Goal: Task Accomplishment & Management: Manage account settings

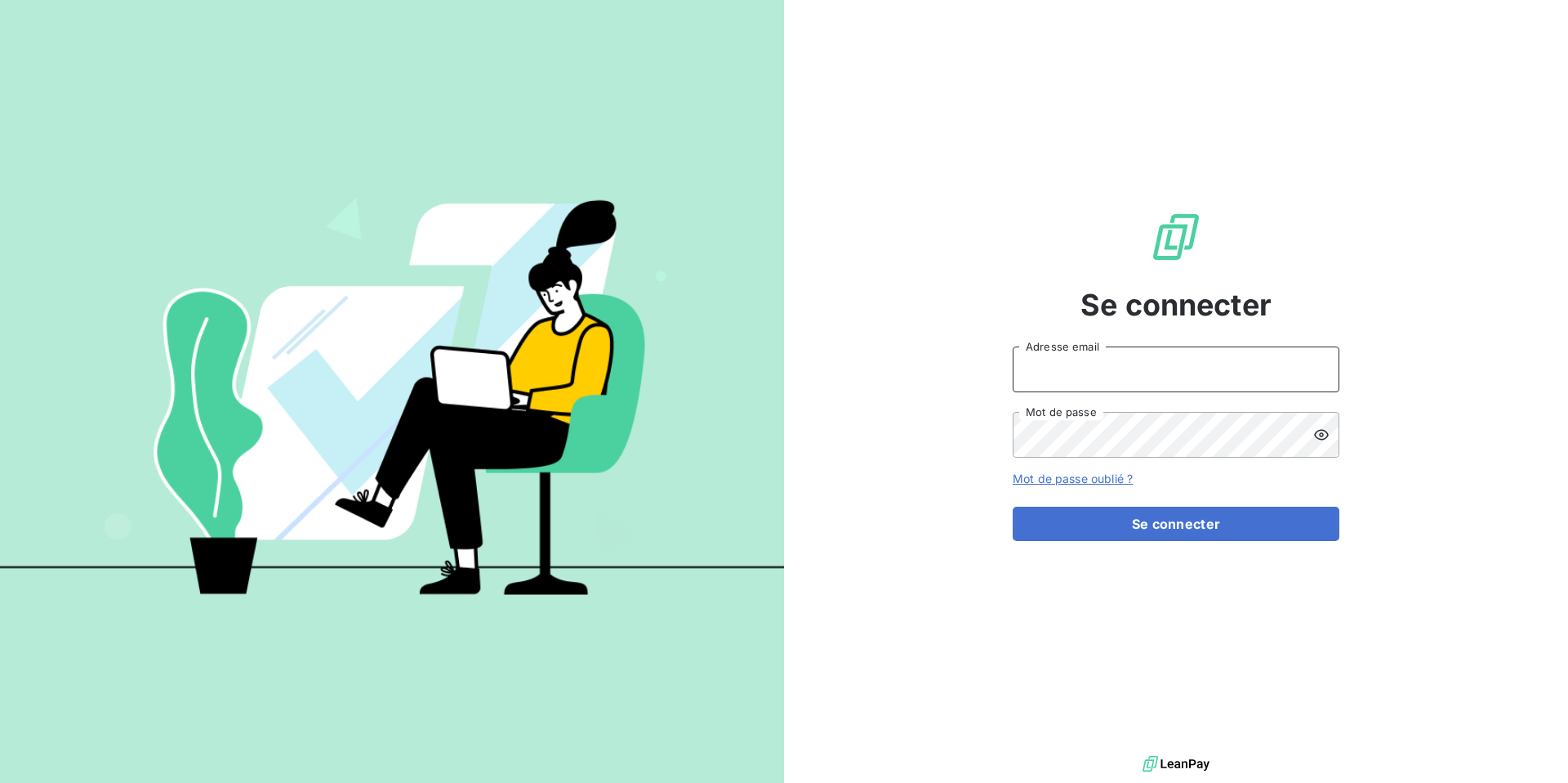
click at [1041, 365] on input "Adresse email" at bounding box center [1176, 369] width 326 height 46
type input "[DOMAIN_NAME][EMAIL_ADDRESS][DOMAIN_NAME]"
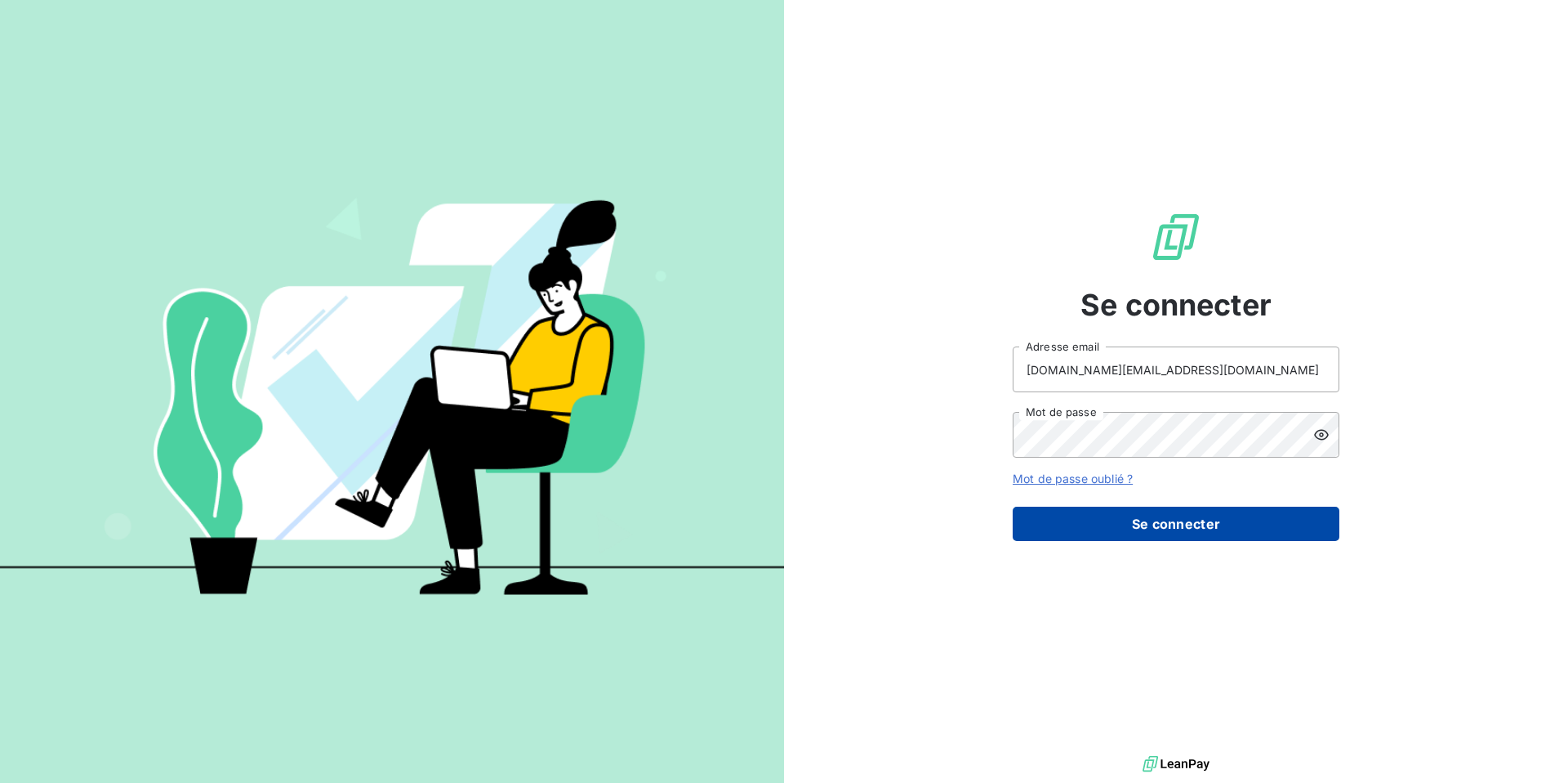
click at [1197, 526] on button "Se connecter" at bounding box center [1176, 524] width 326 height 34
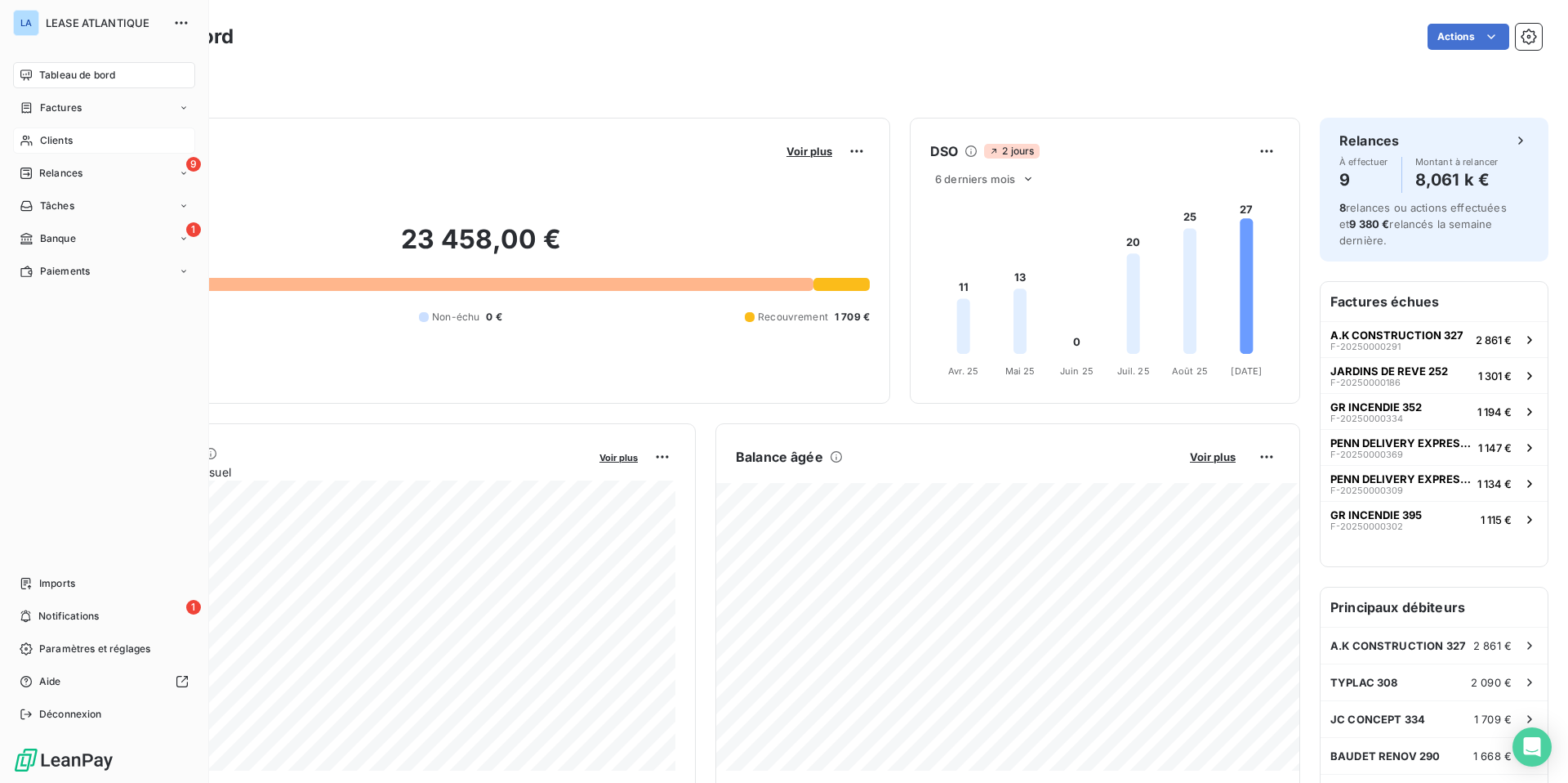
click at [56, 140] on span "Clients" at bounding box center [56, 140] width 32 height 14
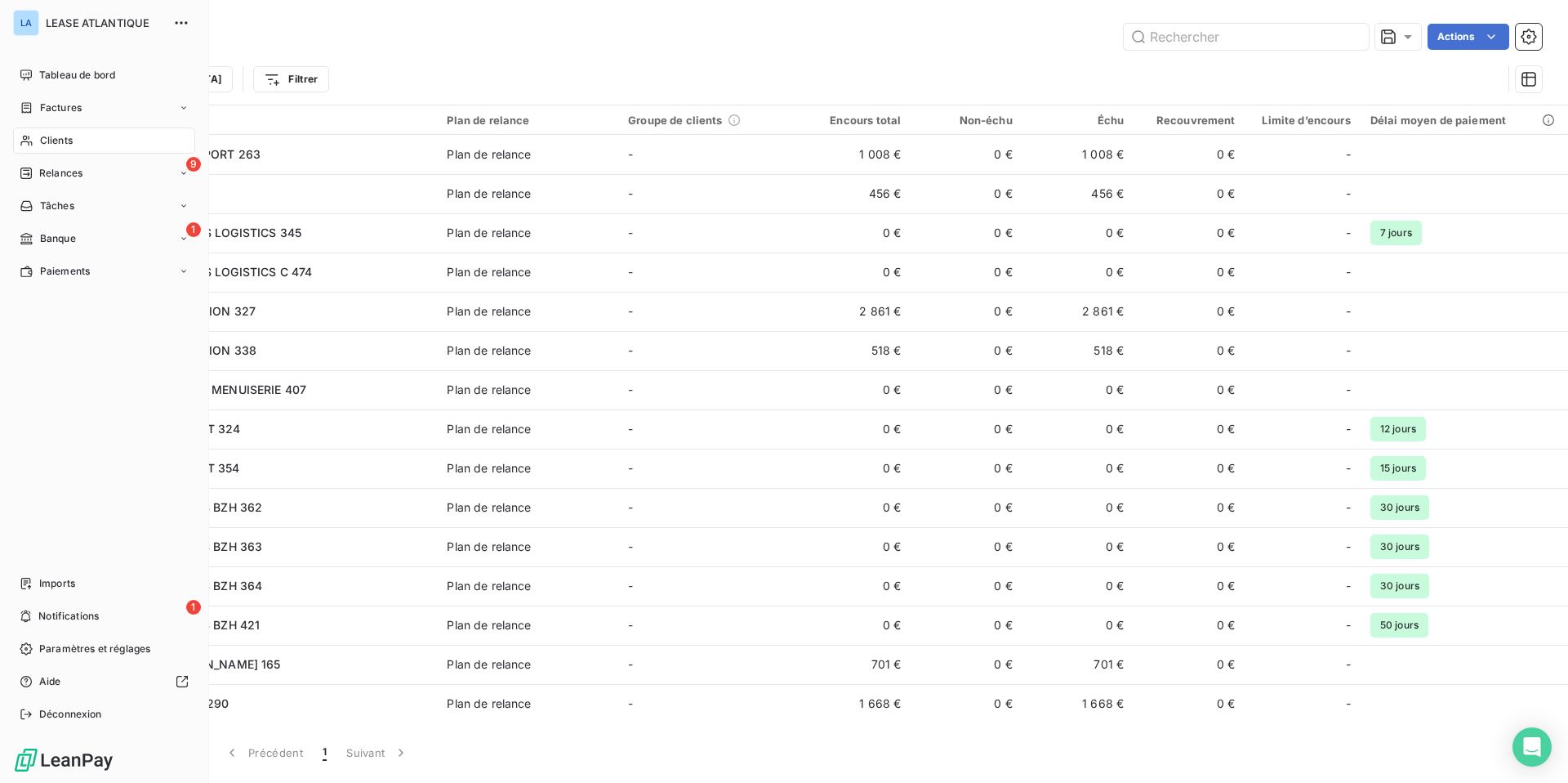
click at [54, 133] on div "Clients" at bounding box center [104, 140] width 182 height 26
click at [54, 106] on span "Factures" at bounding box center [61, 108] width 41 height 14
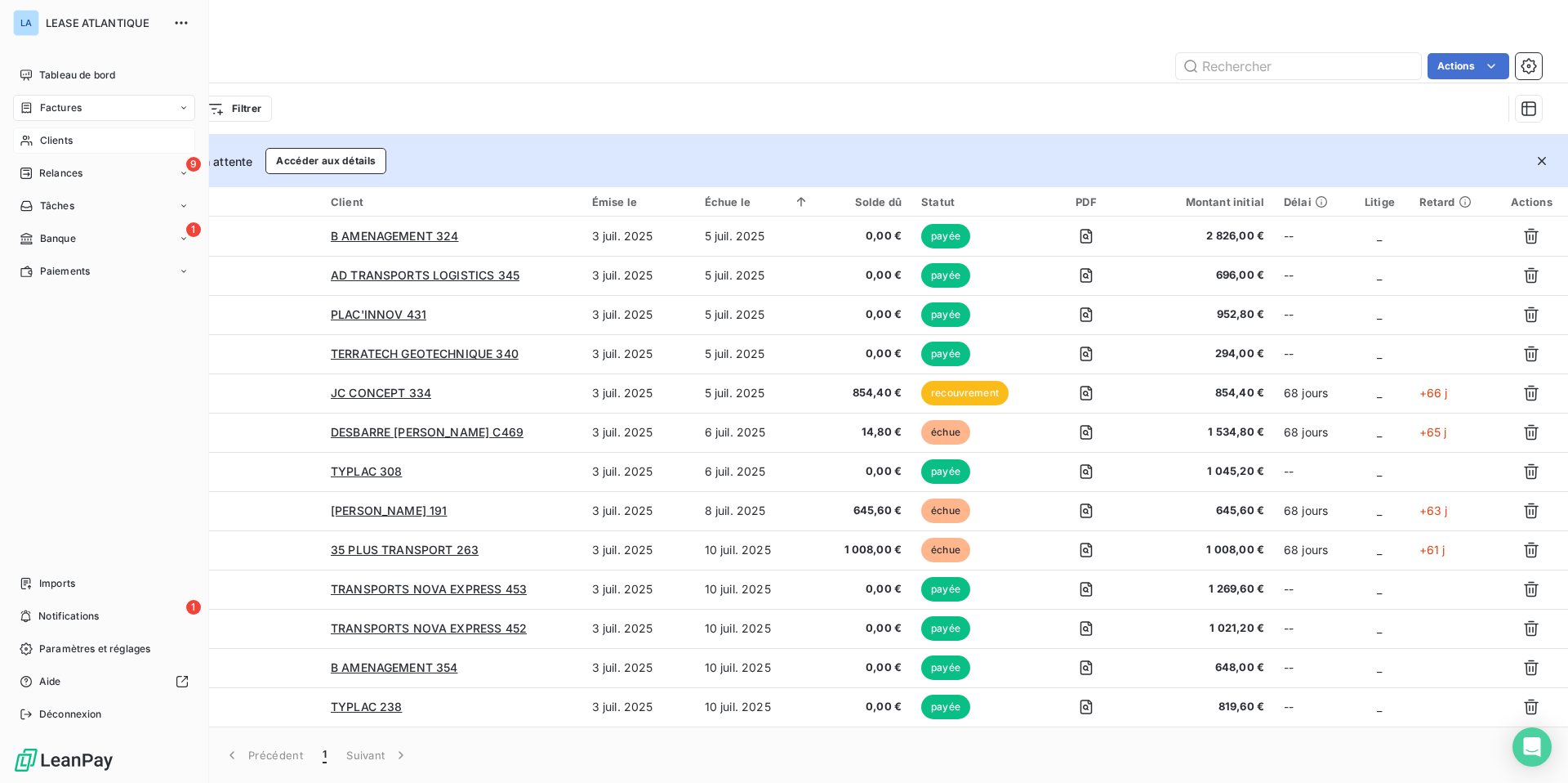
click at [60, 139] on span "Clients" at bounding box center [56, 140] width 32 height 14
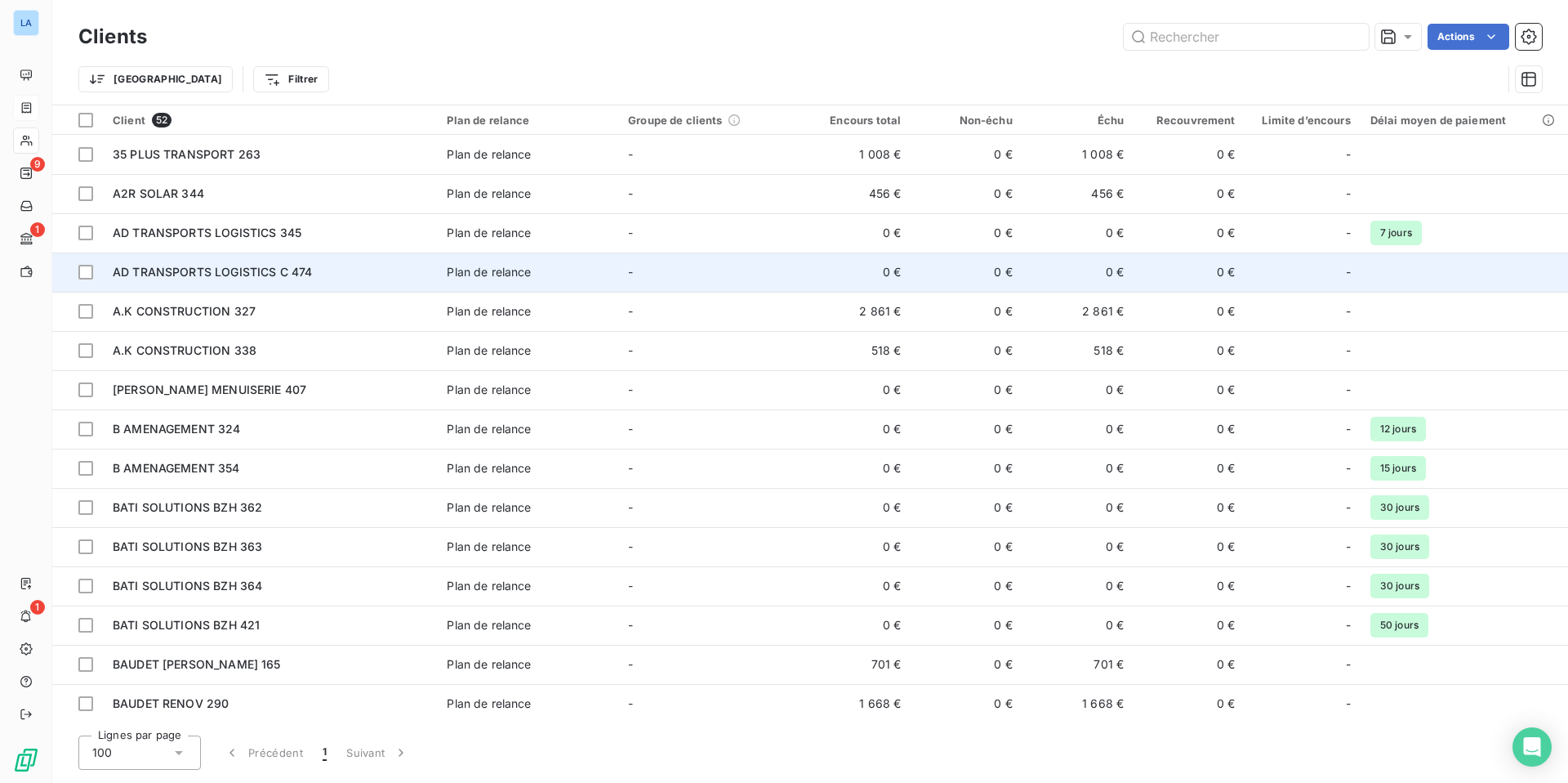
click at [209, 274] on span "AD TRANSPORTS LOGISTICS C 474" at bounding box center [212, 271] width 199 height 13
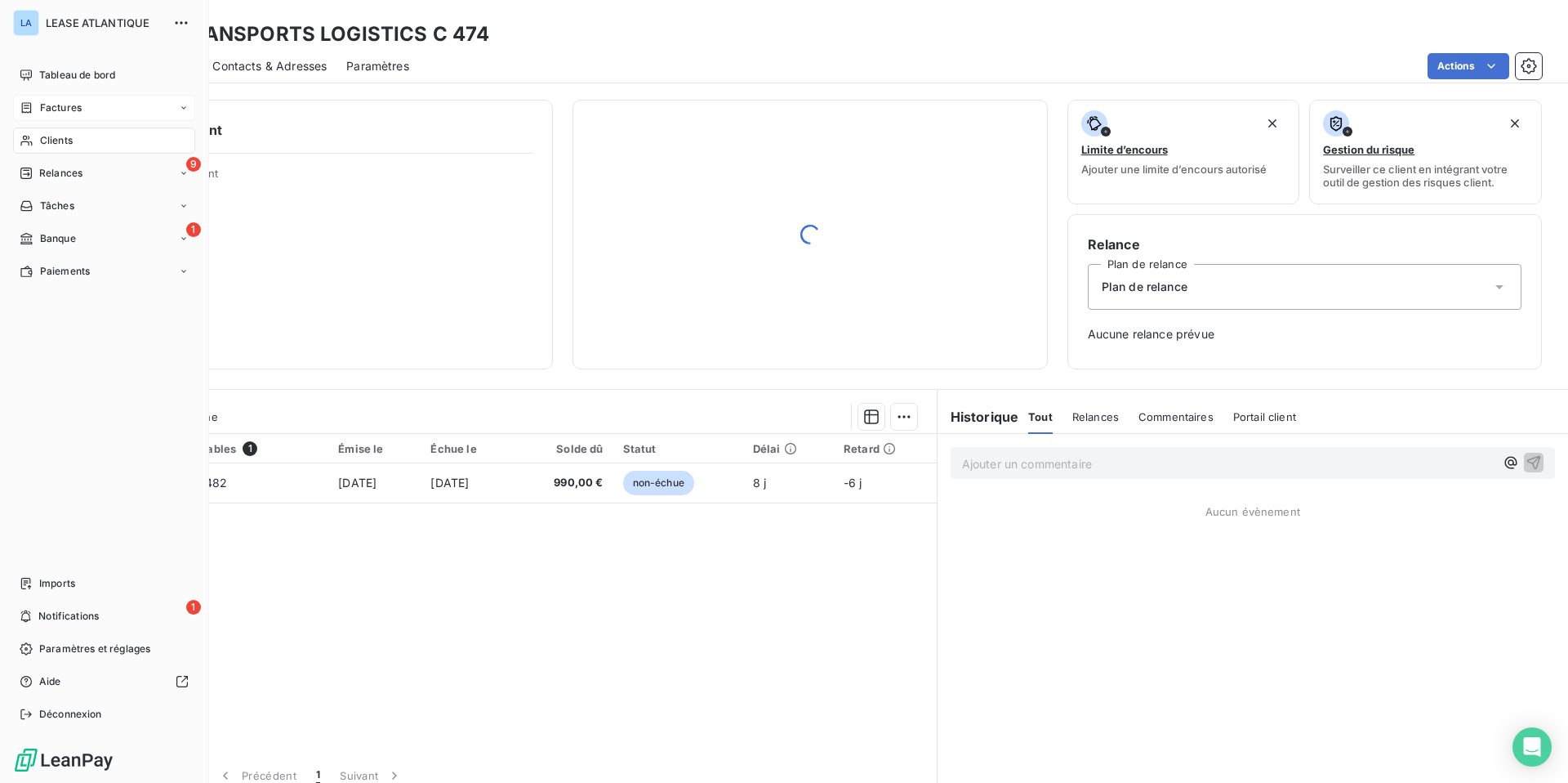
click at [59, 110] on span "Factures" at bounding box center [61, 108] width 41 height 14
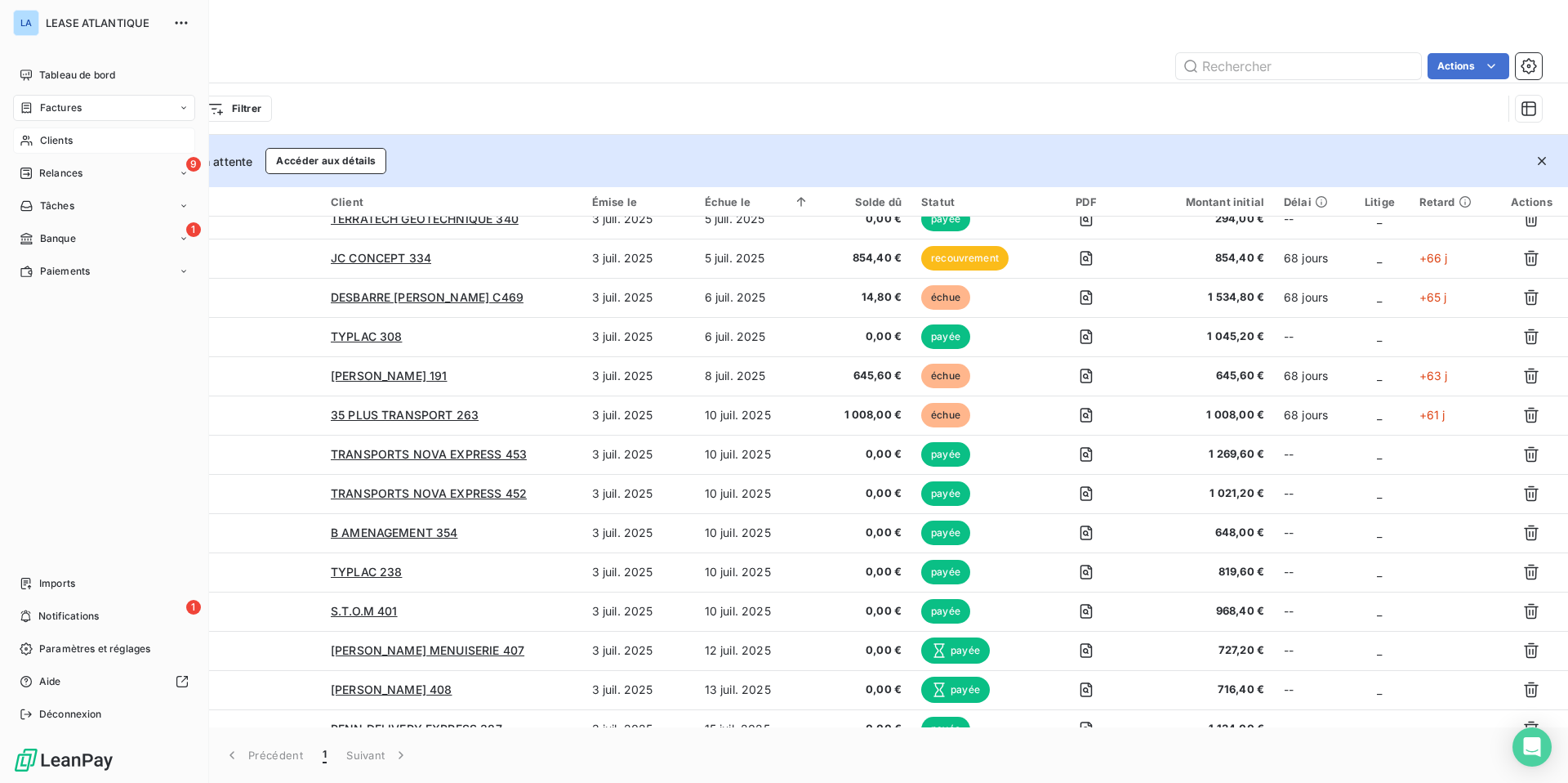
scroll to position [134, 0]
click at [54, 107] on span "Factures" at bounding box center [61, 108] width 41 height 14
click at [63, 105] on span "Factures" at bounding box center [61, 108] width 41 height 14
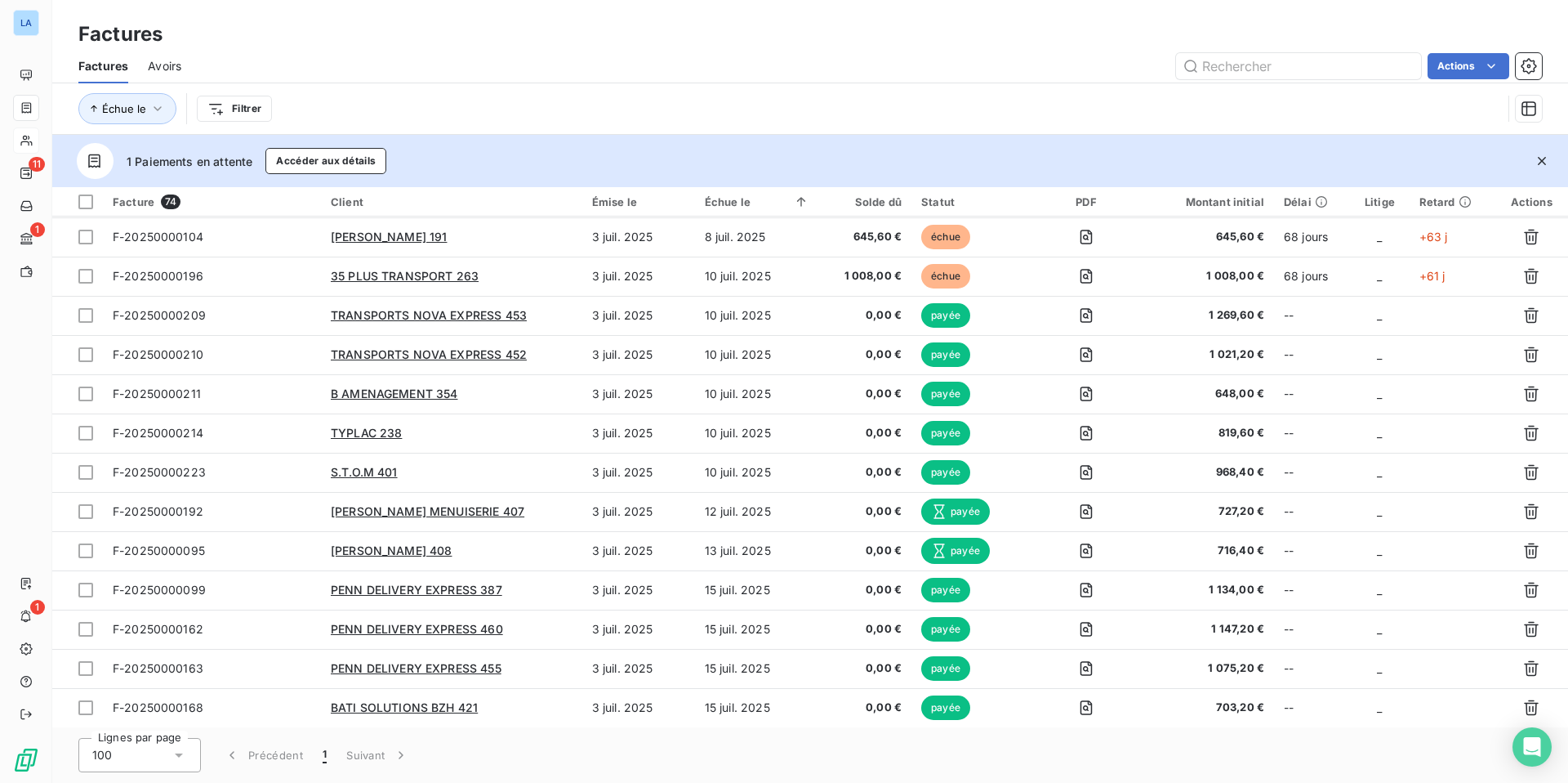
scroll to position [0, 0]
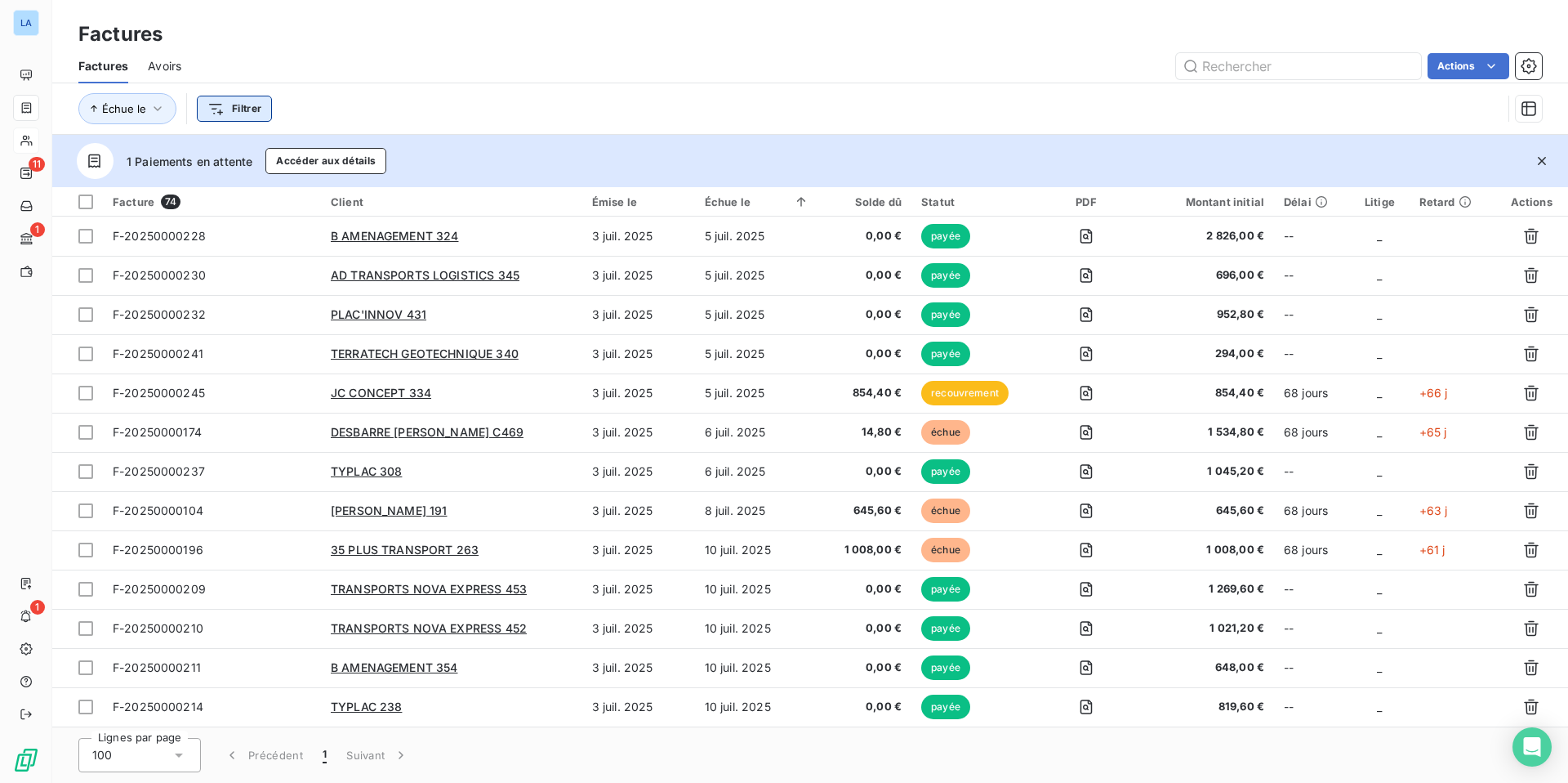
click at [227, 107] on html "LA 11 1 1 Factures Factures Avoirs Actions Échue le Filtrer 1 Paiements en atte…" at bounding box center [784, 391] width 1568 height 783
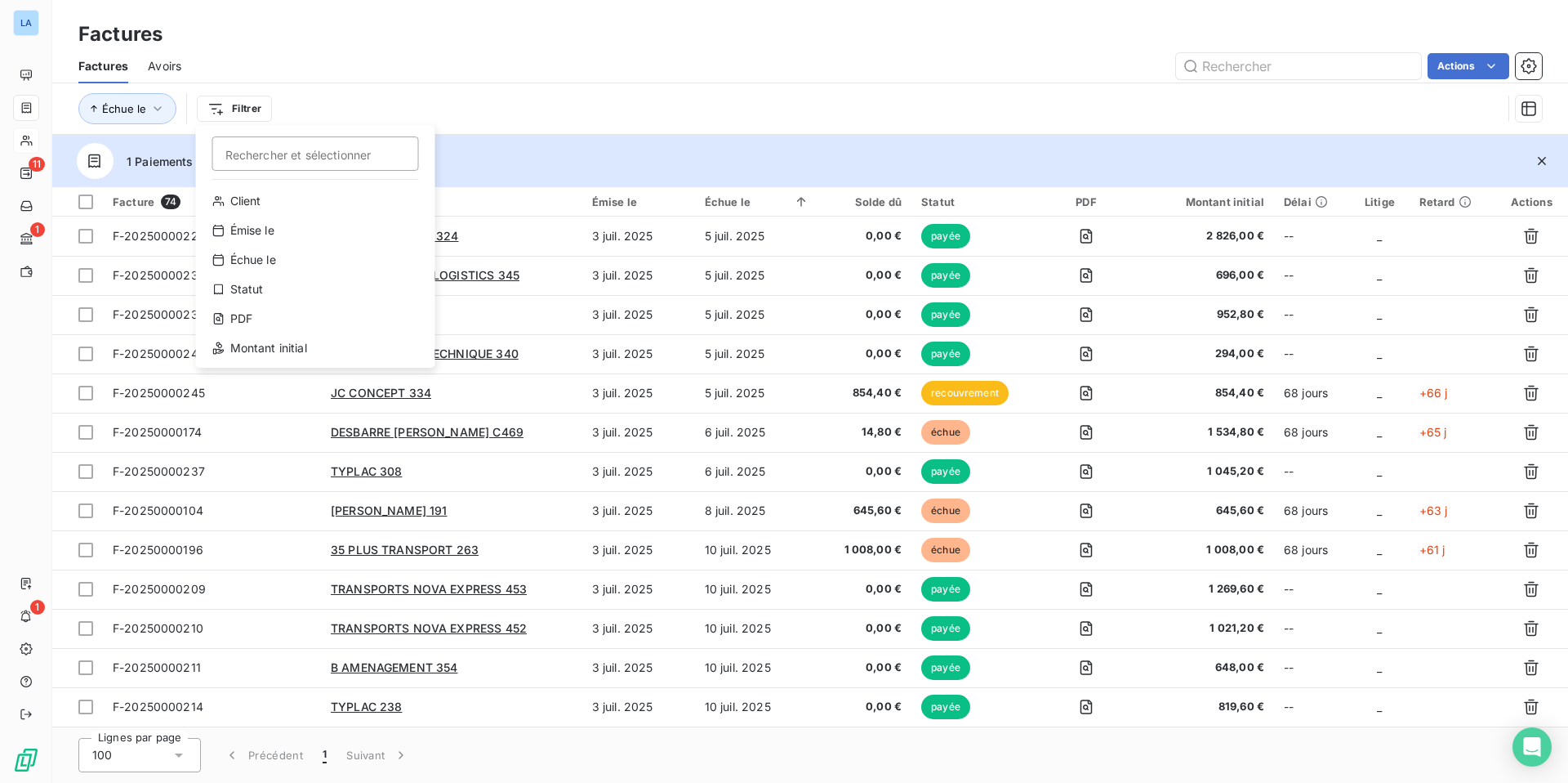
click at [526, 61] on html "LA 11 1 1 Factures Factures Avoirs Actions Échue le Filtrer Rechercher et sélec…" at bounding box center [784, 391] width 1568 height 783
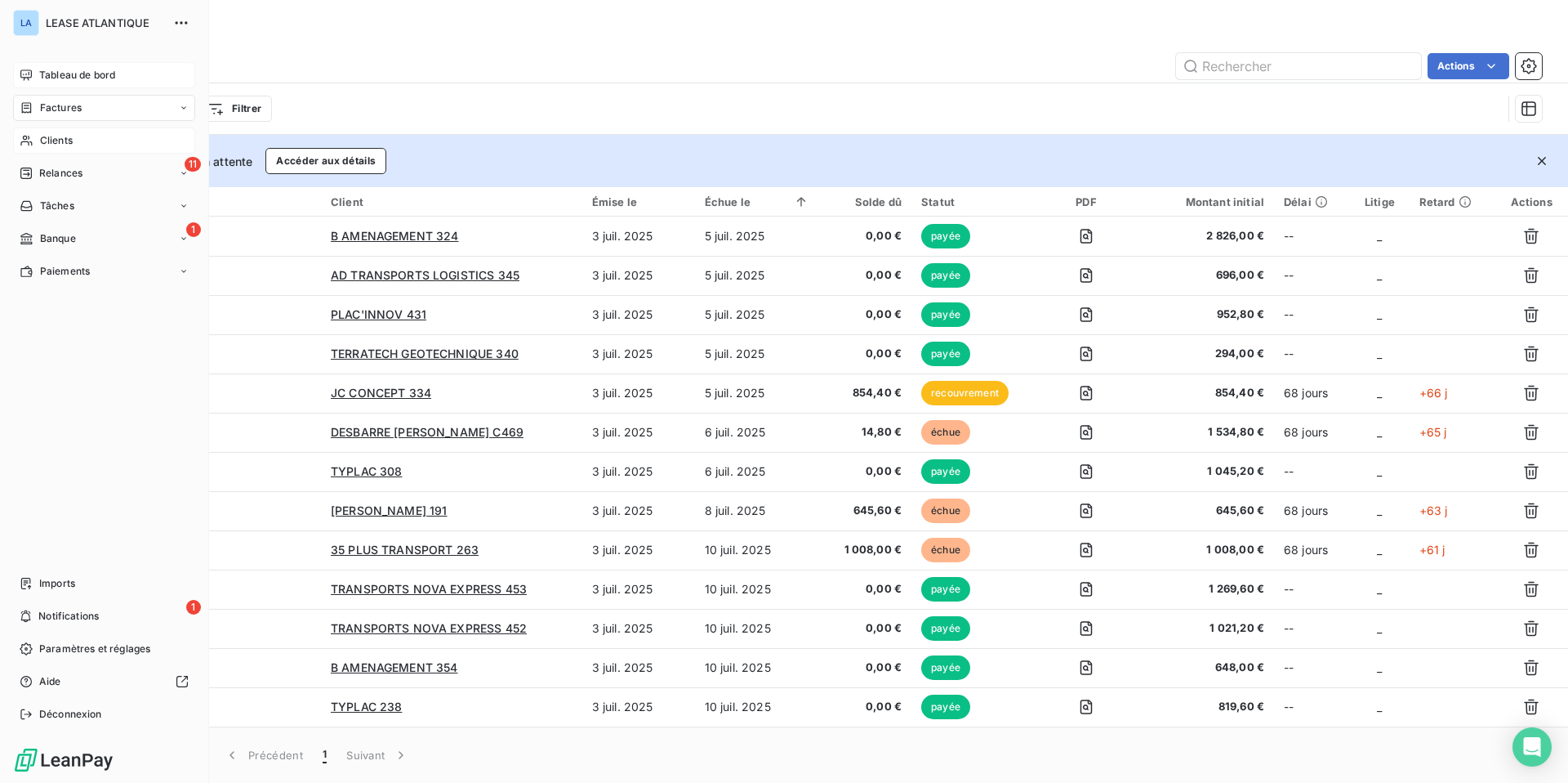
click at [51, 76] on span "Tableau de bord" at bounding box center [77, 75] width 76 height 14
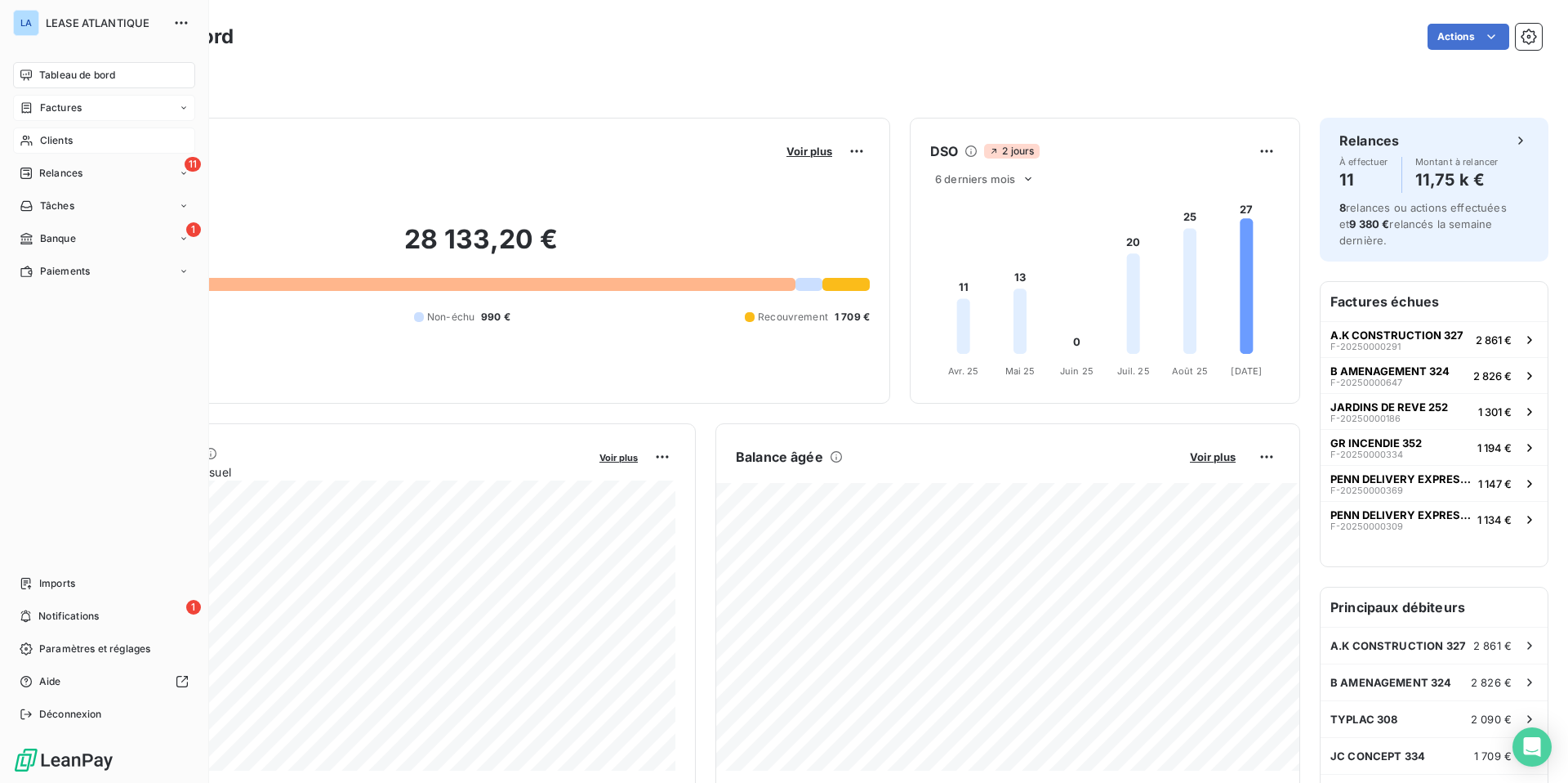
click at [54, 102] on span "Factures" at bounding box center [61, 108] width 41 height 14
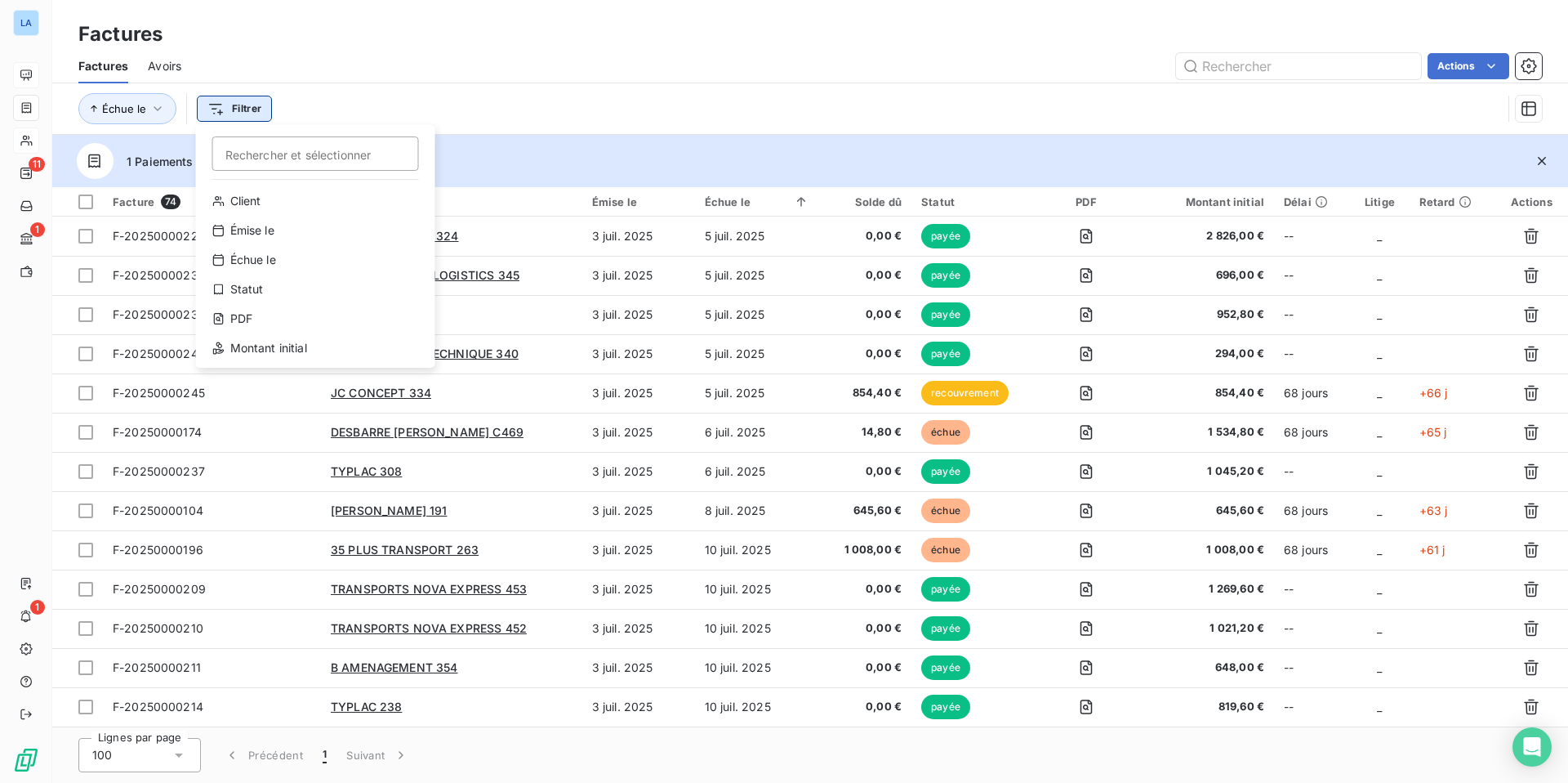
click at [249, 113] on html "LA 11 1 1 Factures Factures Avoirs Actions Échue le Filtrer Rechercher et sélec…" at bounding box center [784, 391] width 1568 height 783
click at [238, 294] on div "Statut" at bounding box center [316, 289] width 226 height 26
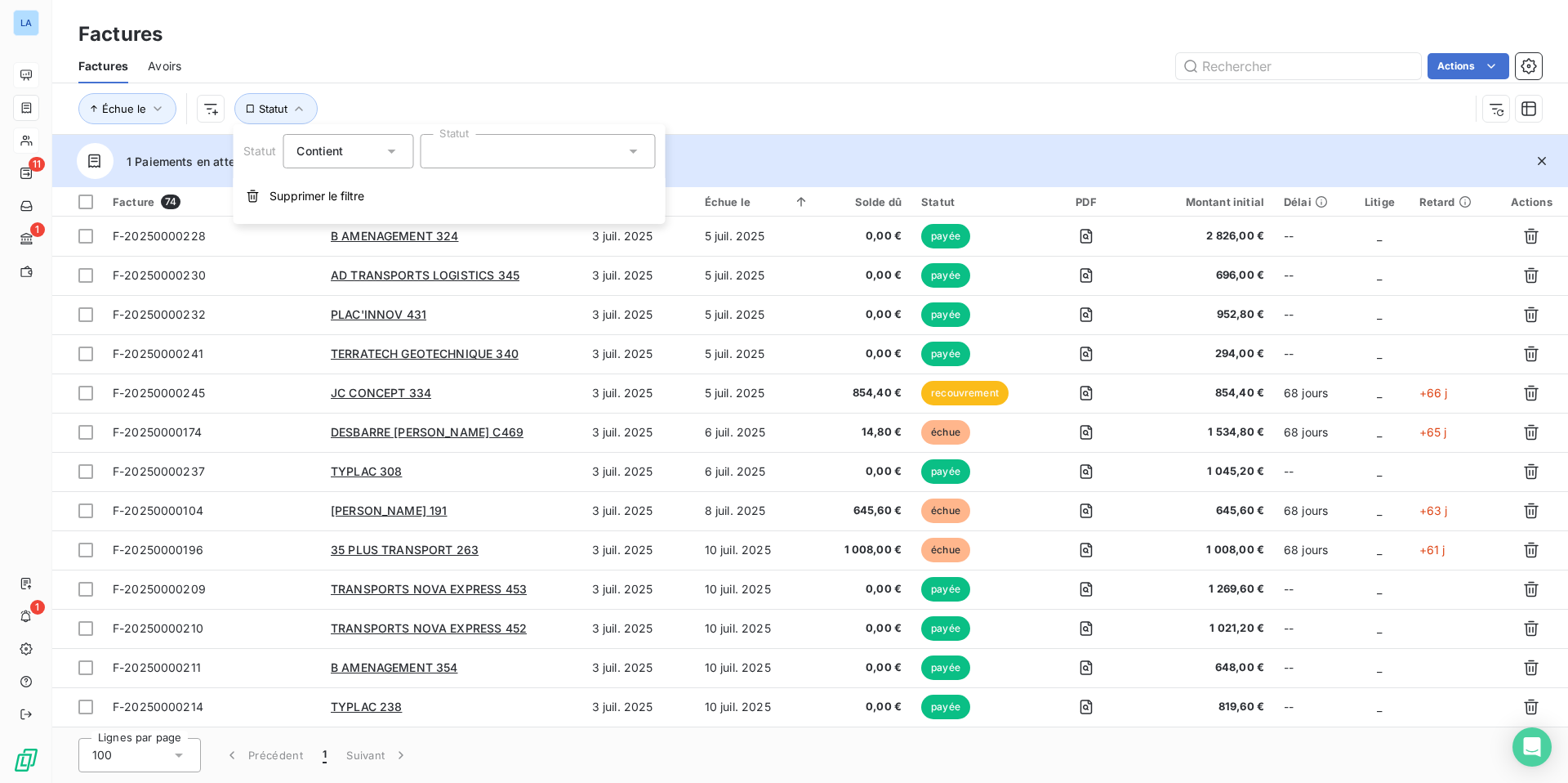
click at [628, 153] on icon at bounding box center [633, 151] width 16 height 16
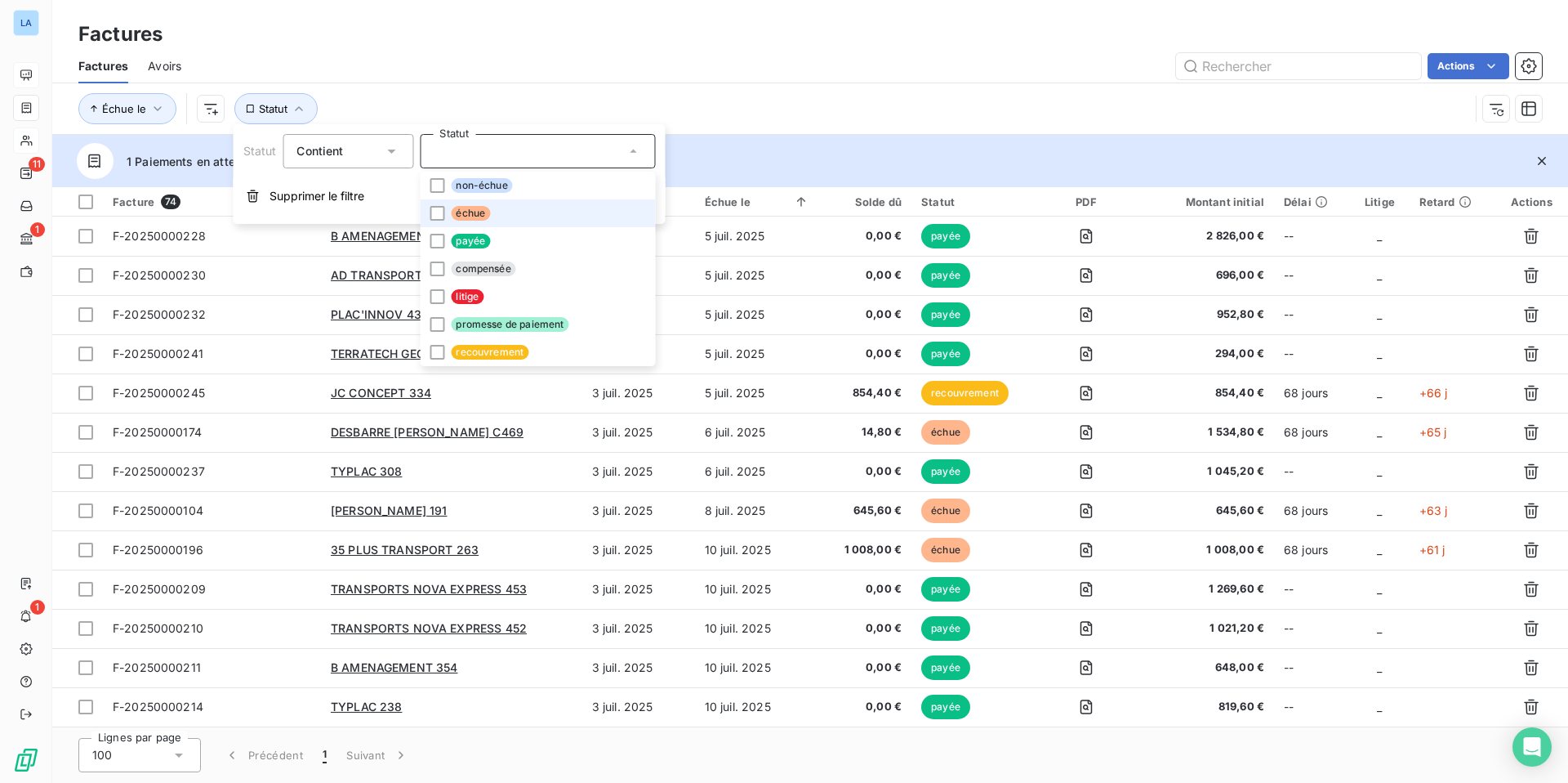
click at [474, 213] on span "échue" at bounding box center [471, 213] width 39 height 14
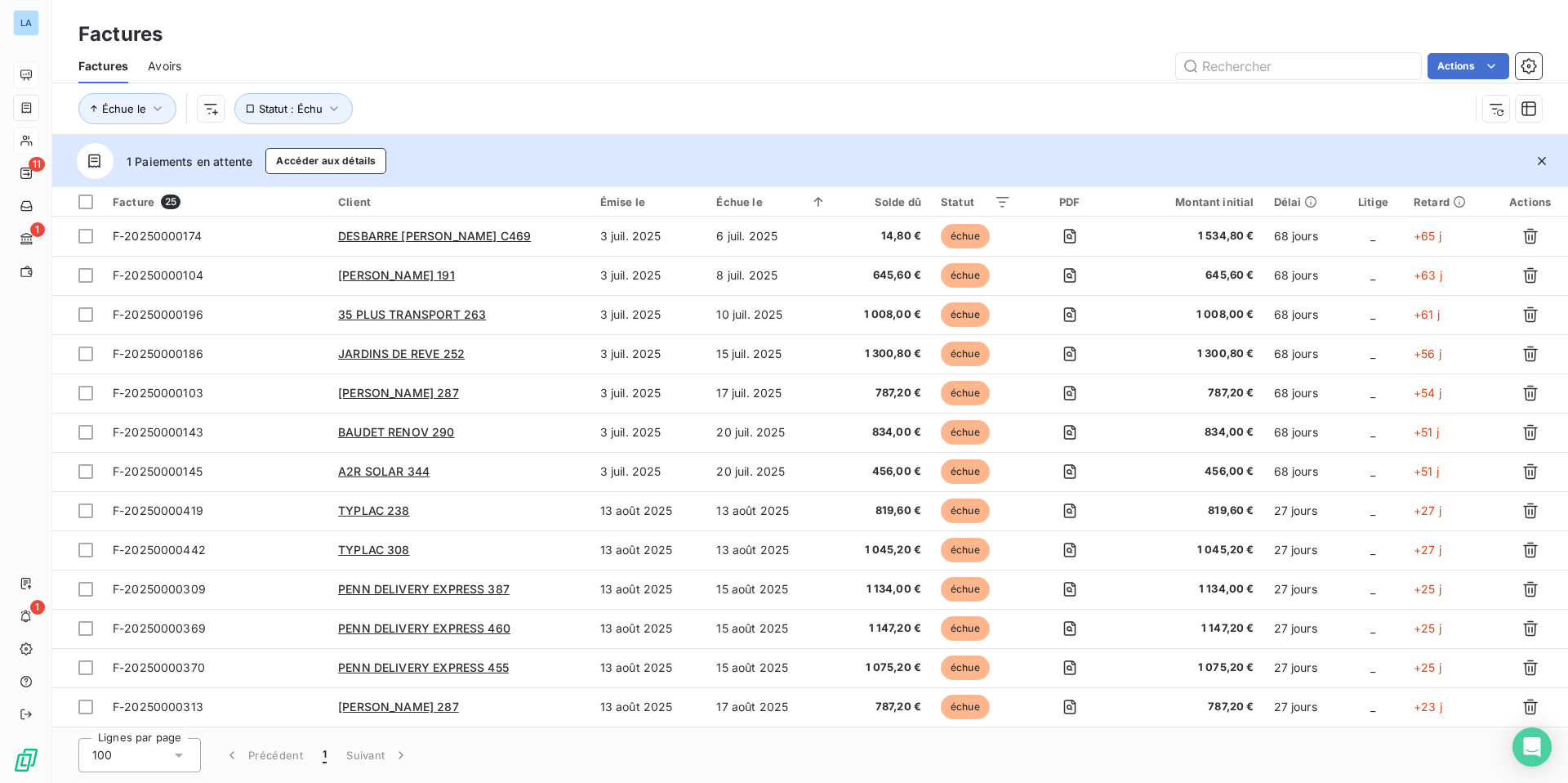
click at [753, 70] on div "Actions" at bounding box center [871, 65] width 1341 height 26
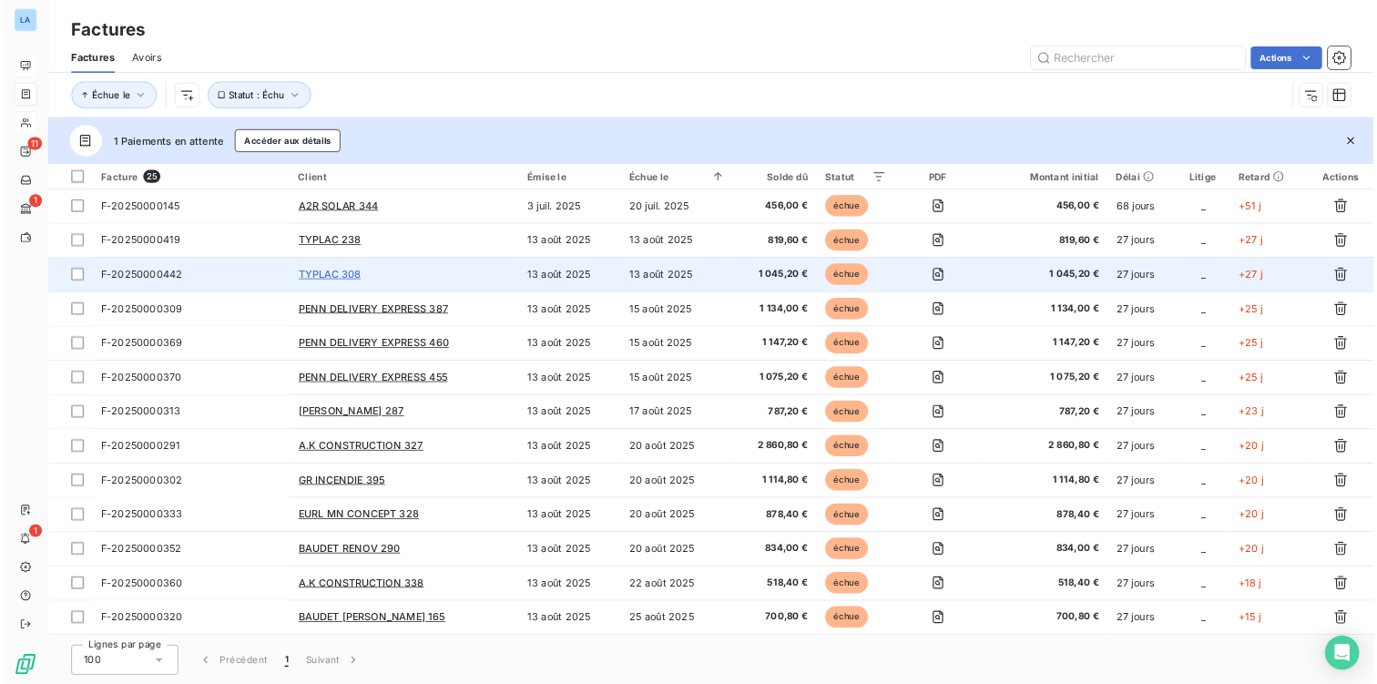
scroll to position [163, 0]
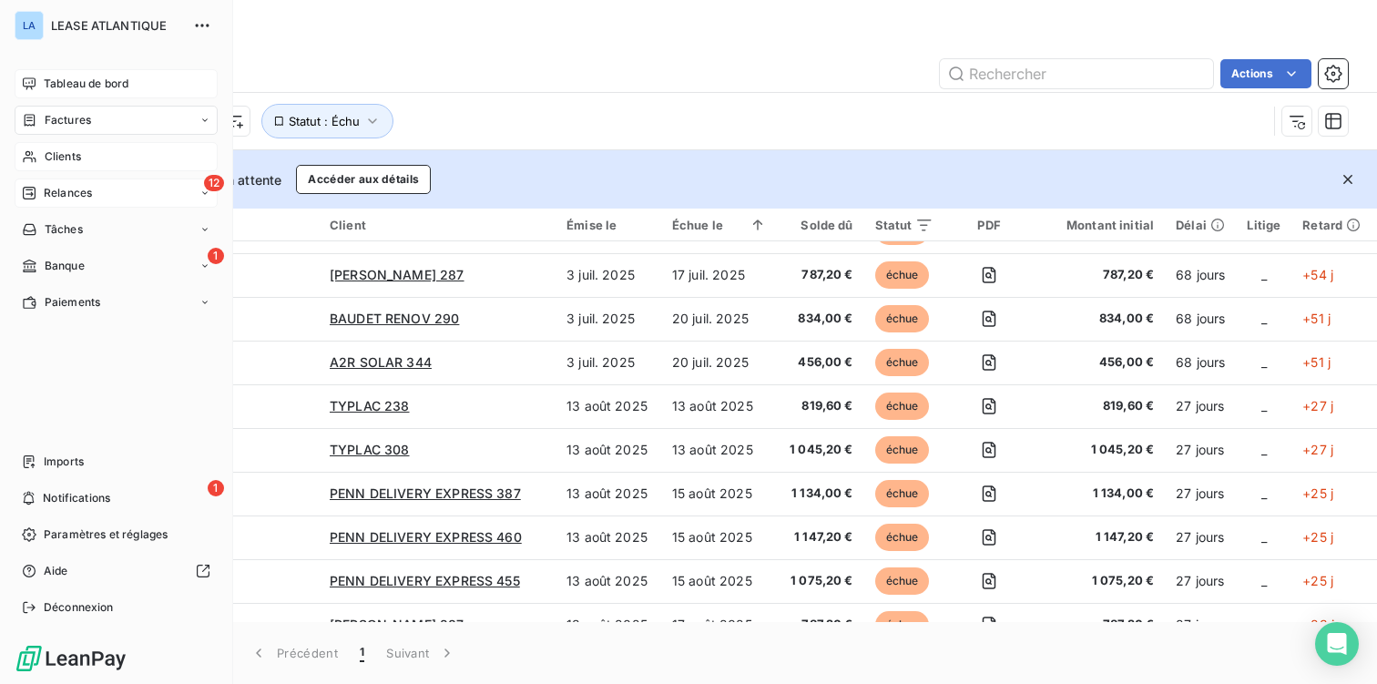
click at [58, 192] on span "Relances" at bounding box center [68, 193] width 48 height 16
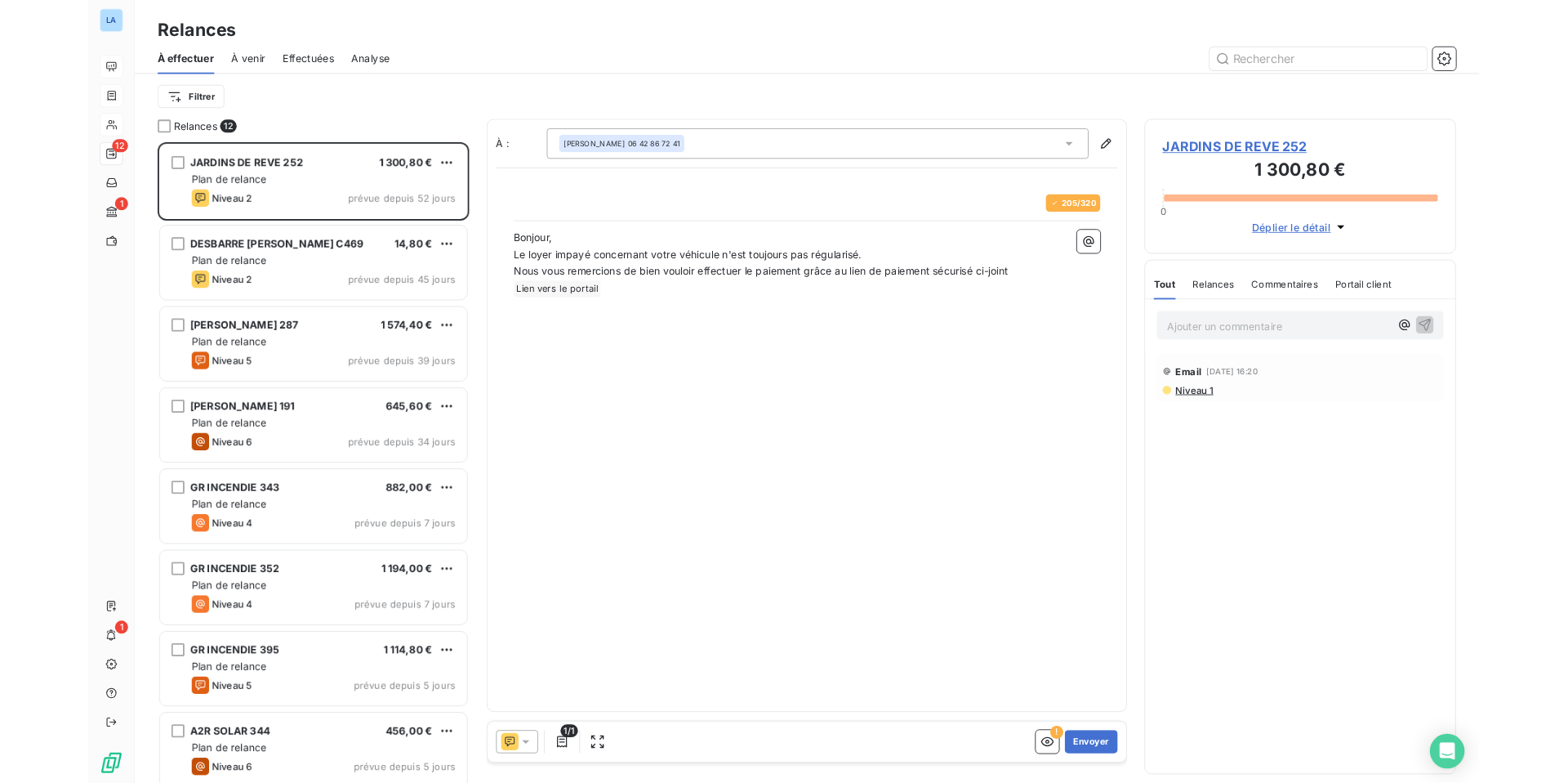
scroll to position [622, 351]
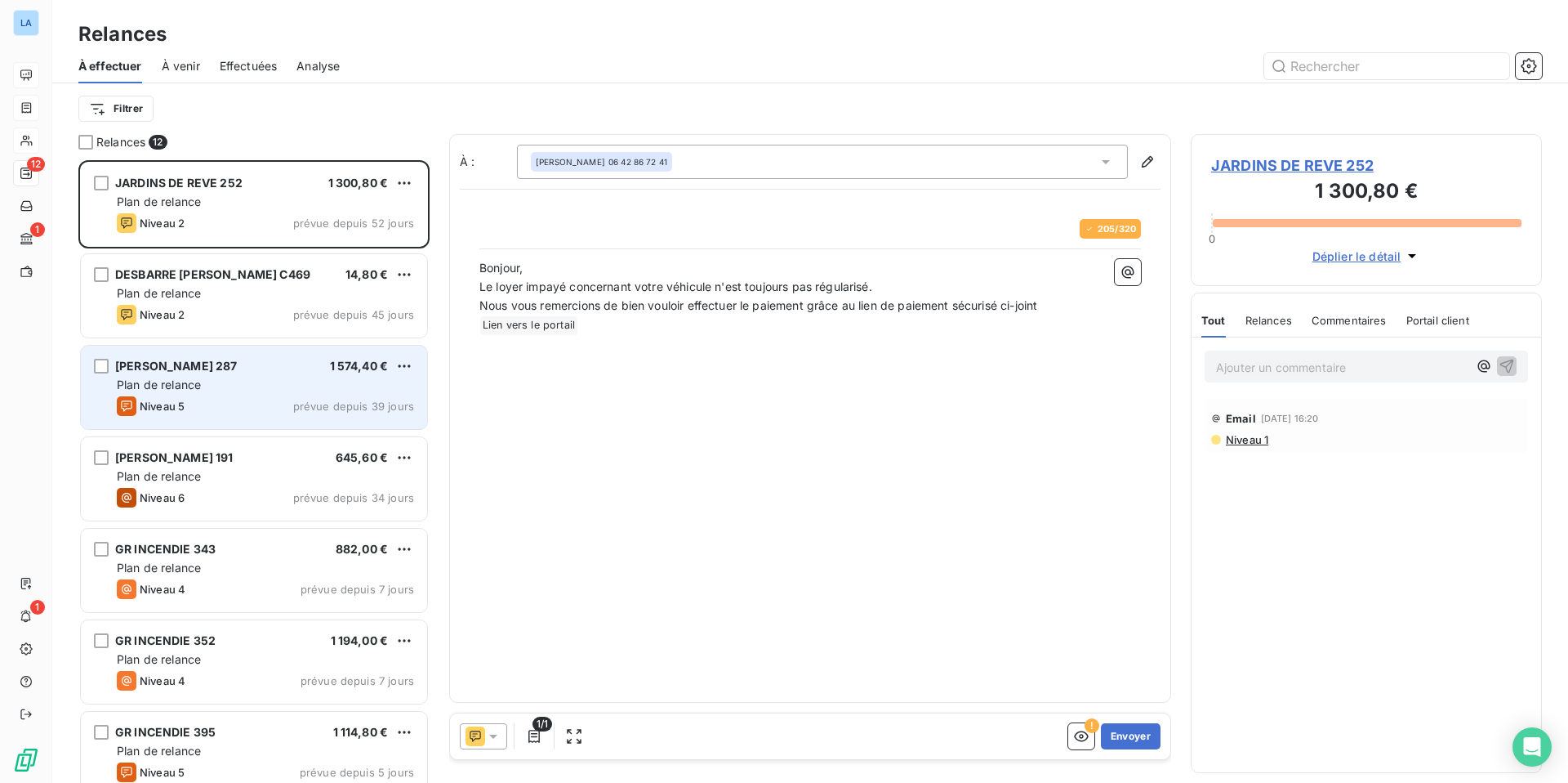
click at [260, 393] on div "[PERSON_NAME] 287 1 574,40 € Plan de relance Niveau 5 prévue depuis 39 jours" at bounding box center [254, 387] width 346 height 83
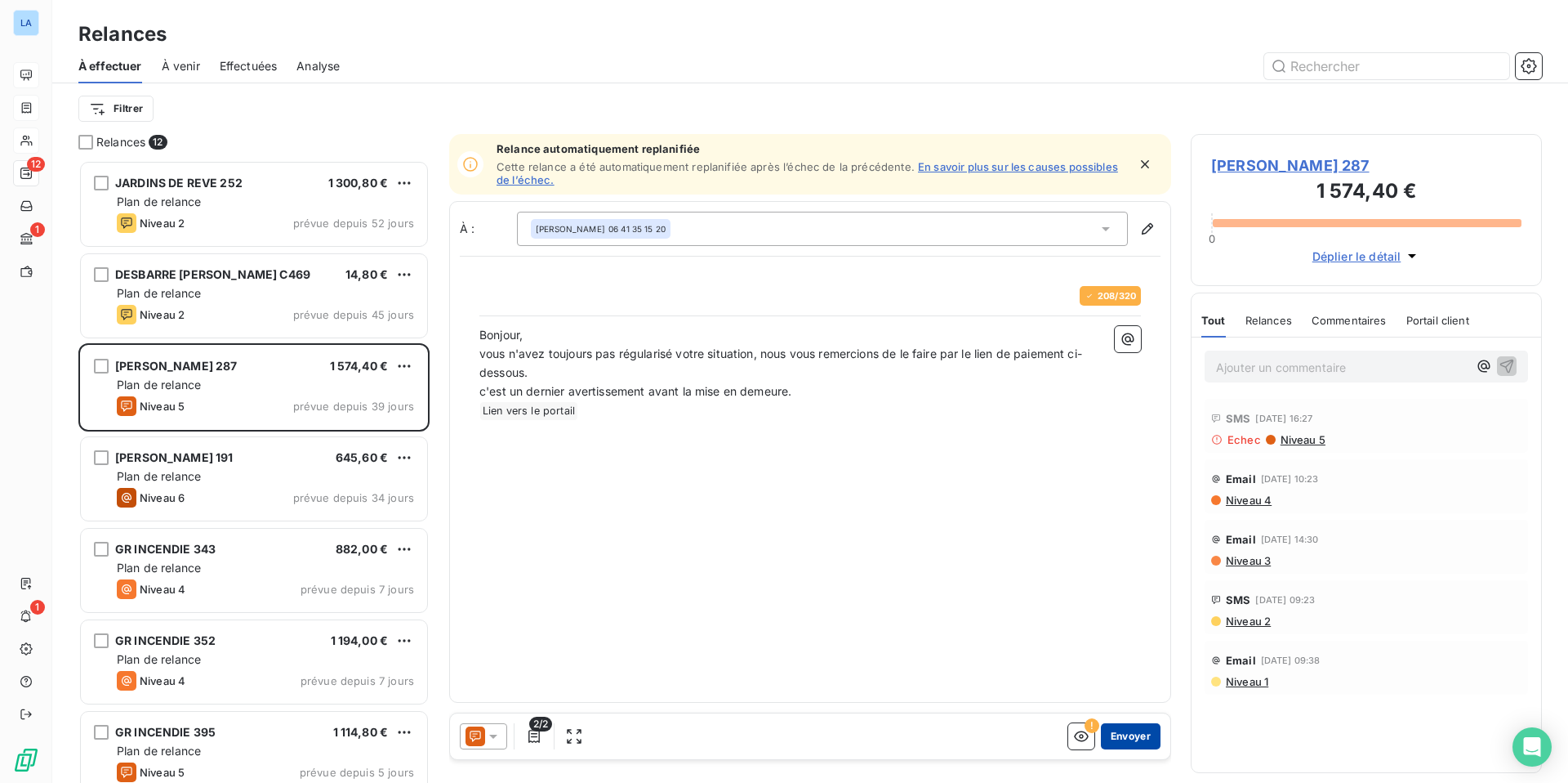
click at [1129, 735] on button "Envoyer" at bounding box center [1131, 735] width 60 height 26
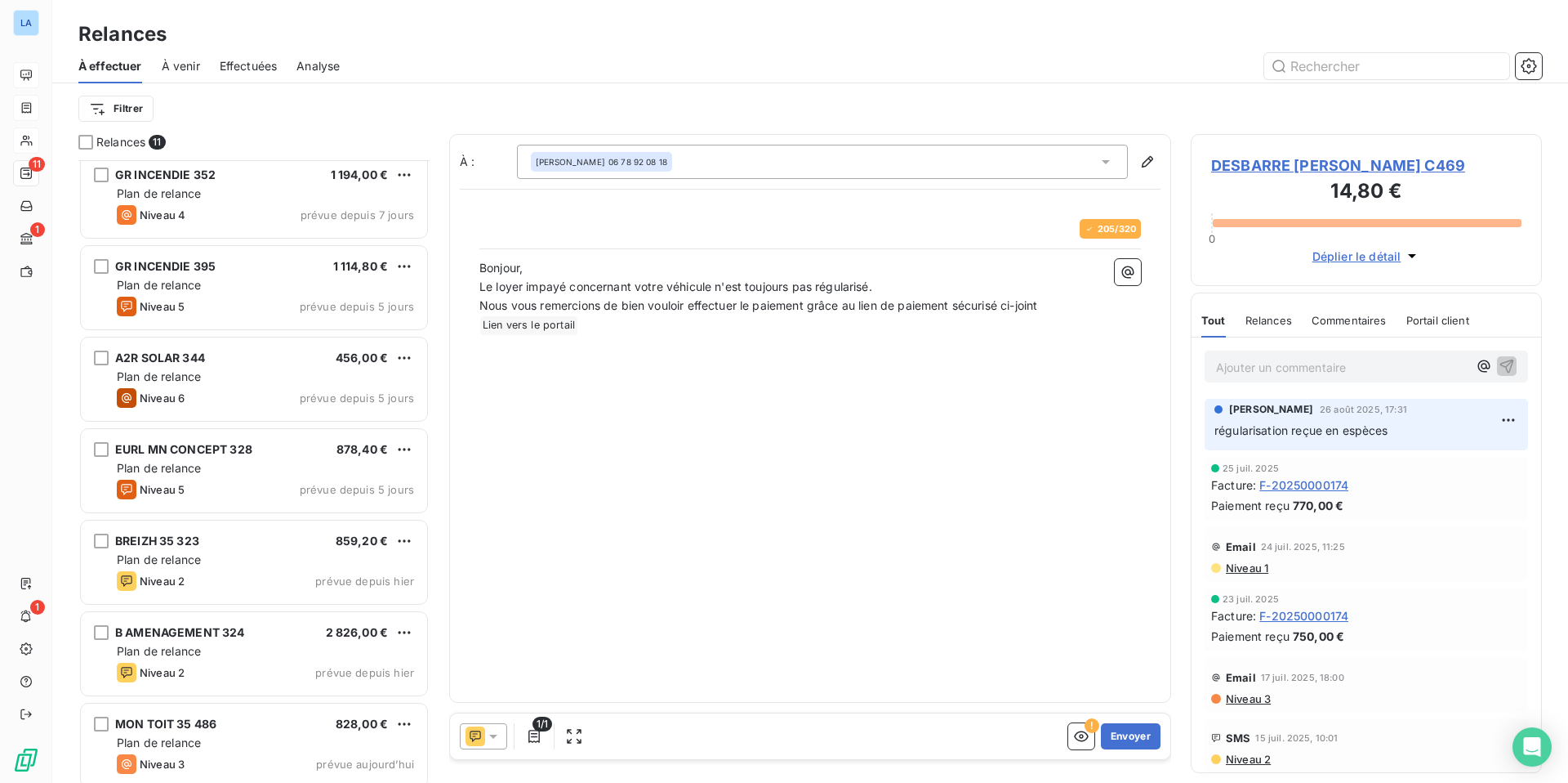
scroll to position [385, 0]
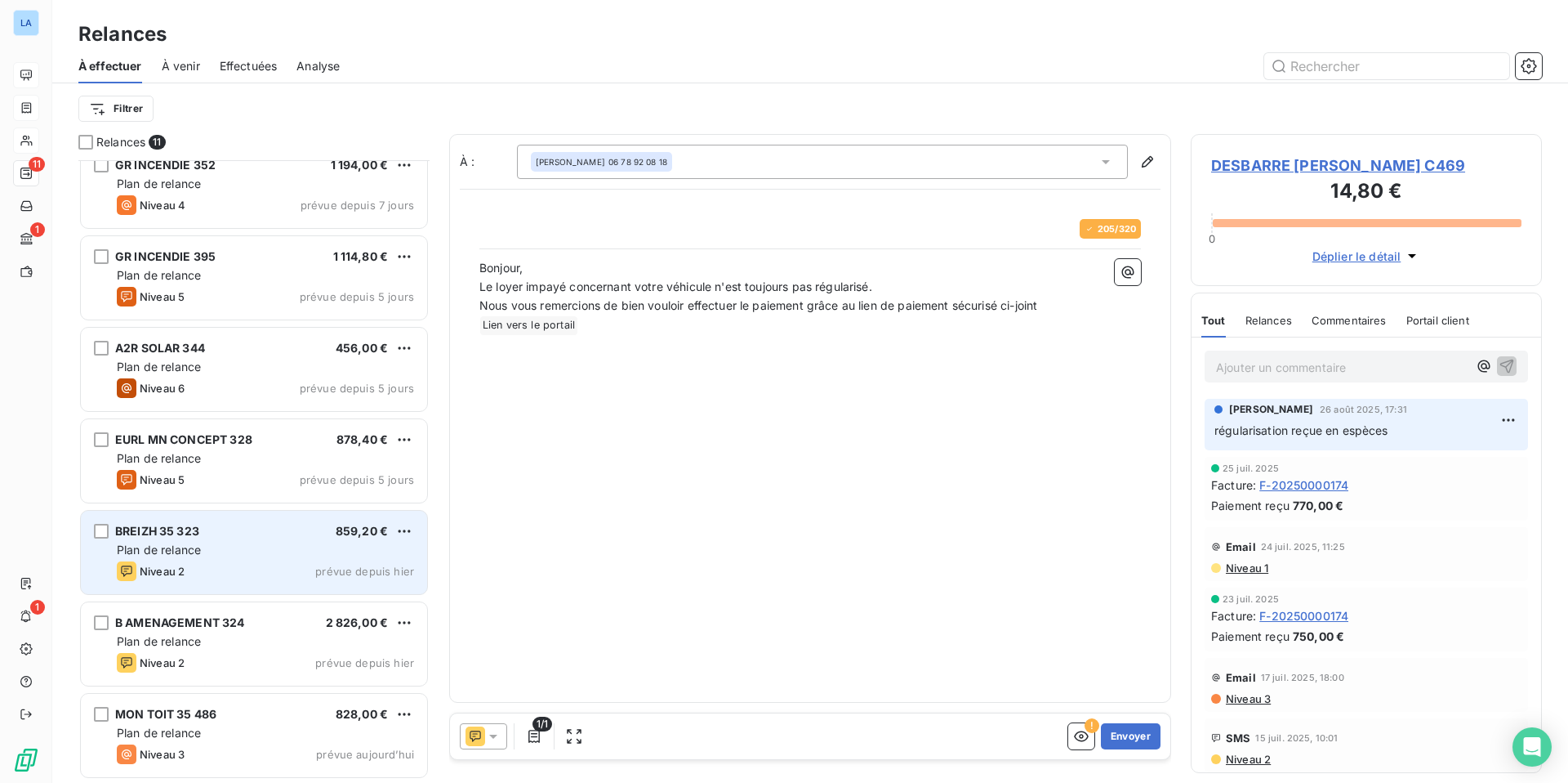
click at [229, 547] on div "Plan de relance" at bounding box center [265, 550] width 298 height 16
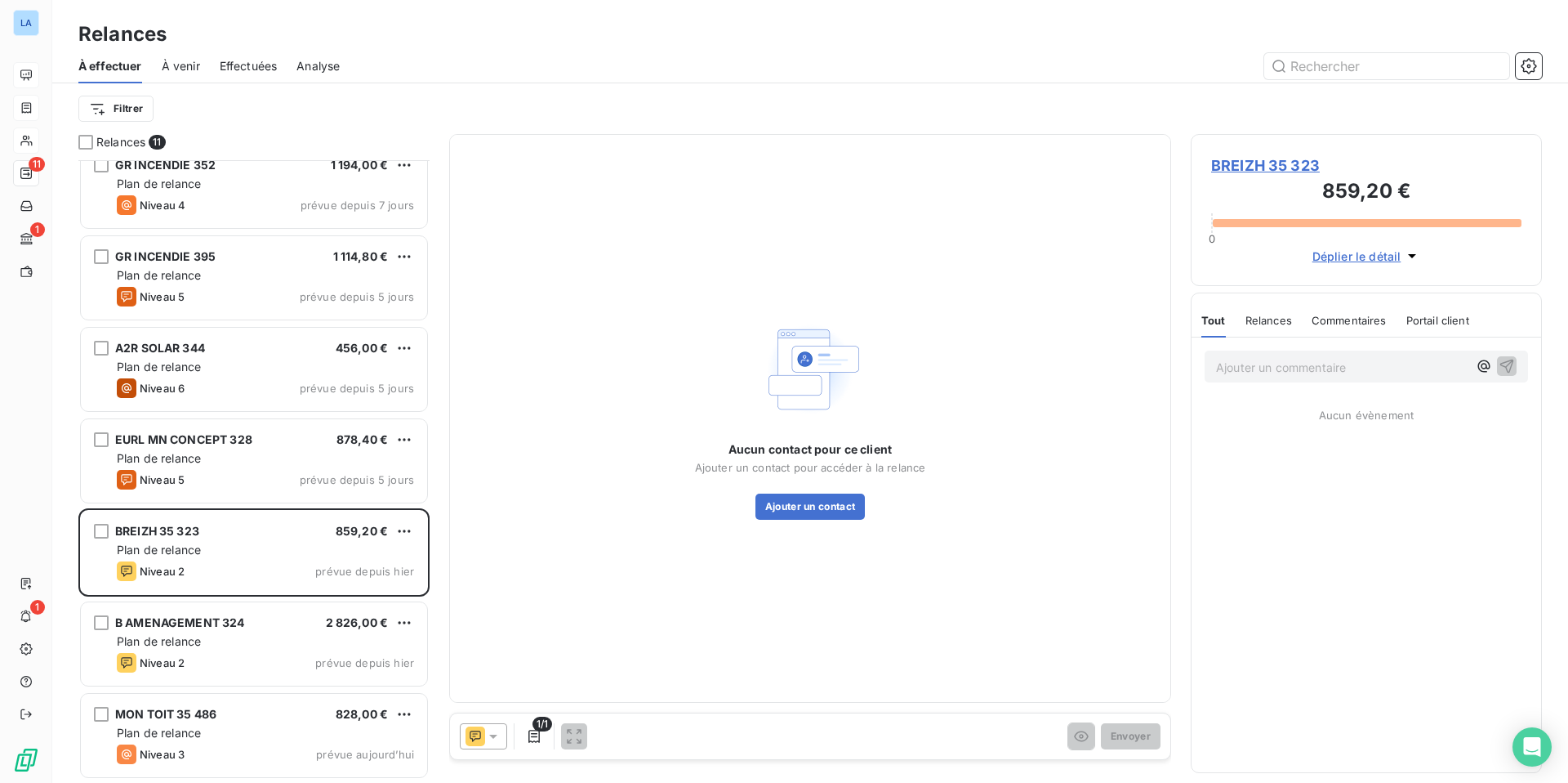
click at [493, 737] on icon at bounding box center [493, 736] width 8 height 4
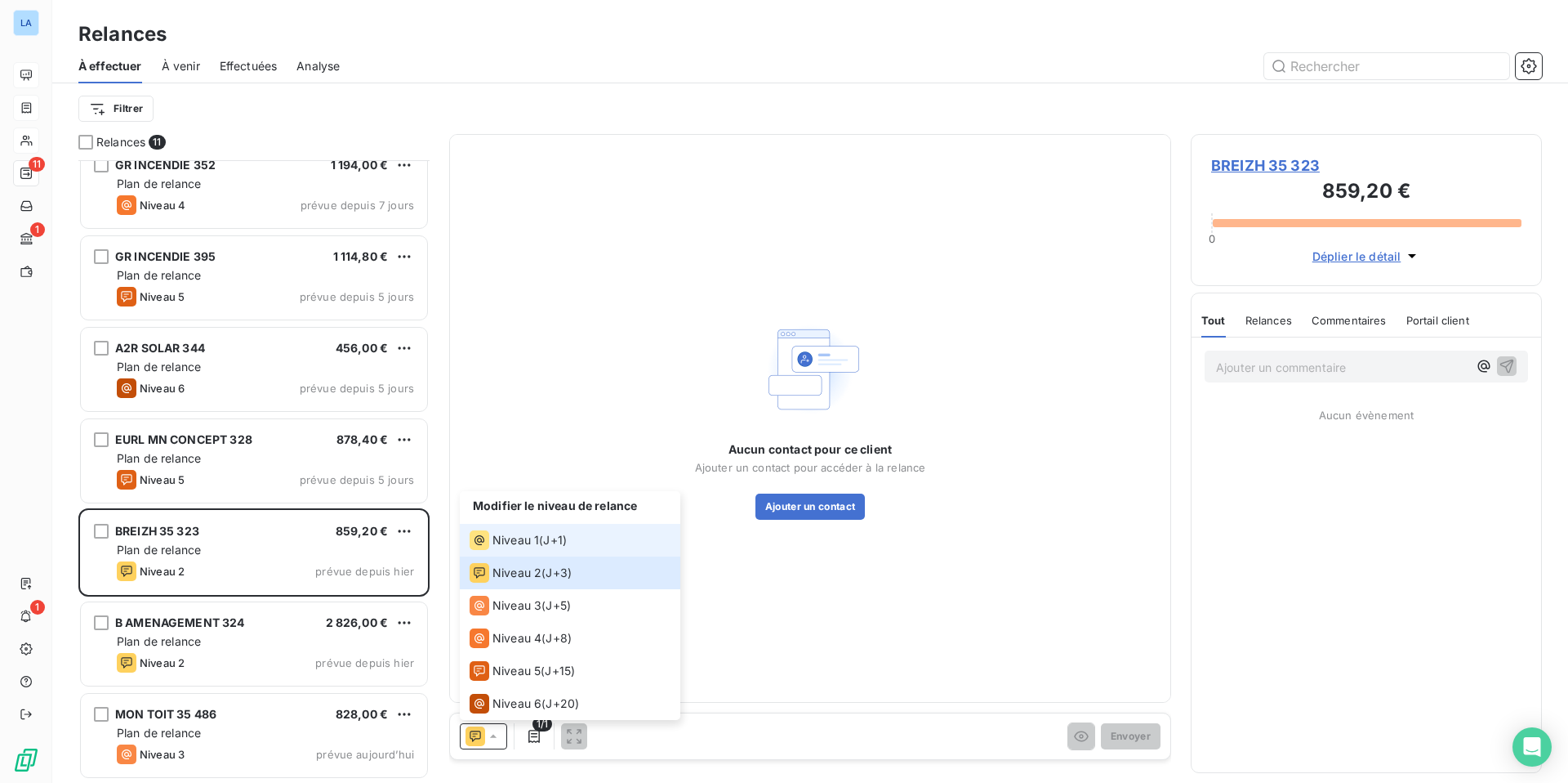
click at [523, 541] on span "Niveau 1" at bounding box center [515, 540] width 47 height 16
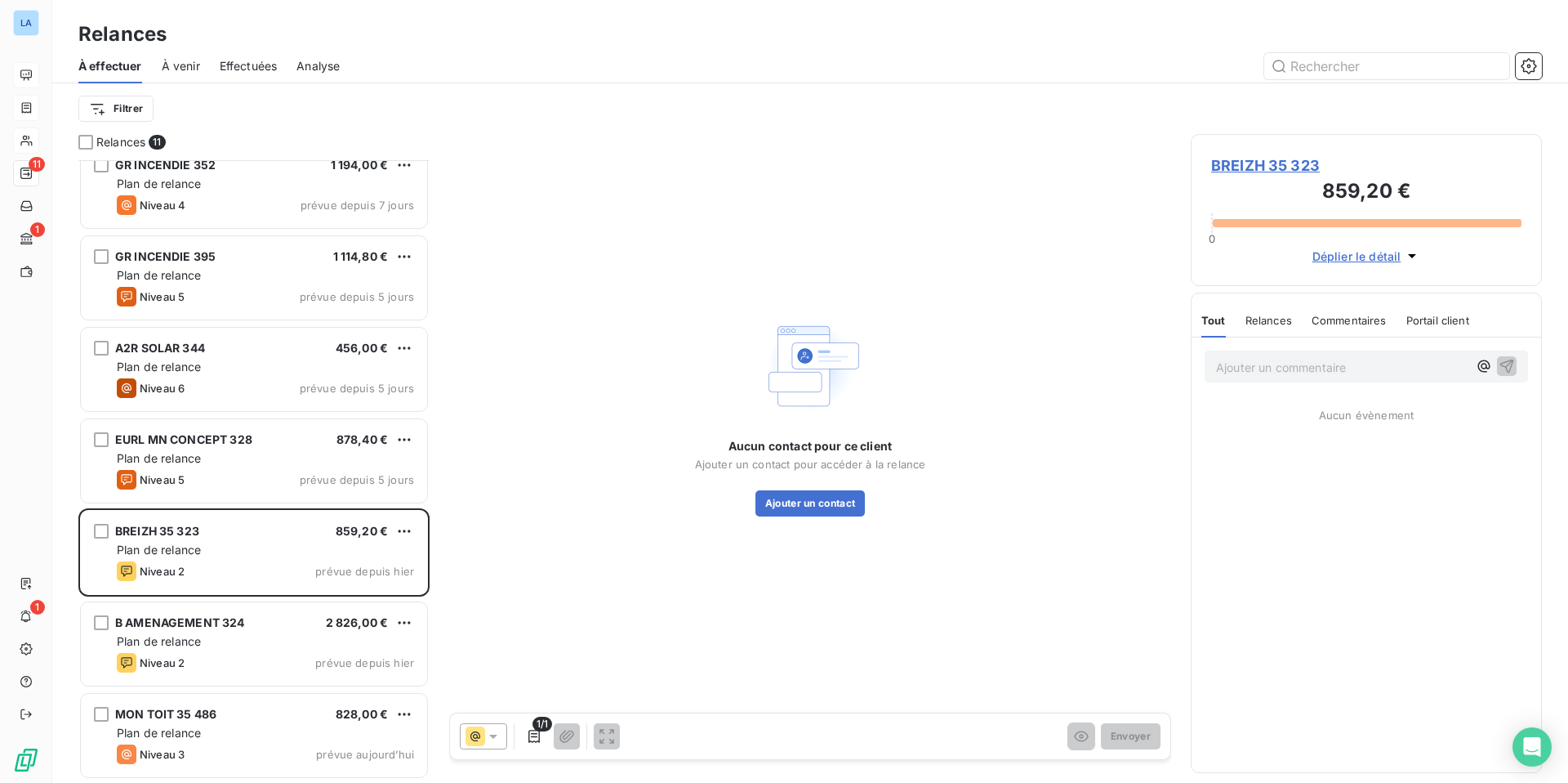
click at [1241, 161] on span "BREIZH 35 323" at bounding box center [1366, 165] width 310 height 22
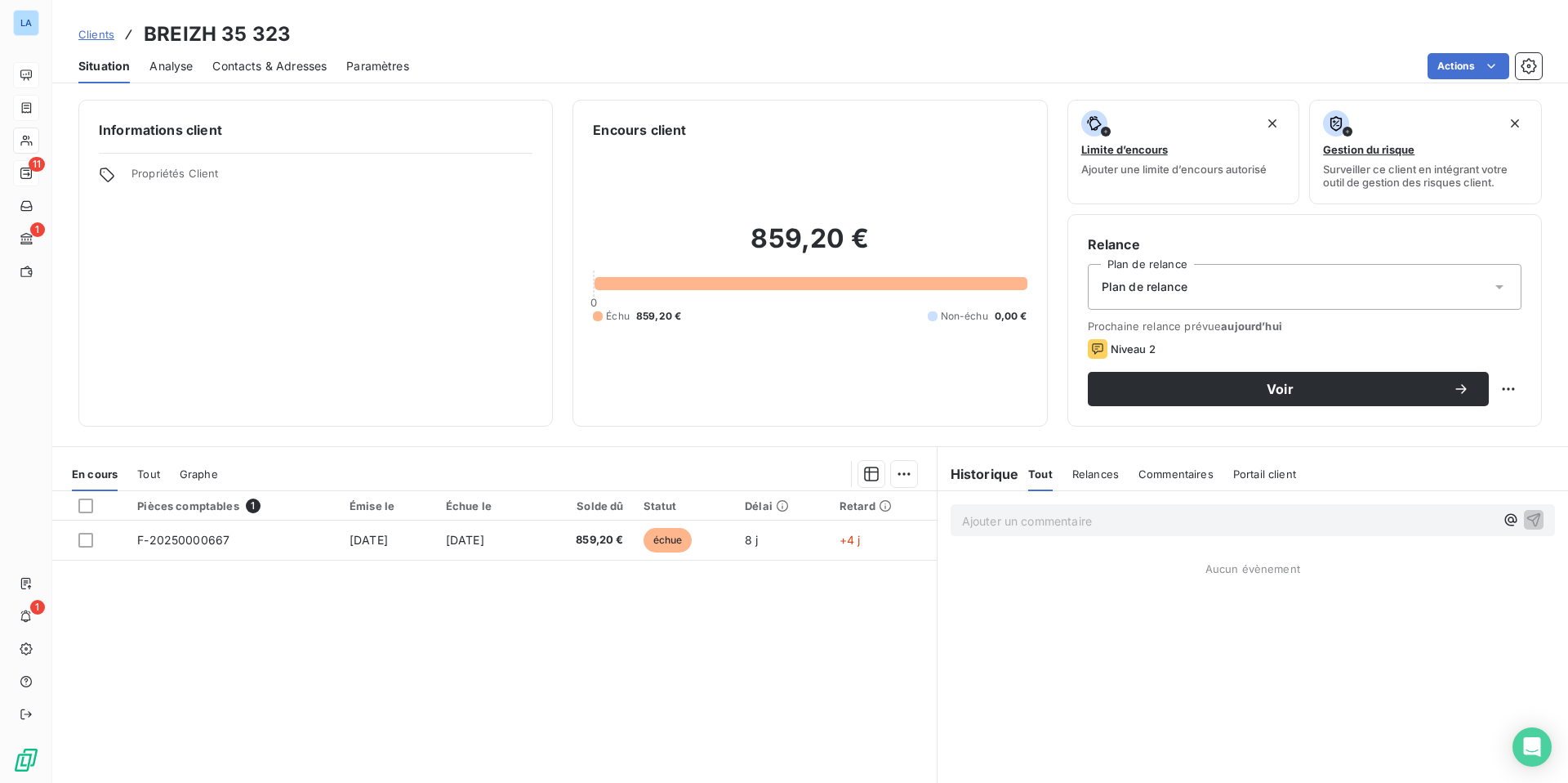
click at [256, 63] on span "Contacts & Adresses" at bounding box center [270, 66] width 115 height 16
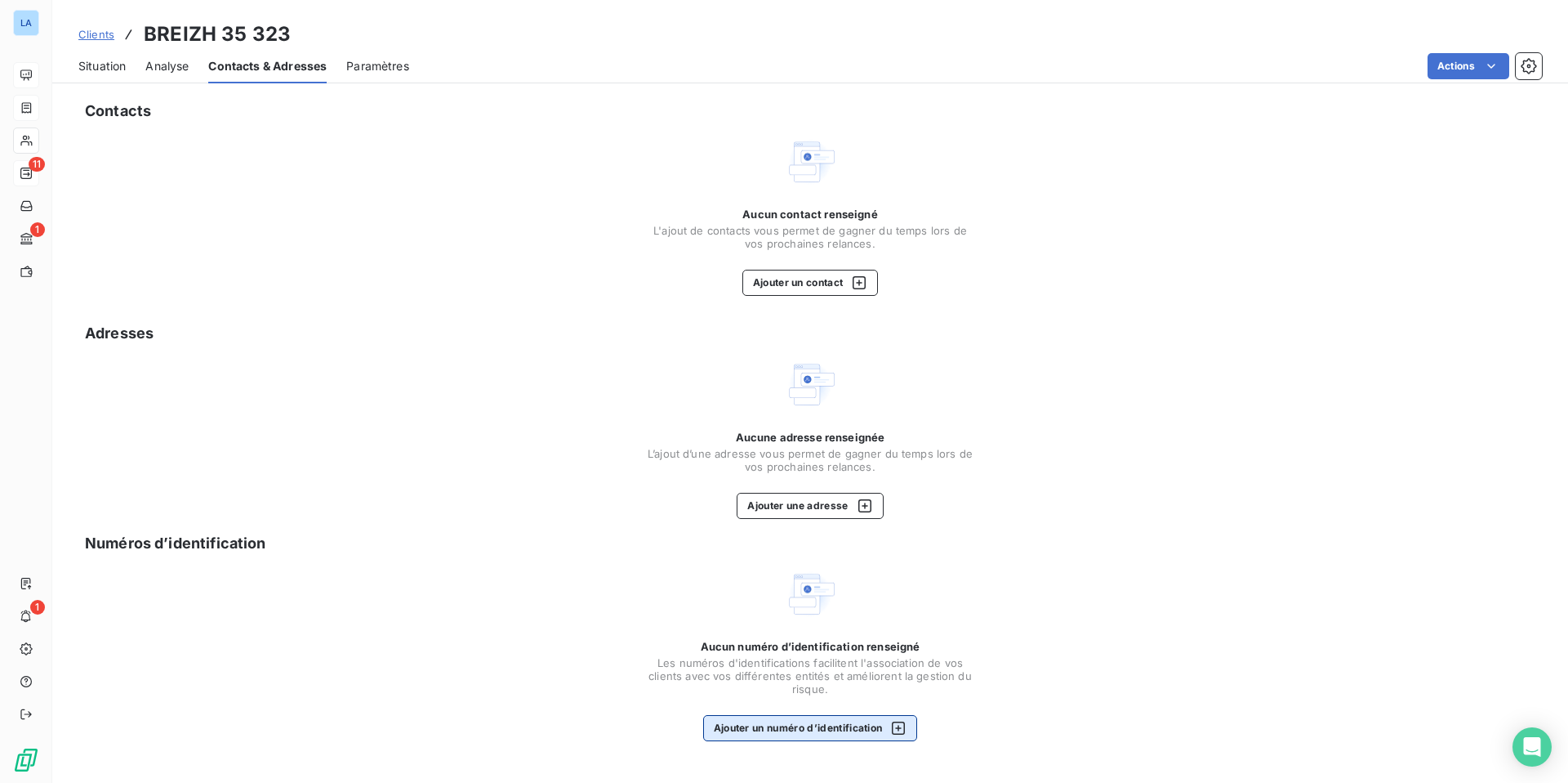
click at [902, 729] on icon "button" at bounding box center [898, 728] width 16 height 16
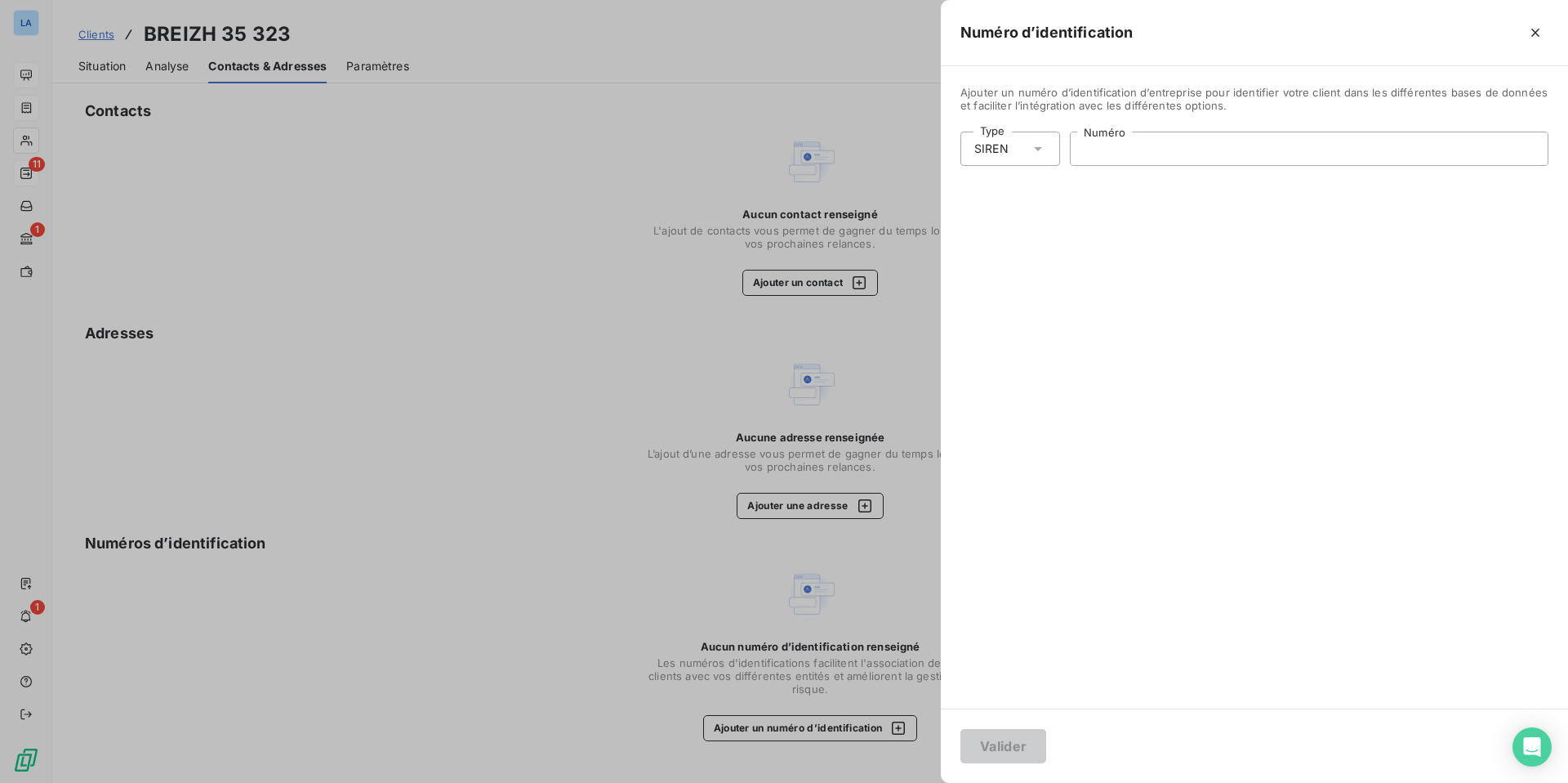
click at [1097, 150] on input "Numéro" at bounding box center [1309, 149] width 477 height 32
paste input "979 745 54"
type input "979 745 544"
click at [1014, 744] on button "Valider" at bounding box center [1003, 746] width 86 height 34
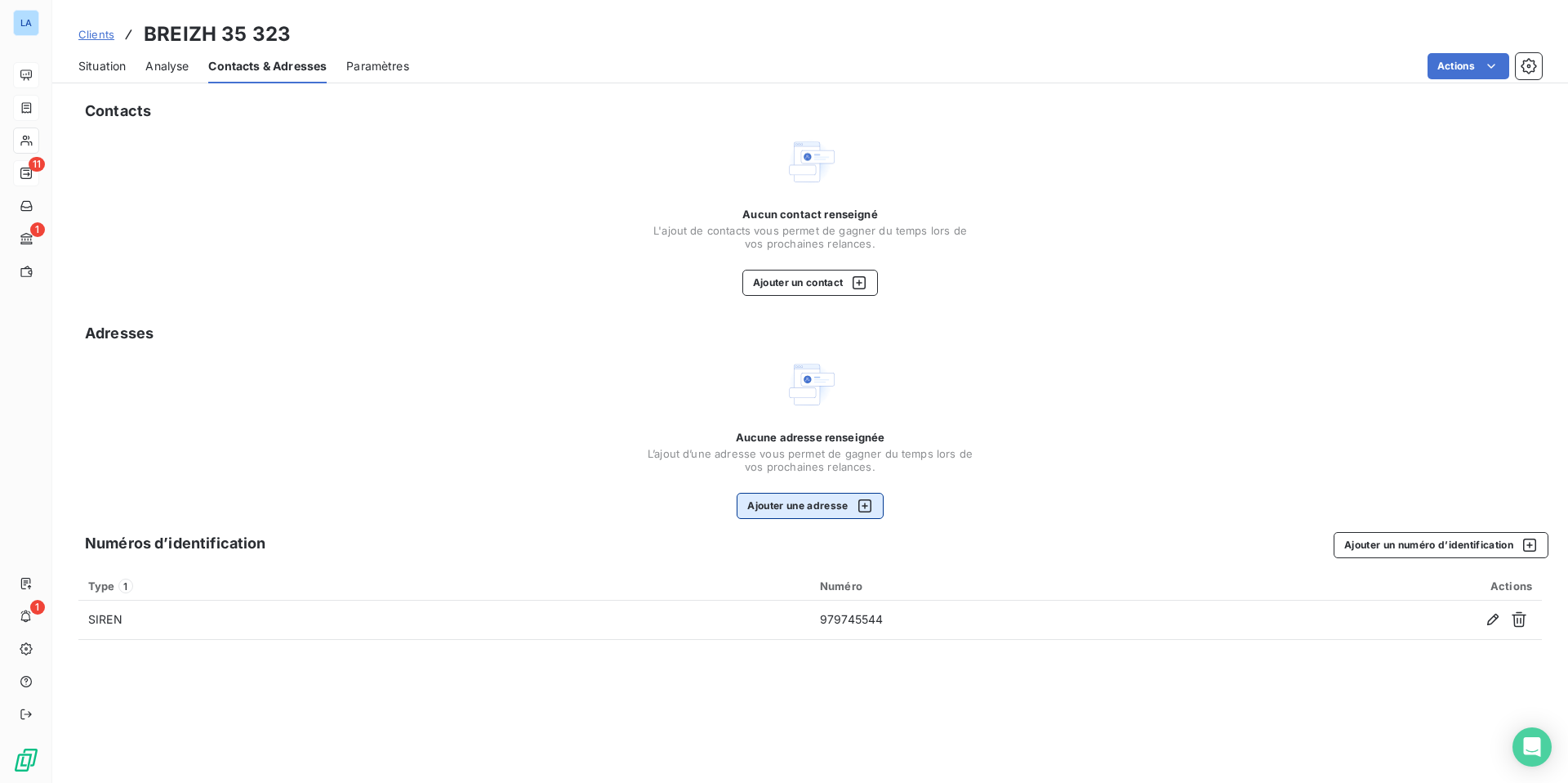
click at [870, 504] on icon "button" at bounding box center [865, 506] width 16 height 16
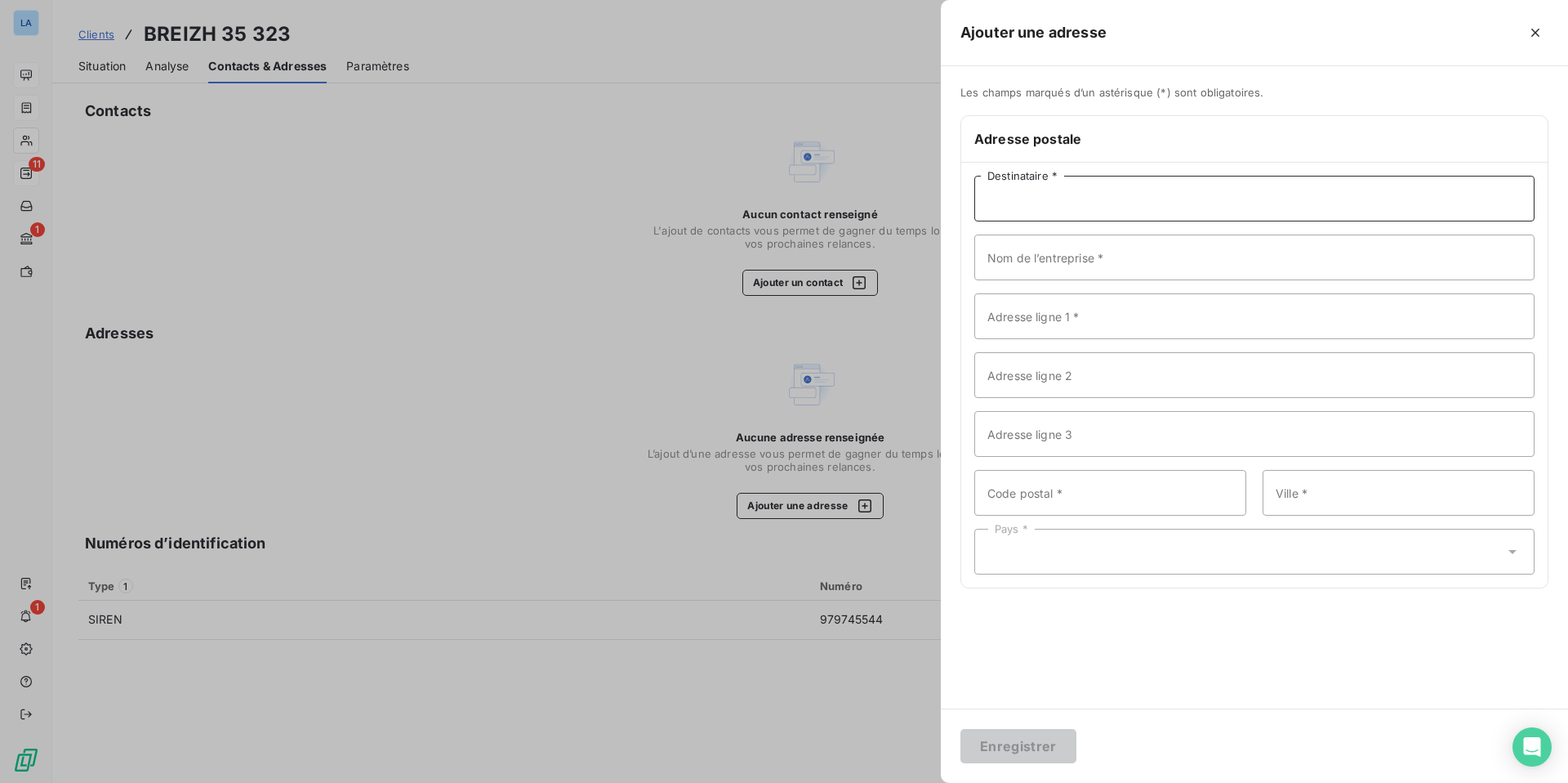
click at [1009, 199] on input "Destinataire *" at bounding box center [1254, 198] width 560 height 46
type input "[PERSON_NAME]"
click at [1022, 255] on input "Nom de l’entreprise *" at bounding box center [1254, 257] width 560 height 46
type input "BREIZH 35"
click at [1014, 318] on input "Adresse ligne 1 *" at bounding box center [1254, 316] width 560 height 46
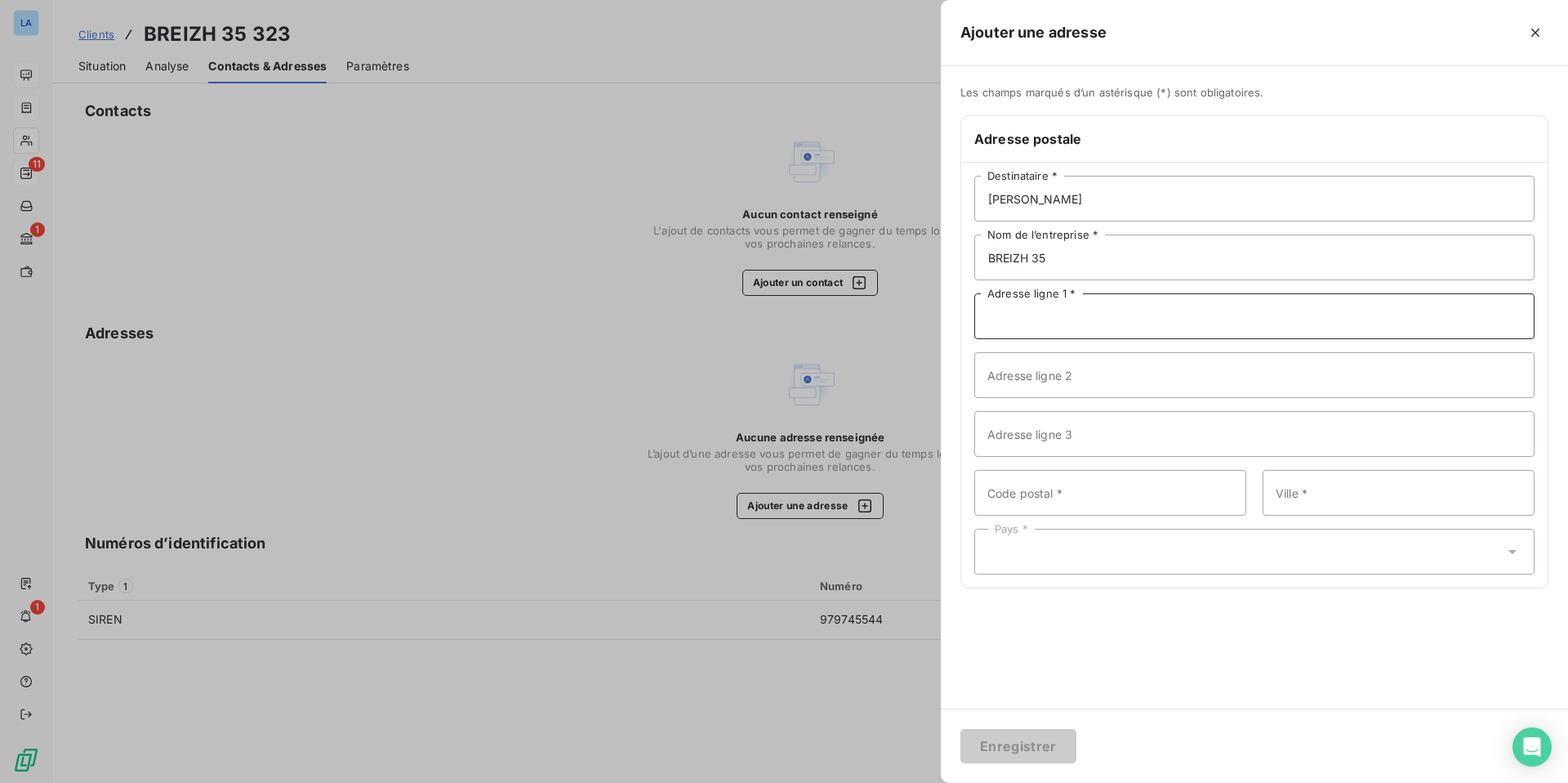
paste input "[STREET_ADDRESS]"
type input "[STREET_ADDRESS]"
click at [995, 491] on input "Code postal *" at bounding box center [1110, 492] width 272 height 46
type input "35135"
click at [1340, 500] on input "Ville *" at bounding box center [1398, 492] width 272 height 46
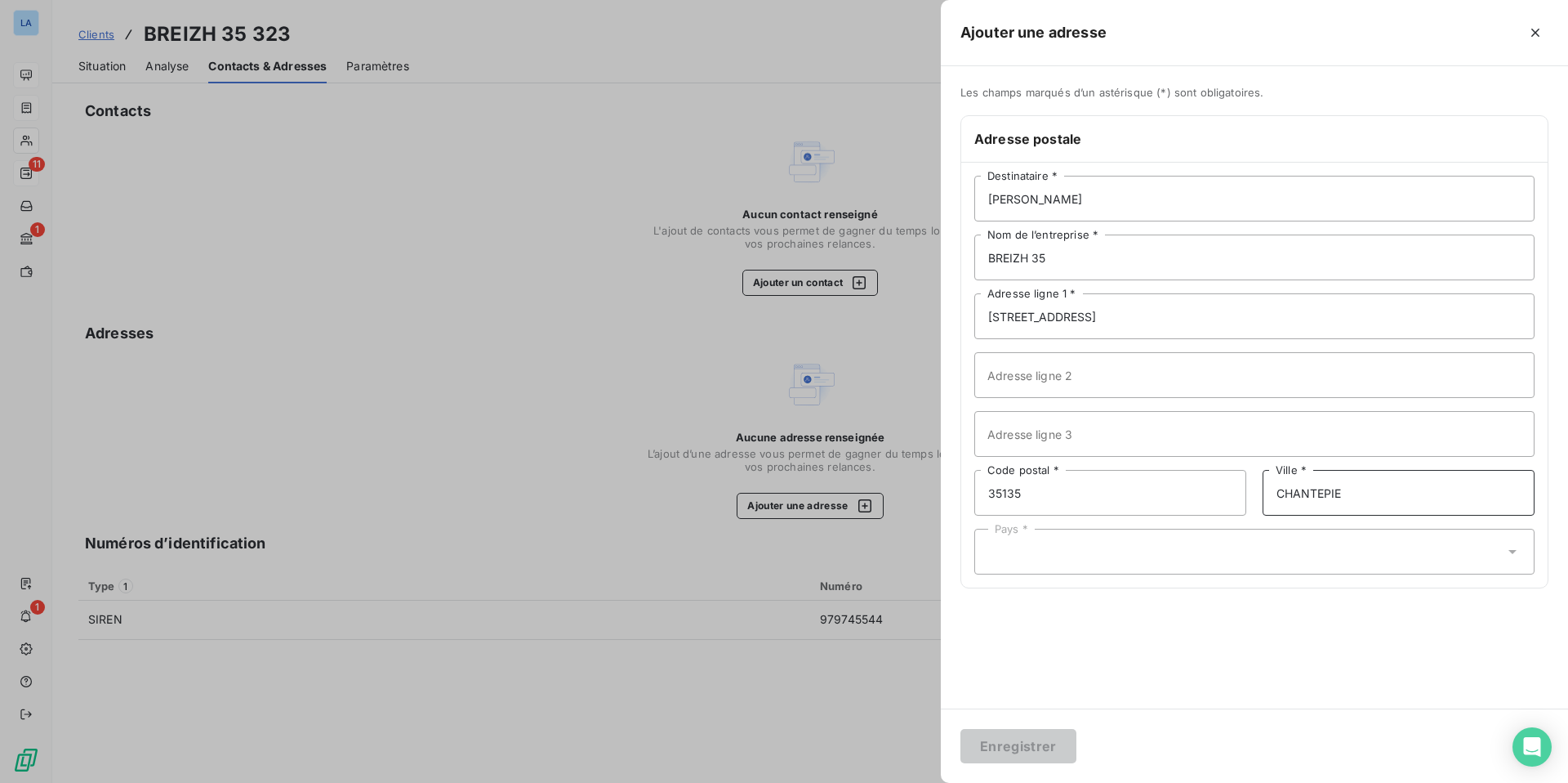
type input "CHANTEPIE"
click at [1512, 548] on icon at bounding box center [1512, 552] width 16 height 16
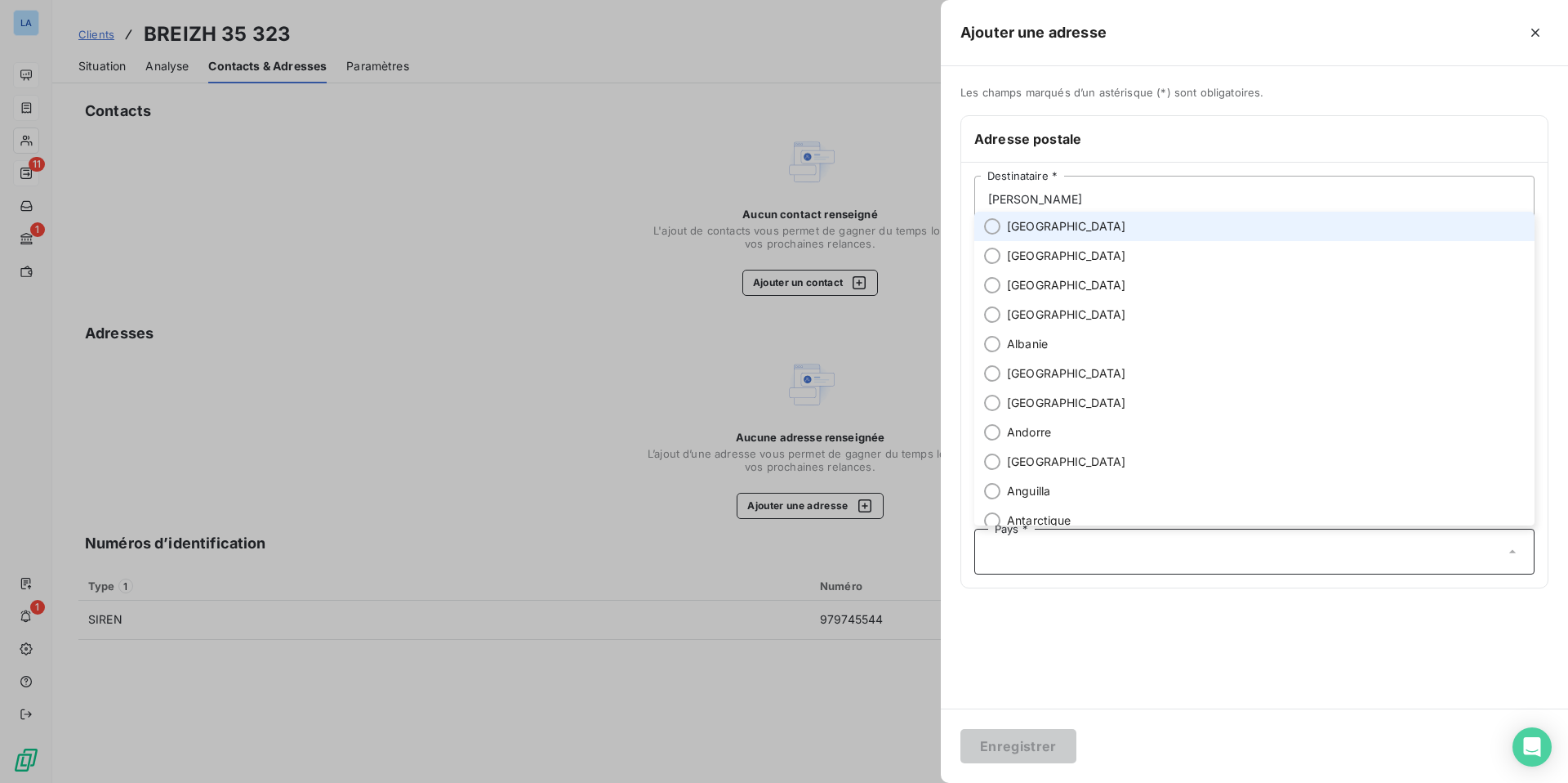
click at [1230, 232] on li "[GEOGRAPHIC_DATA]" at bounding box center [1254, 226] width 560 height 30
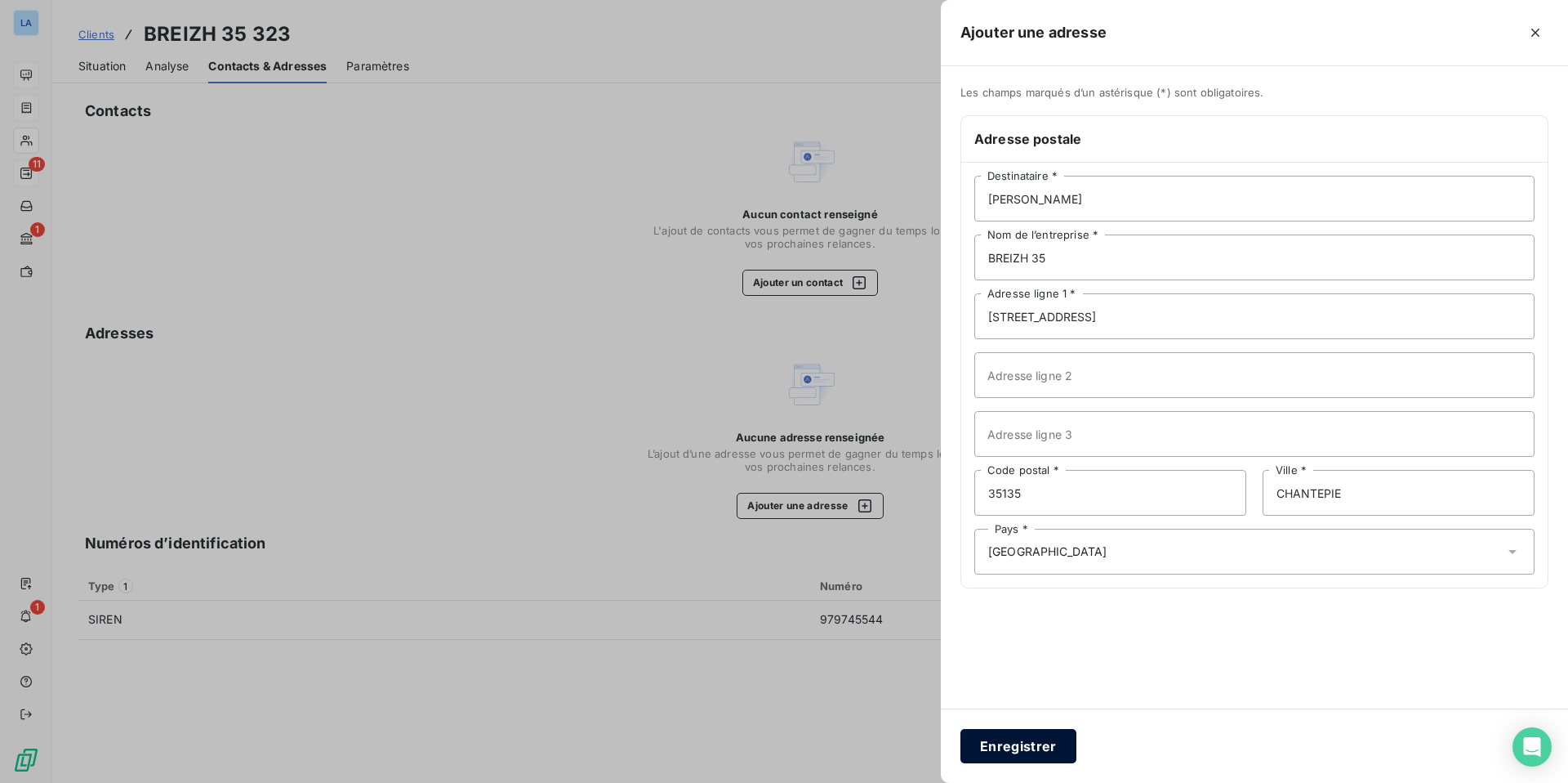
click at [1021, 747] on button "Enregistrer" at bounding box center [1018, 746] width 116 height 34
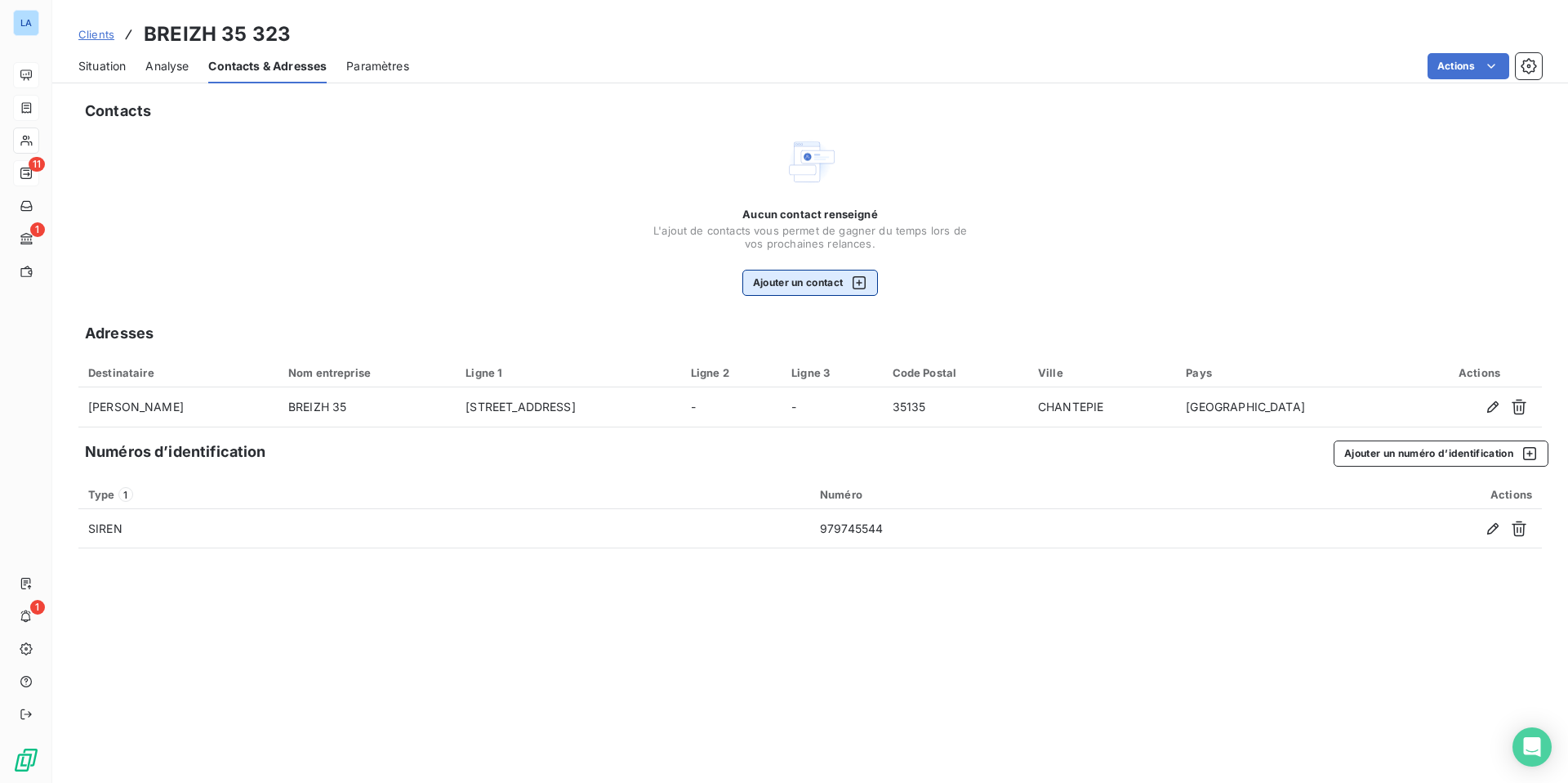
click at [862, 284] on icon "button" at bounding box center [859, 283] width 16 height 16
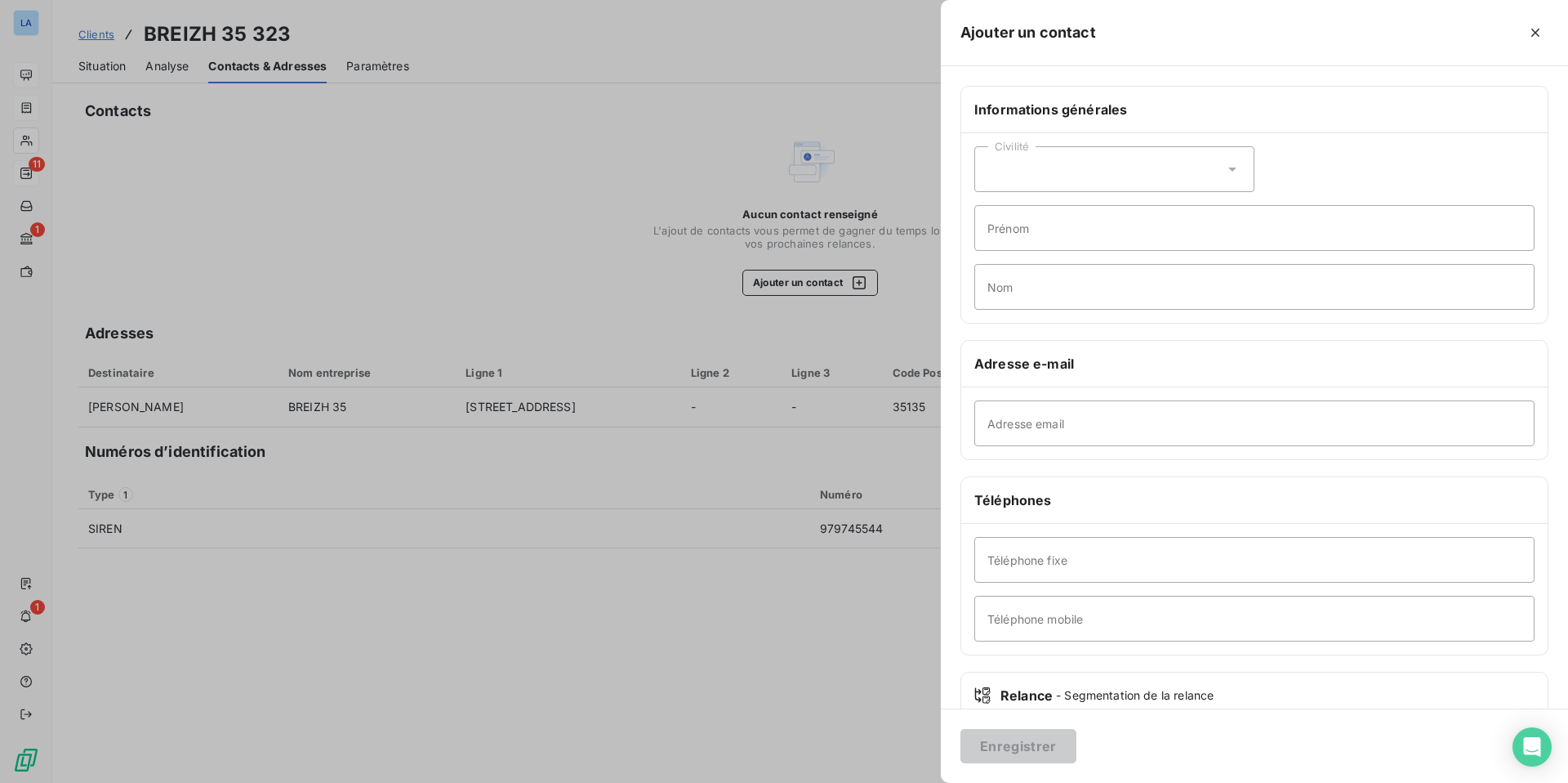
click at [1227, 167] on icon at bounding box center [1233, 169] width 16 height 16
click at [1147, 237] on li "Monsieur" at bounding box center [1114, 239] width 280 height 30
click at [1114, 229] on input "Prénom" at bounding box center [1254, 227] width 560 height 46
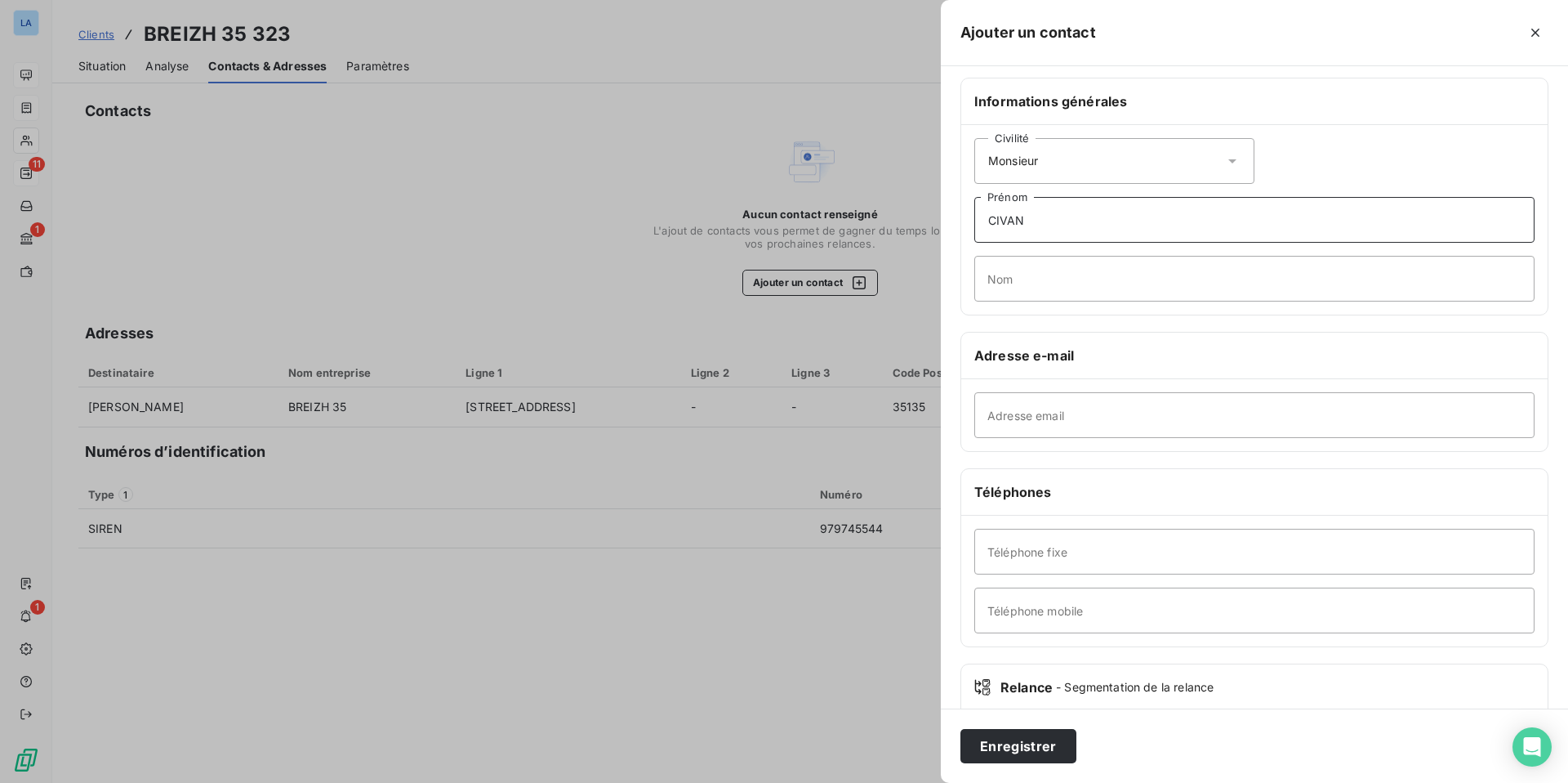
type input "CIVAN"
click at [1074, 268] on input "Nom" at bounding box center [1254, 278] width 560 height 46
type input "KILIC"
click at [1067, 425] on input "Adresse email" at bounding box center [1254, 414] width 560 height 46
paste input "[EMAIL_ADDRESS][DOMAIN_NAME]"
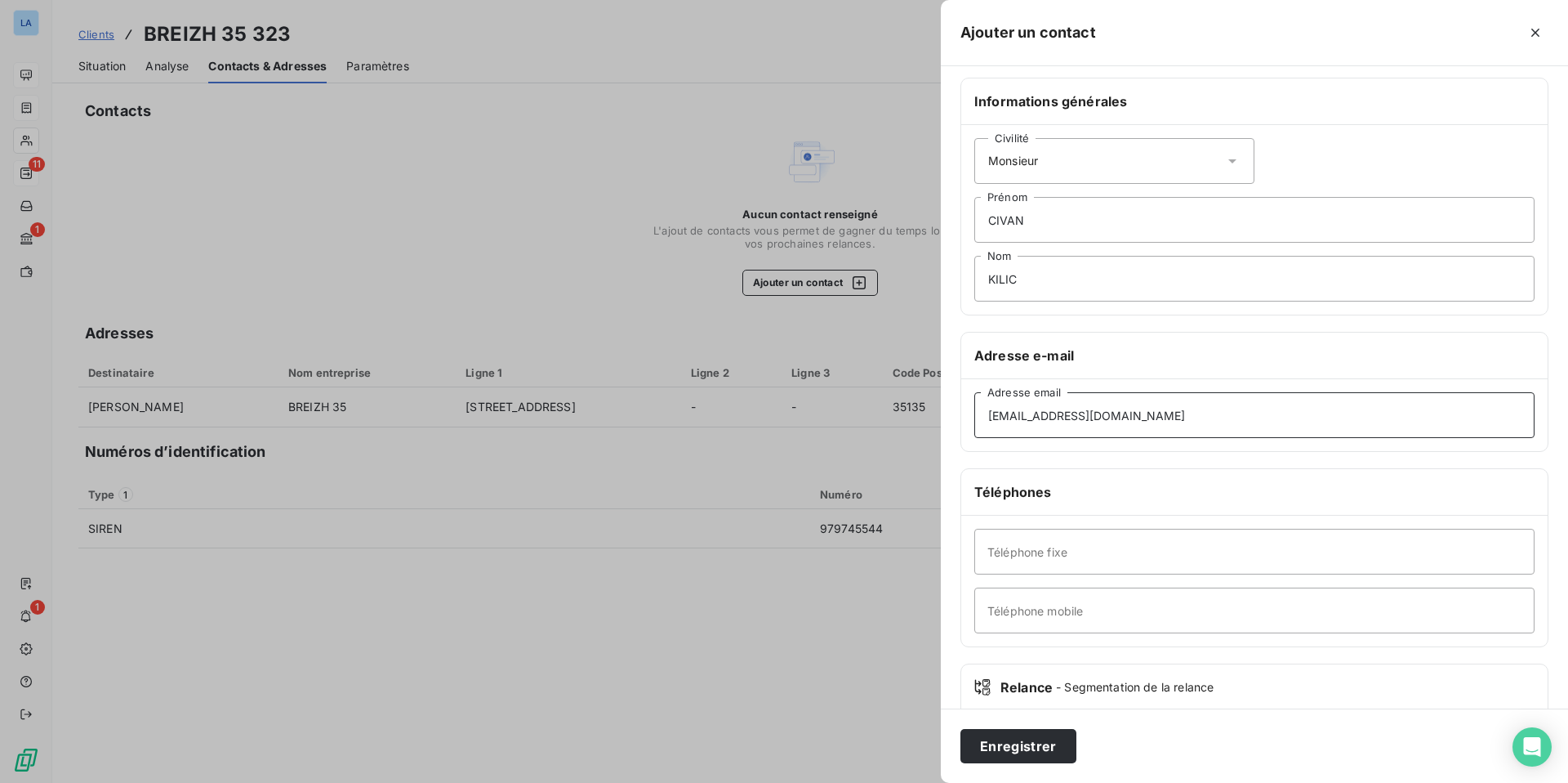
type input "[EMAIL_ADDRESS][DOMAIN_NAME]"
click at [1008, 610] on input "Téléphone mobile" at bounding box center [1254, 610] width 560 height 46
paste input "06 67 89 82 58"
type input "06 67 89 82 58"
click at [1009, 743] on button "Enregistrer" at bounding box center [1018, 746] width 116 height 34
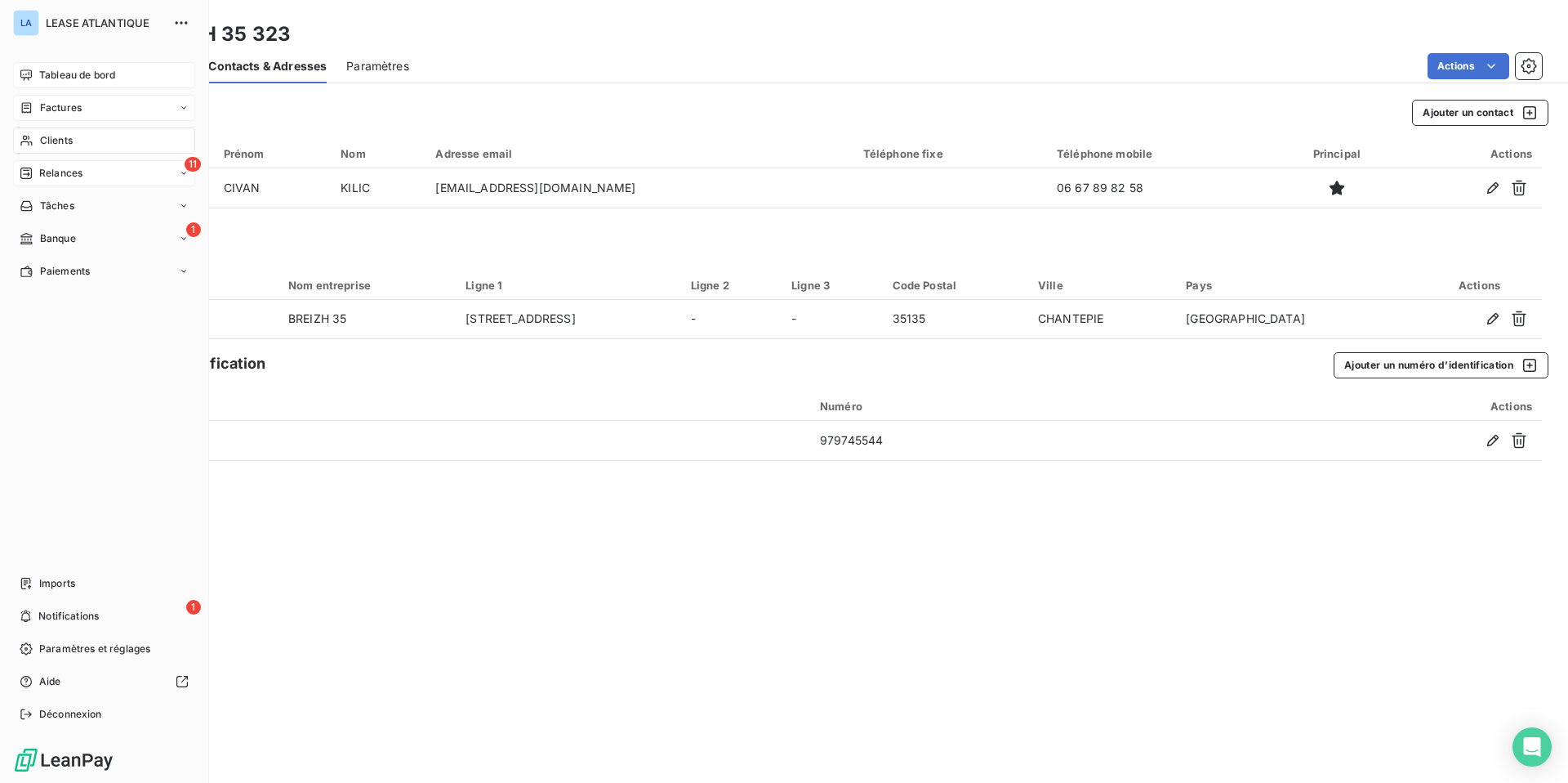
click at [61, 170] on span "Relances" at bounding box center [61, 173] width 43 height 14
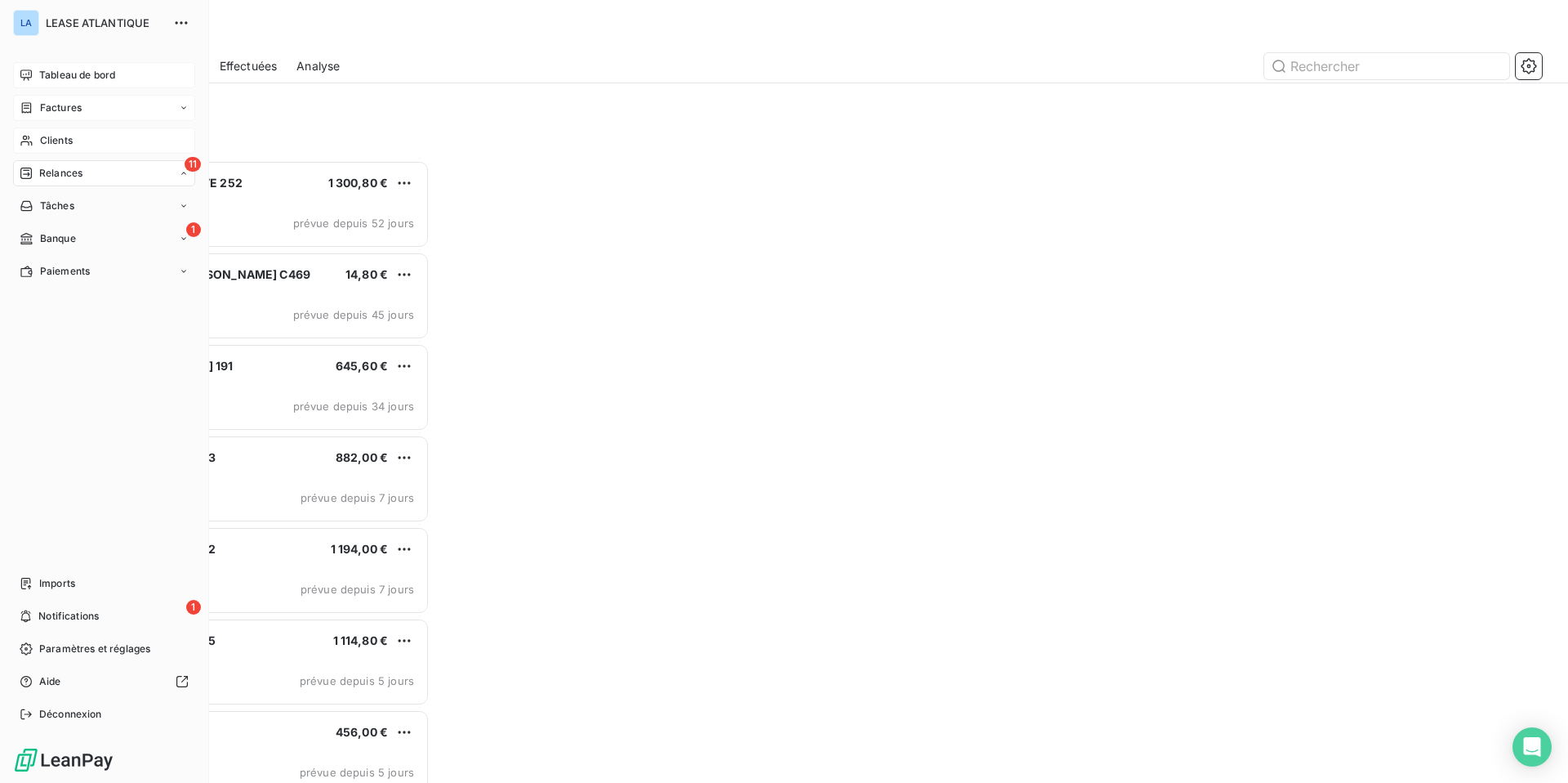
scroll to position [622, 351]
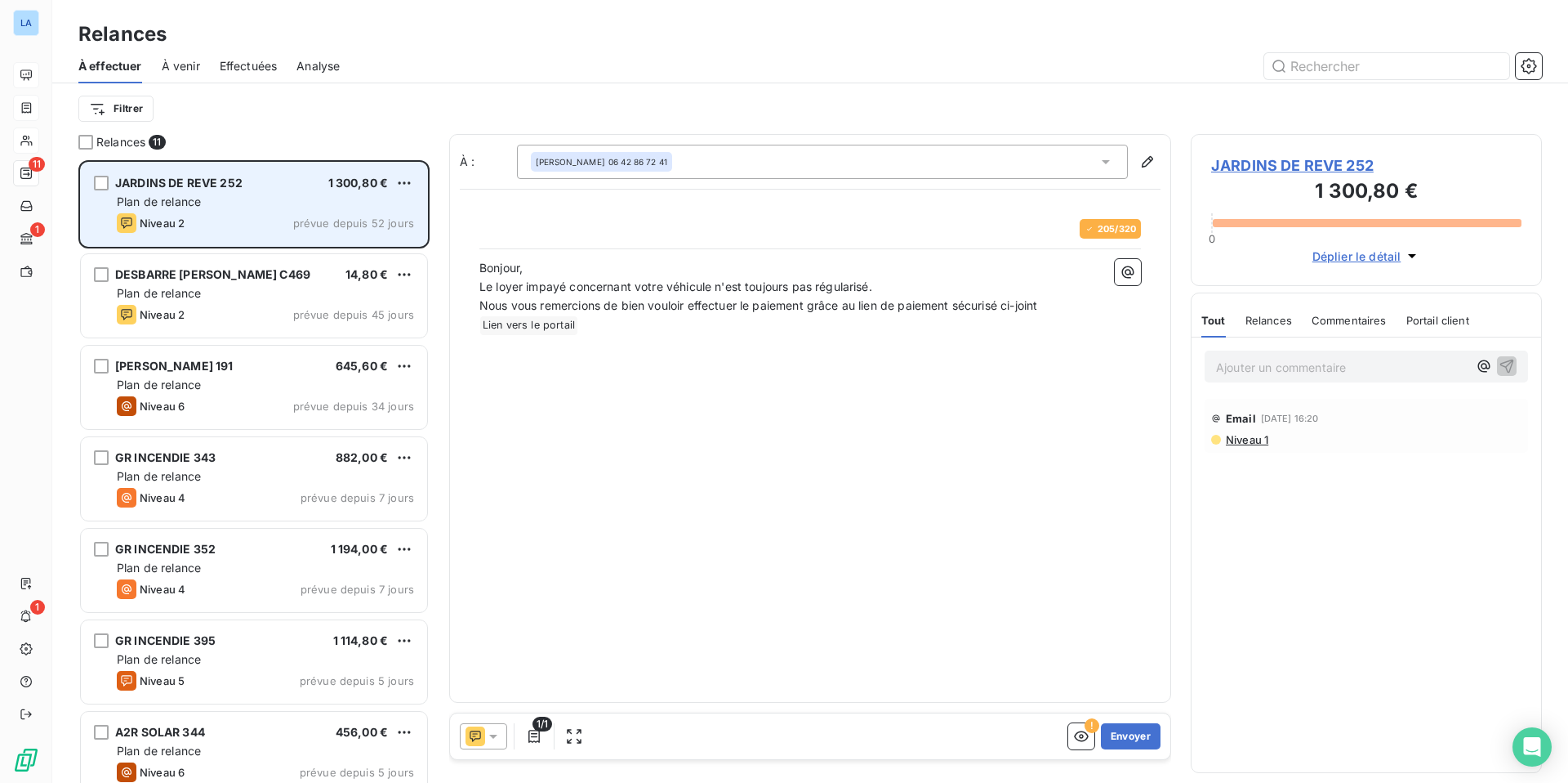
click at [225, 214] on div "Niveau 2 prévue depuis 52 jours" at bounding box center [265, 223] width 298 height 20
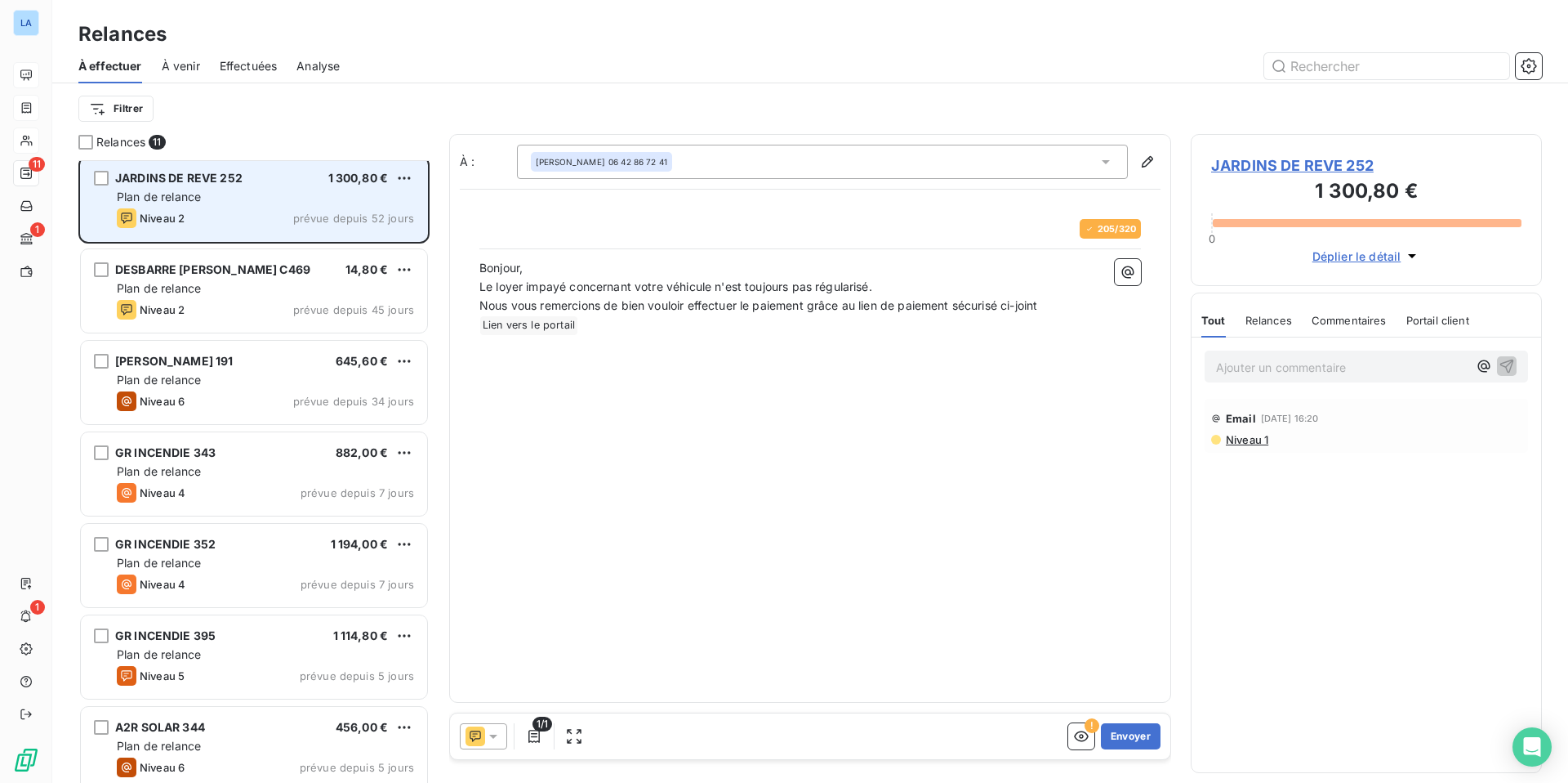
scroll to position [0, 0]
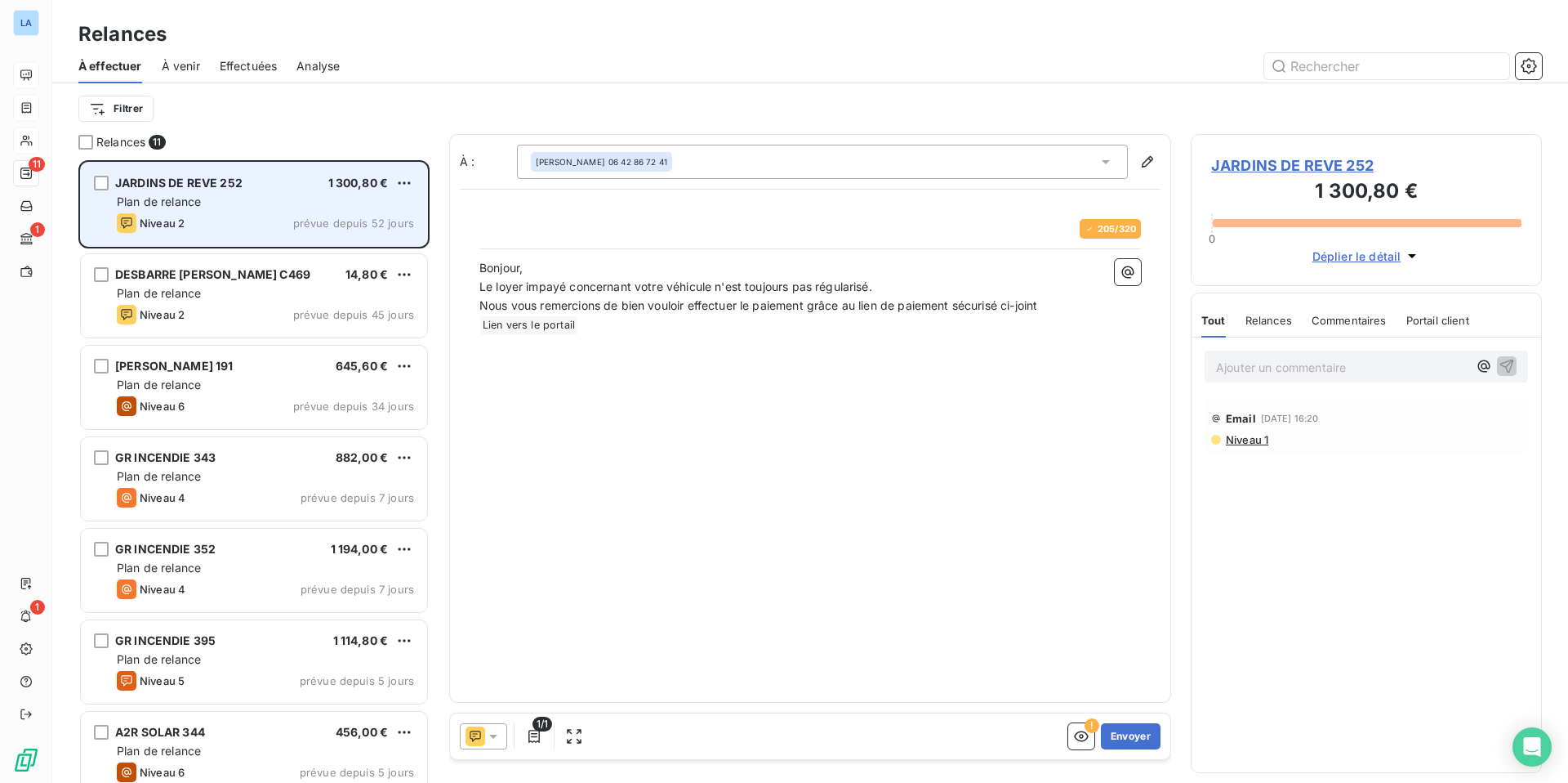
click at [137, 221] on div "Niveau 2" at bounding box center [151, 223] width 68 height 20
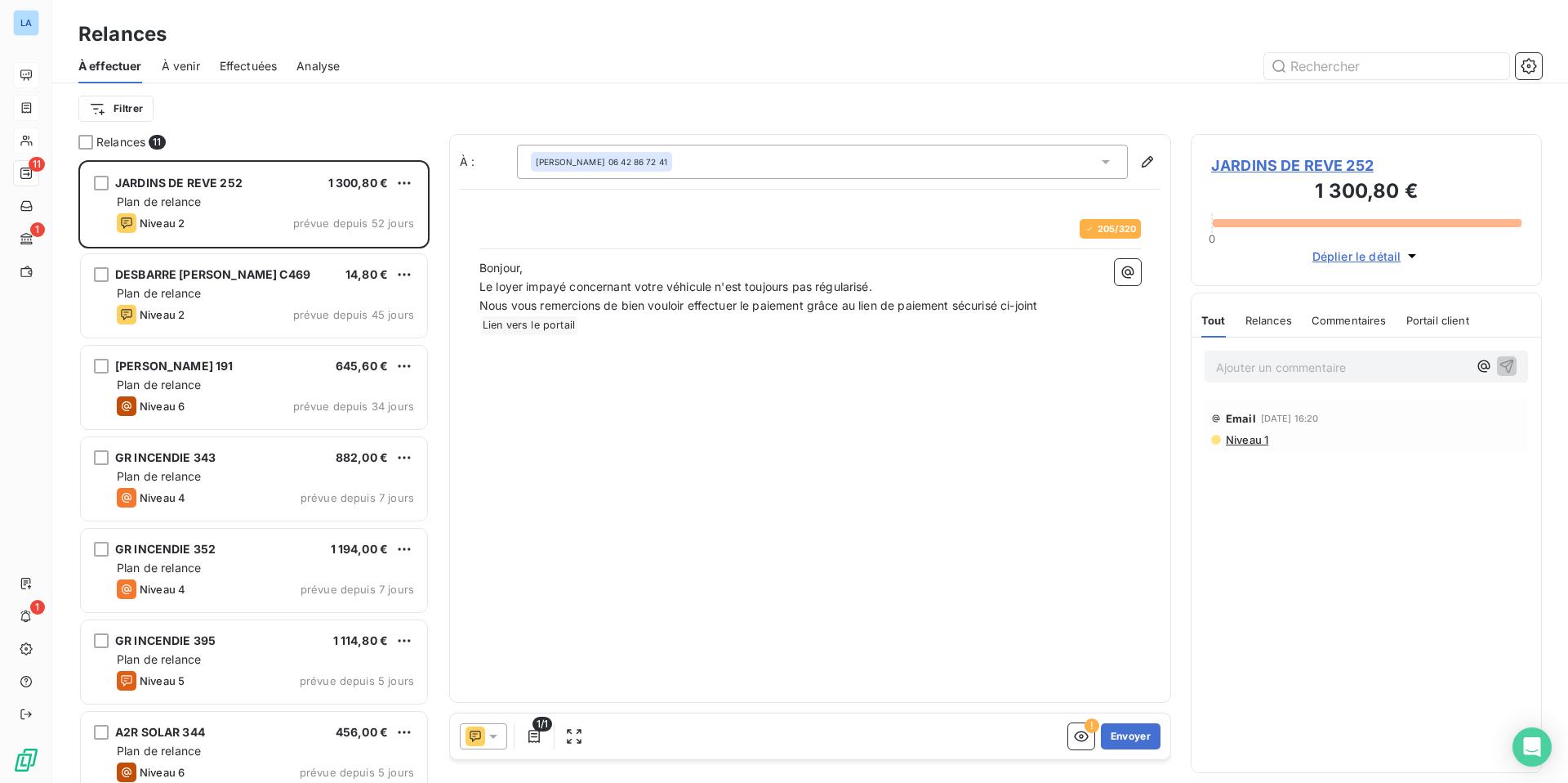
click at [1289, 166] on span "JARDINS DE REVE 252" at bounding box center [1366, 165] width 310 height 22
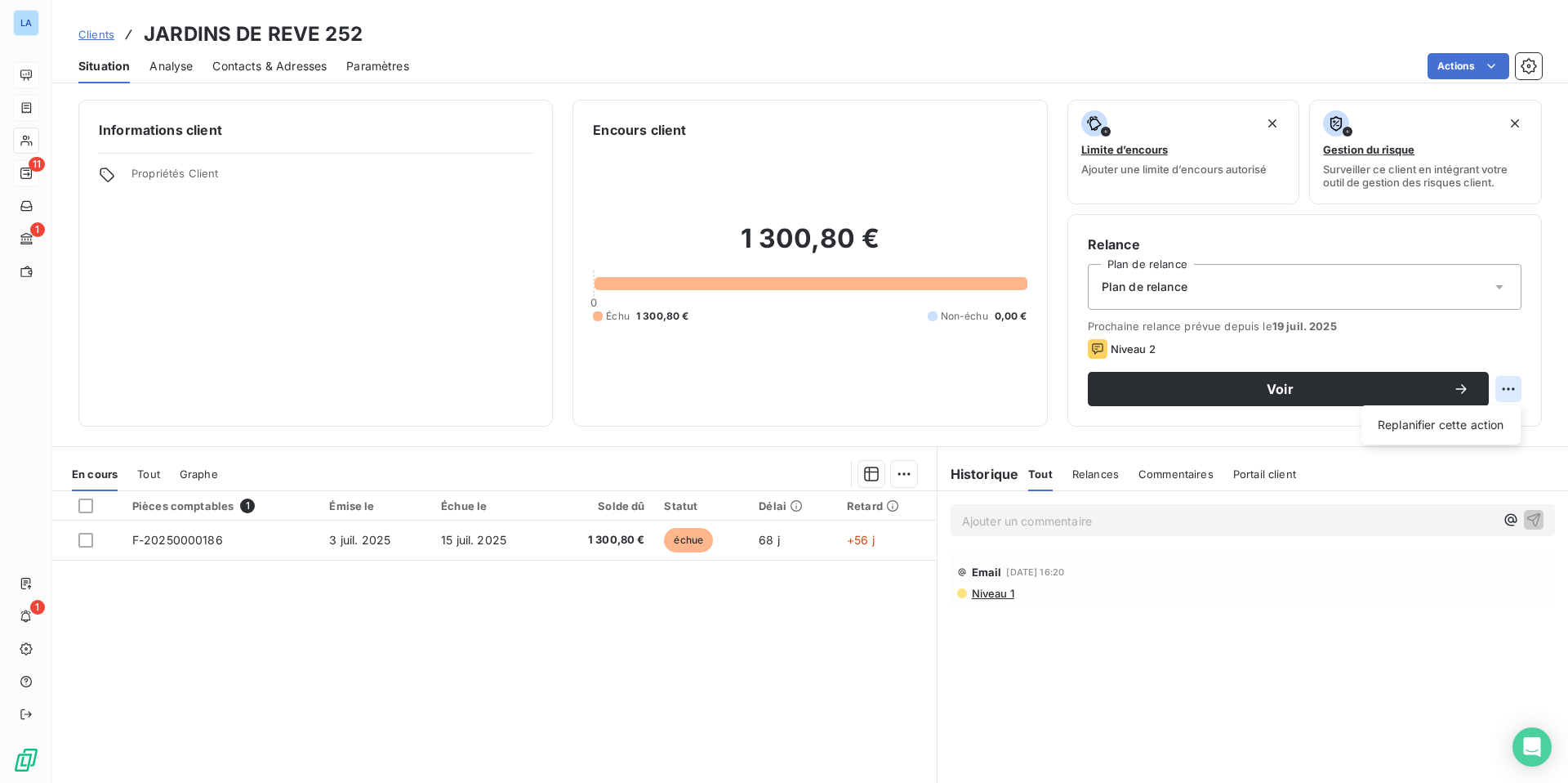
click at [1502, 389] on html "LA 11 1 1 Clients JARDINS DE REVE 252 Situation Analyse Contacts & Adresses Par…" at bounding box center [784, 391] width 1568 height 783
click at [914, 370] on html "LA 11 1 1 Clients JARDINS DE REVE 252 Situation Analyse Contacts & Adresses Par…" at bounding box center [784, 391] width 1568 height 783
click at [1495, 286] on icon at bounding box center [1499, 287] width 16 height 16
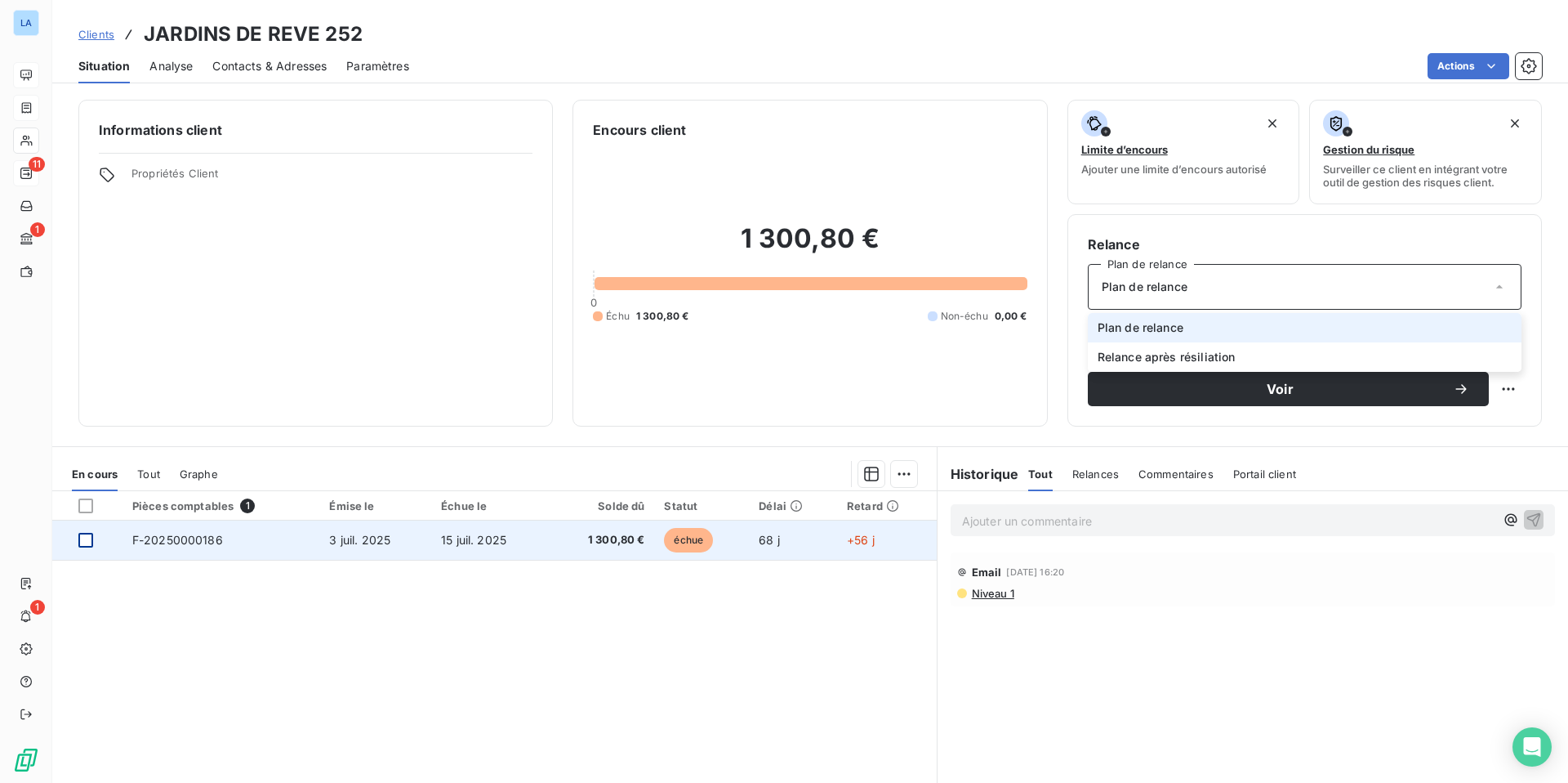
click at [87, 543] on div at bounding box center [85, 540] width 14 height 14
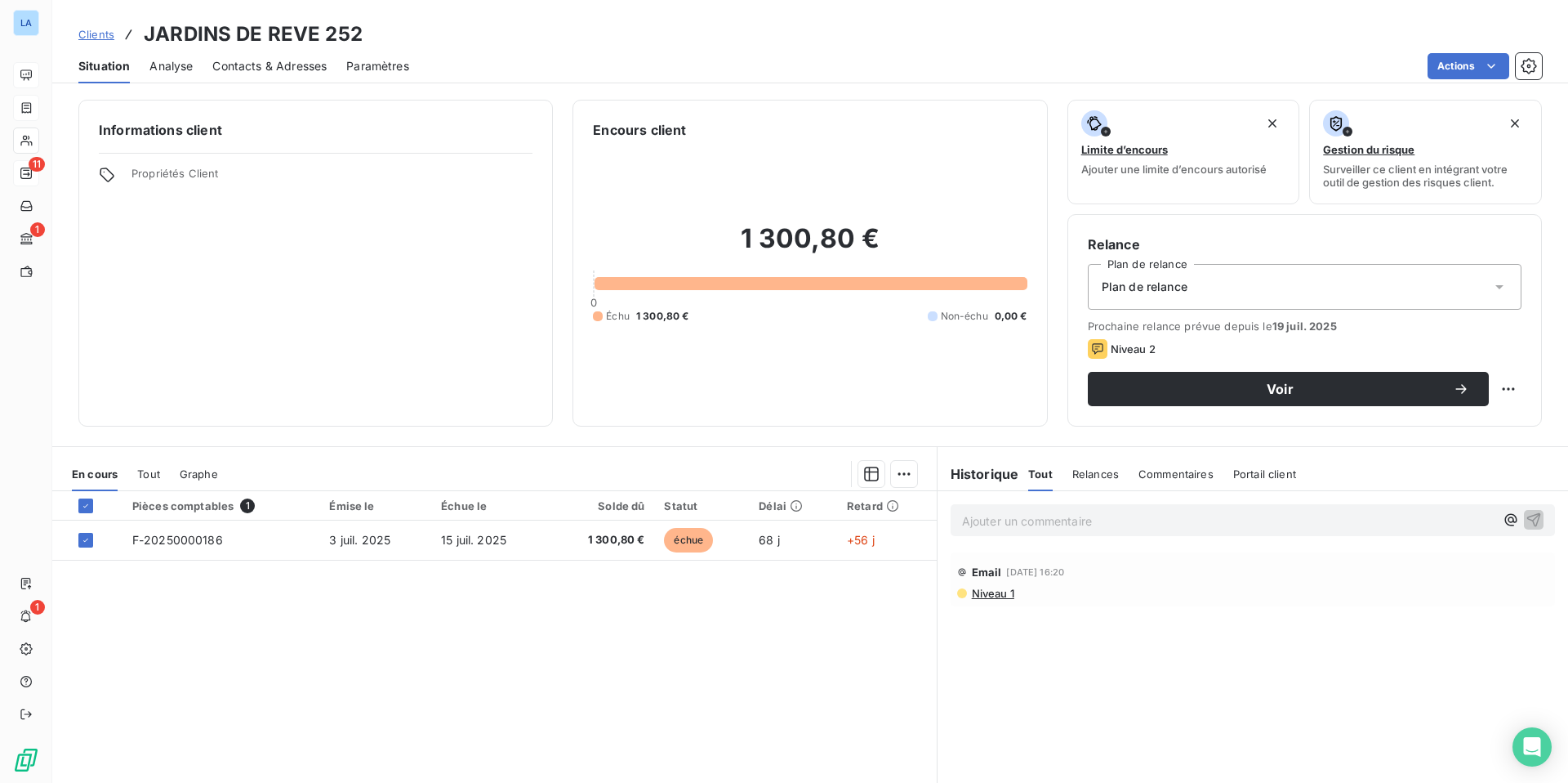
click at [1164, 473] on span "Commentaires" at bounding box center [1176, 474] width 75 height 13
click at [1045, 518] on p "Ajouter un commentaire ﻿" at bounding box center [1228, 520] width 533 height 21
click at [1534, 521] on icon "button" at bounding box center [1534, 518] width 16 height 16
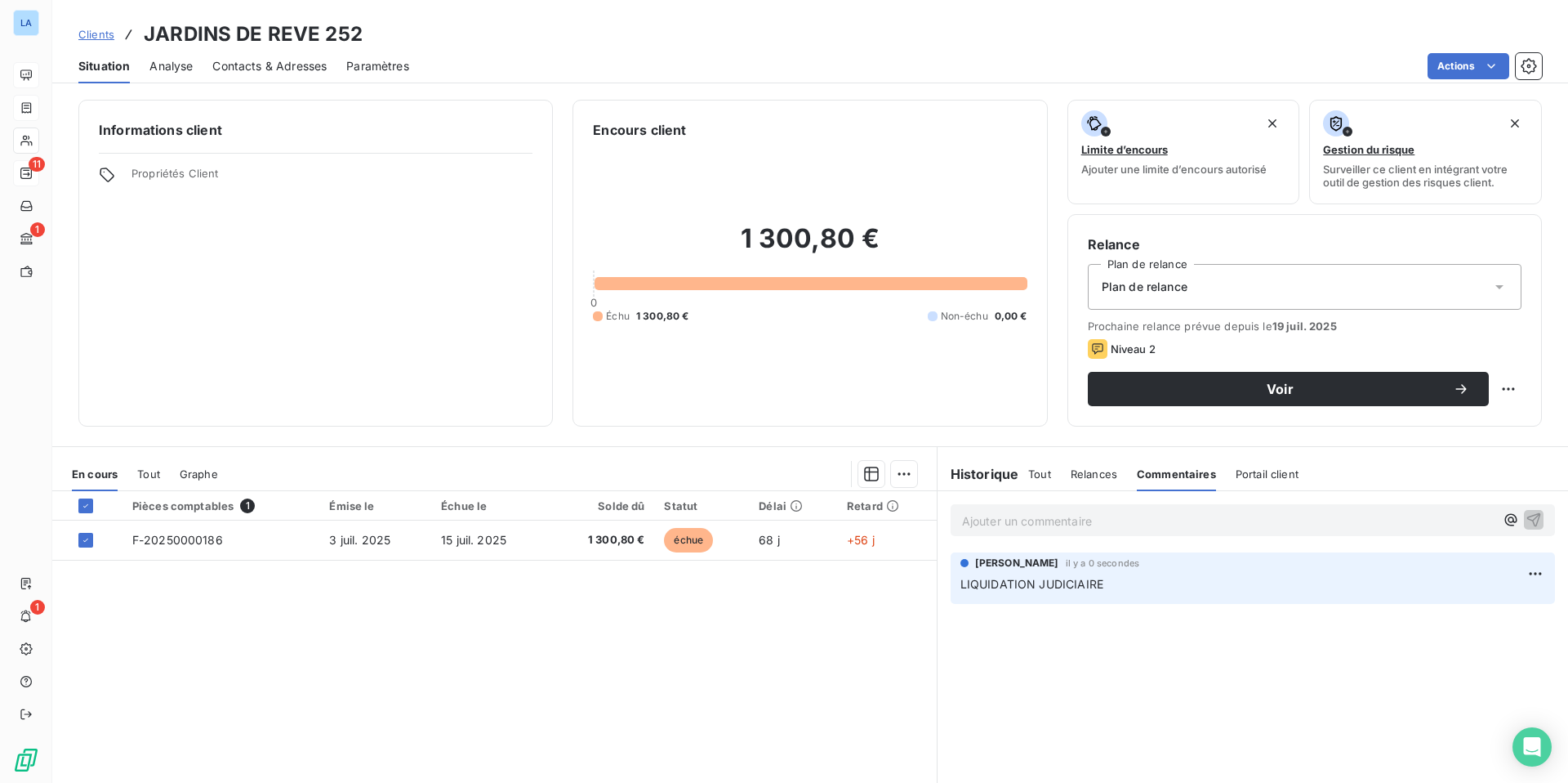
click at [986, 157] on html "LA 11 1 1 Clients JARDINS DE REVE 252 Situation Analyse Contacts & Adresses Par…" at bounding box center [784, 391] width 1568 height 783
click at [1500, 289] on icon at bounding box center [1499, 287] width 8 height 4
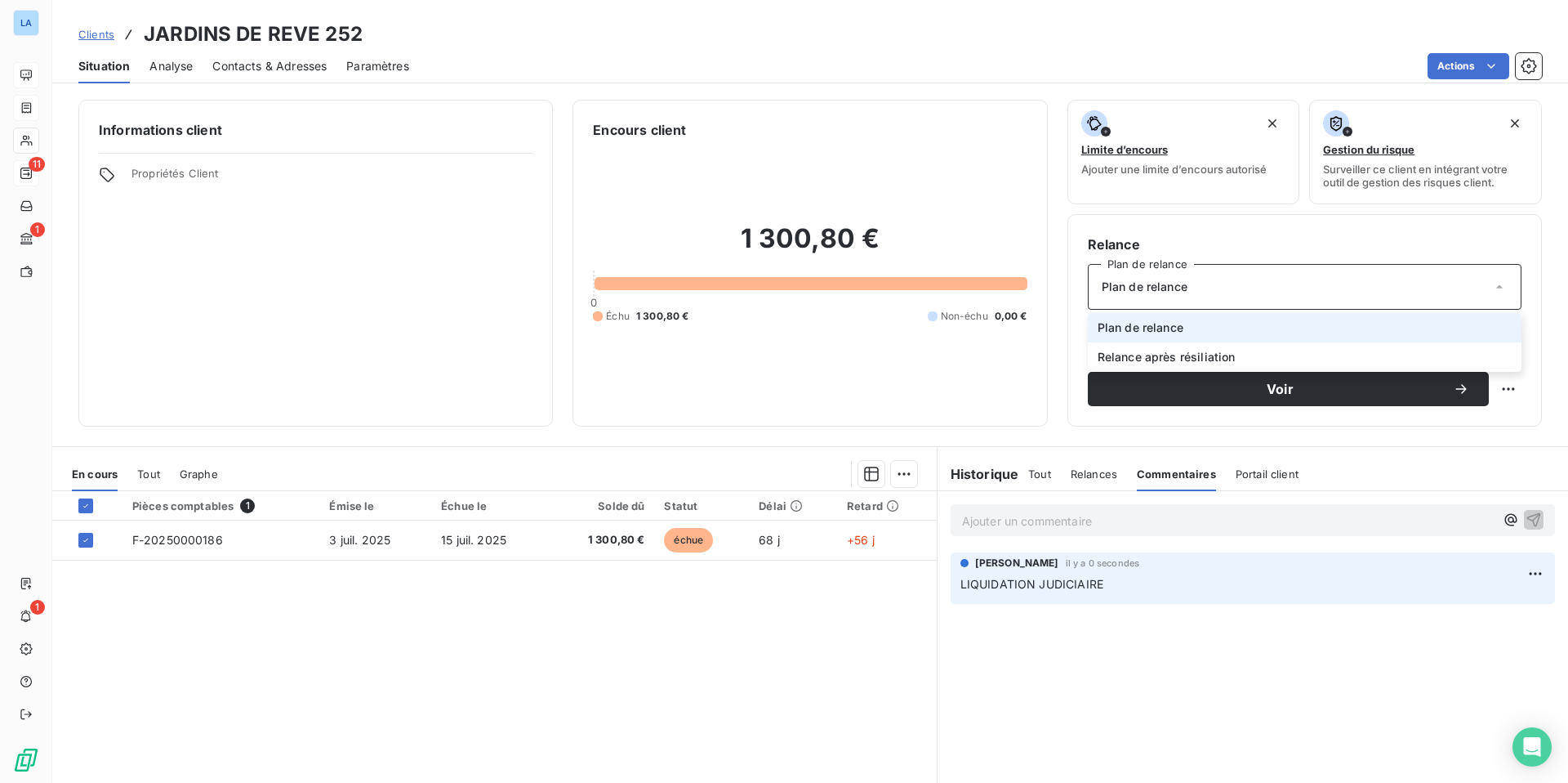
click at [968, 215] on div "1 300,80 € 0 Échu 1 300,80 € Non-échu 0,00 €" at bounding box center [810, 273] width 434 height 266
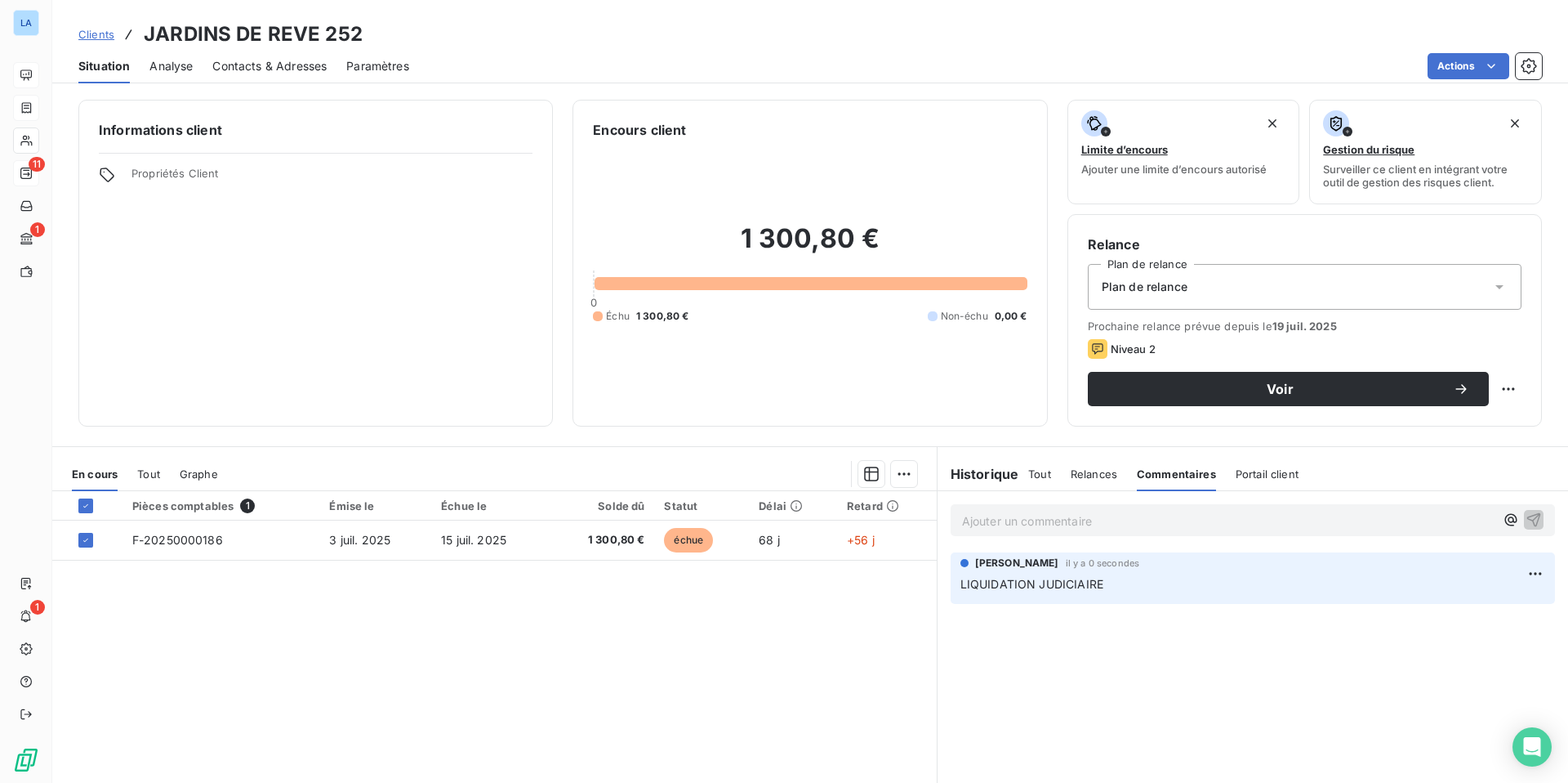
click at [381, 65] on span "Paramètres" at bounding box center [377, 66] width 63 height 16
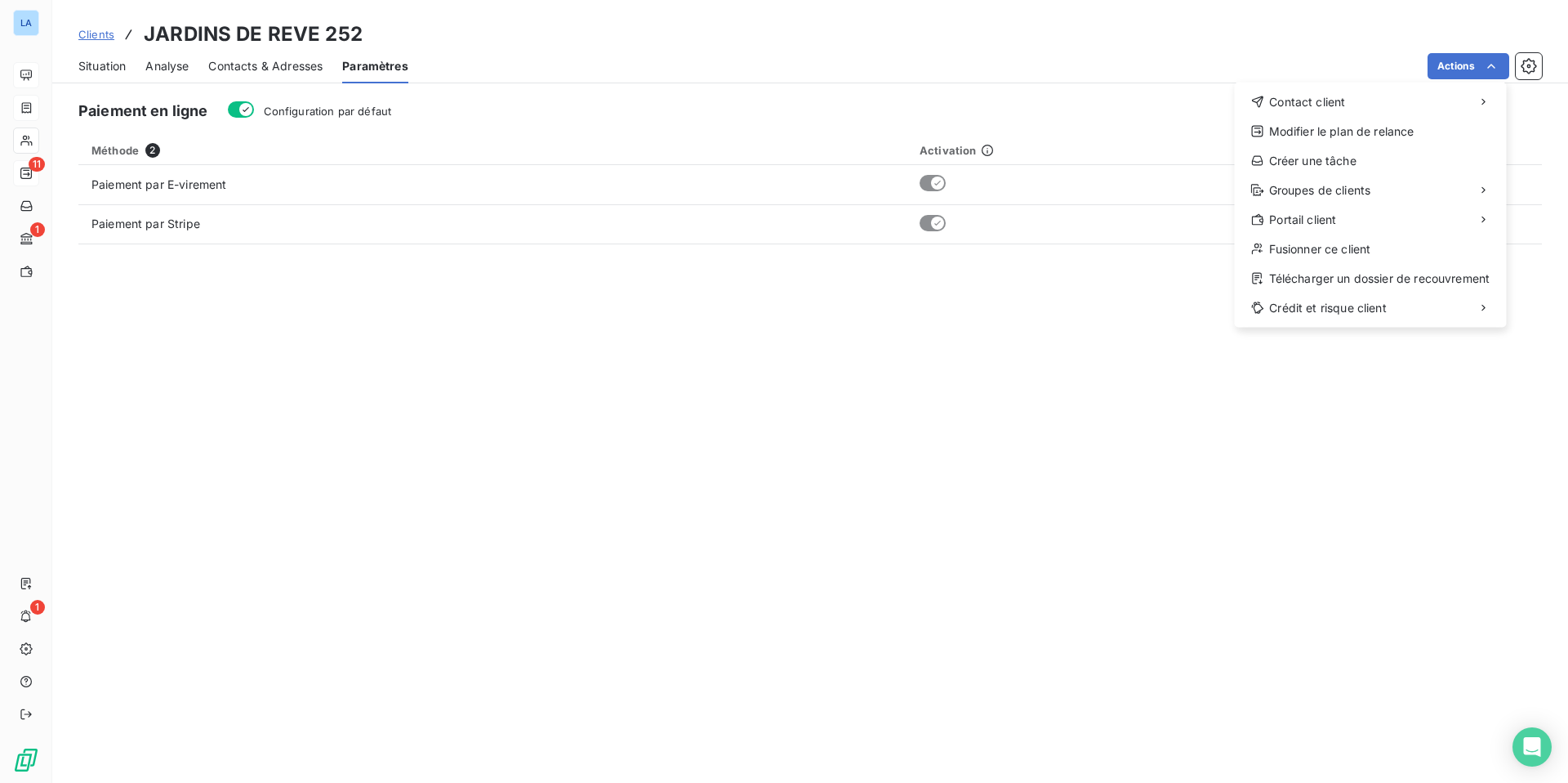
click at [103, 67] on html "LA 11 1 1 Clients JARDINS DE REVE 252 Situation Analyse Contacts & Adresses Par…" at bounding box center [784, 391] width 1568 height 783
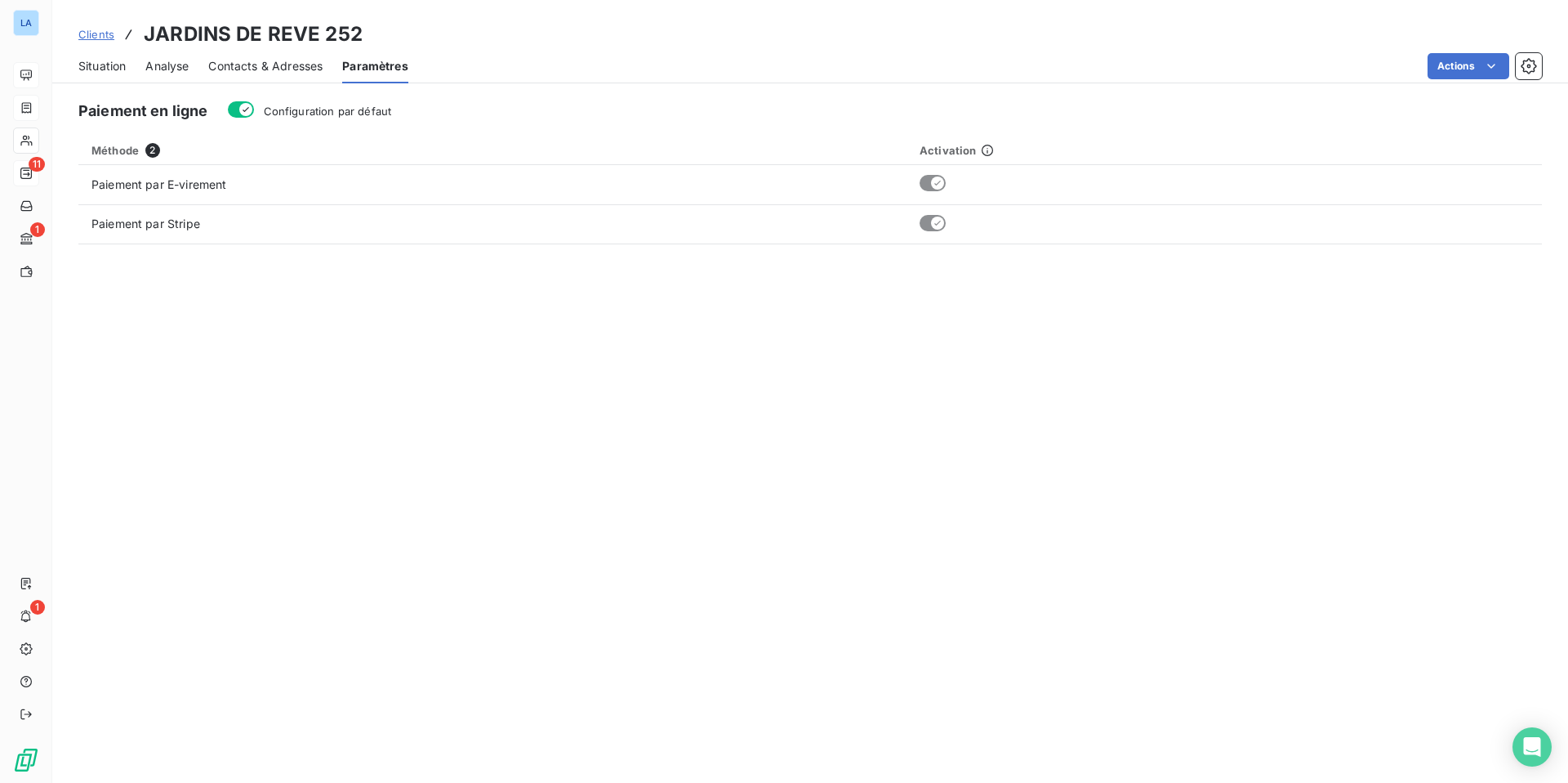
click at [103, 66] on span "Situation" at bounding box center [101, 66] width 48 height 16
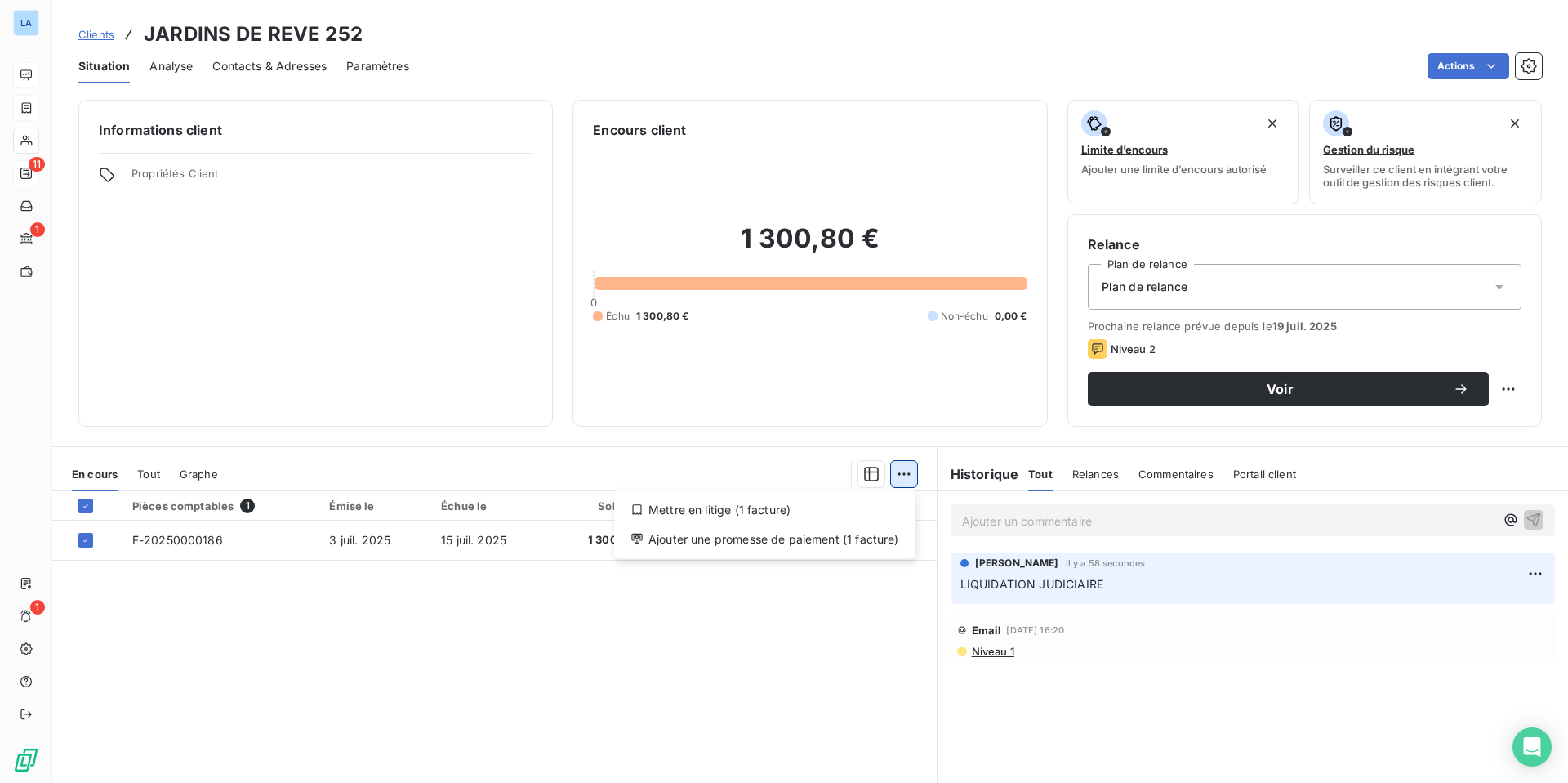
click at [898, 473] on html "LA 11 1 1 Clients JARDINS DE REVE 252 Situation Analyse Contacts & Adresses Par…" at bounding box center [784, 391] width 1568 height 783
click at [695, 505] on div "Mettre en litige (1 facture)" at bounding box center [765, 509] width 289 height 26
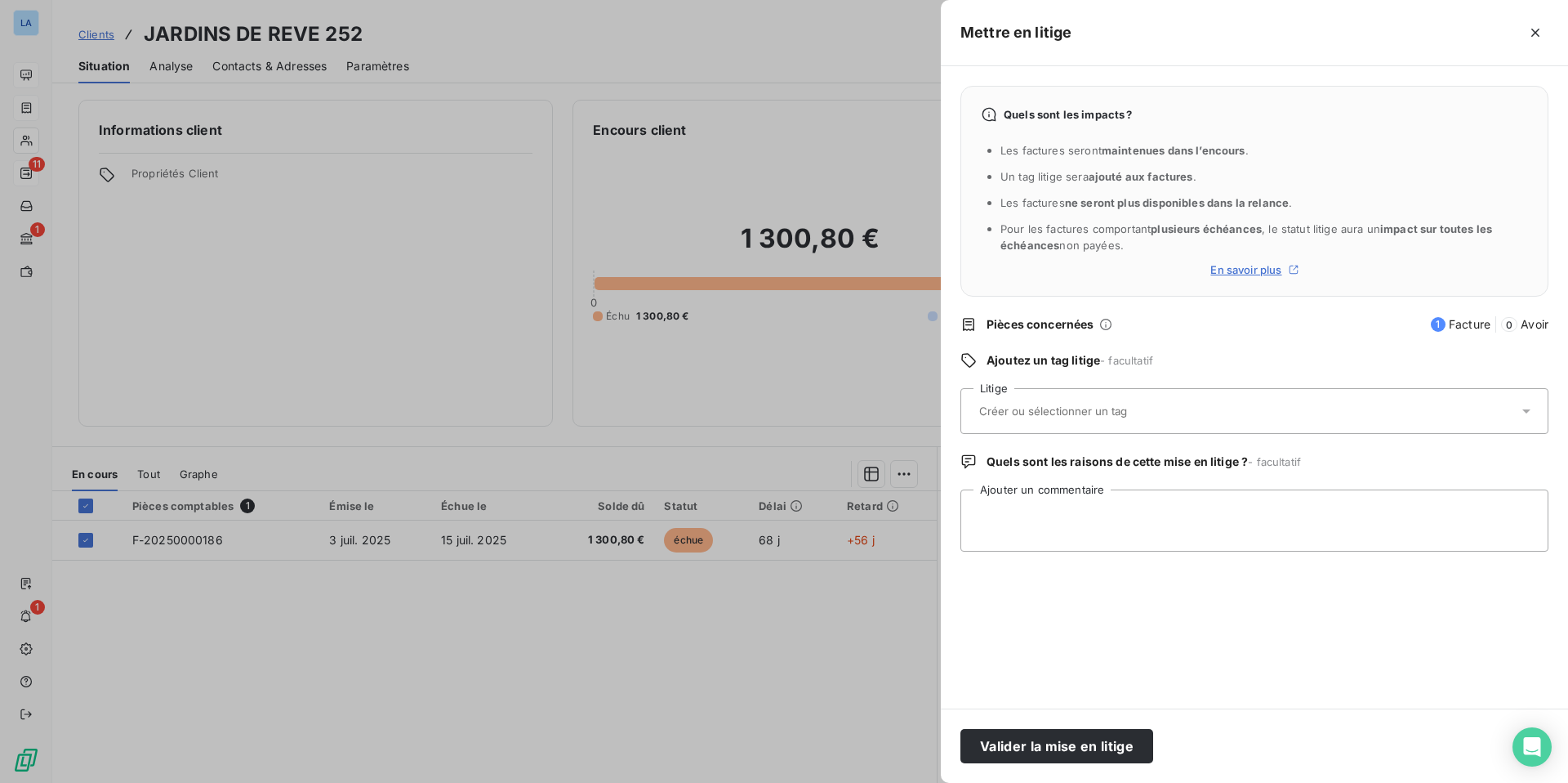
click at [1528, 413] on icon at bounding box center [1526, 411] width 16 height 16
click at [1183, 523] on textarea "Ajouter un commentaire" at bounding box center [1254, 520] width 588 height 62
click at [1106, 520] on textarea "Ajouter un commentaire" at bounding box center [1254, 520] width 588 height 62
type textarea "LIQUIDATION JUDICIAIRE"
click at [1026, 747] on button "Valider la mise en litige" at bounding box center [1056, 746] width 193 height 34
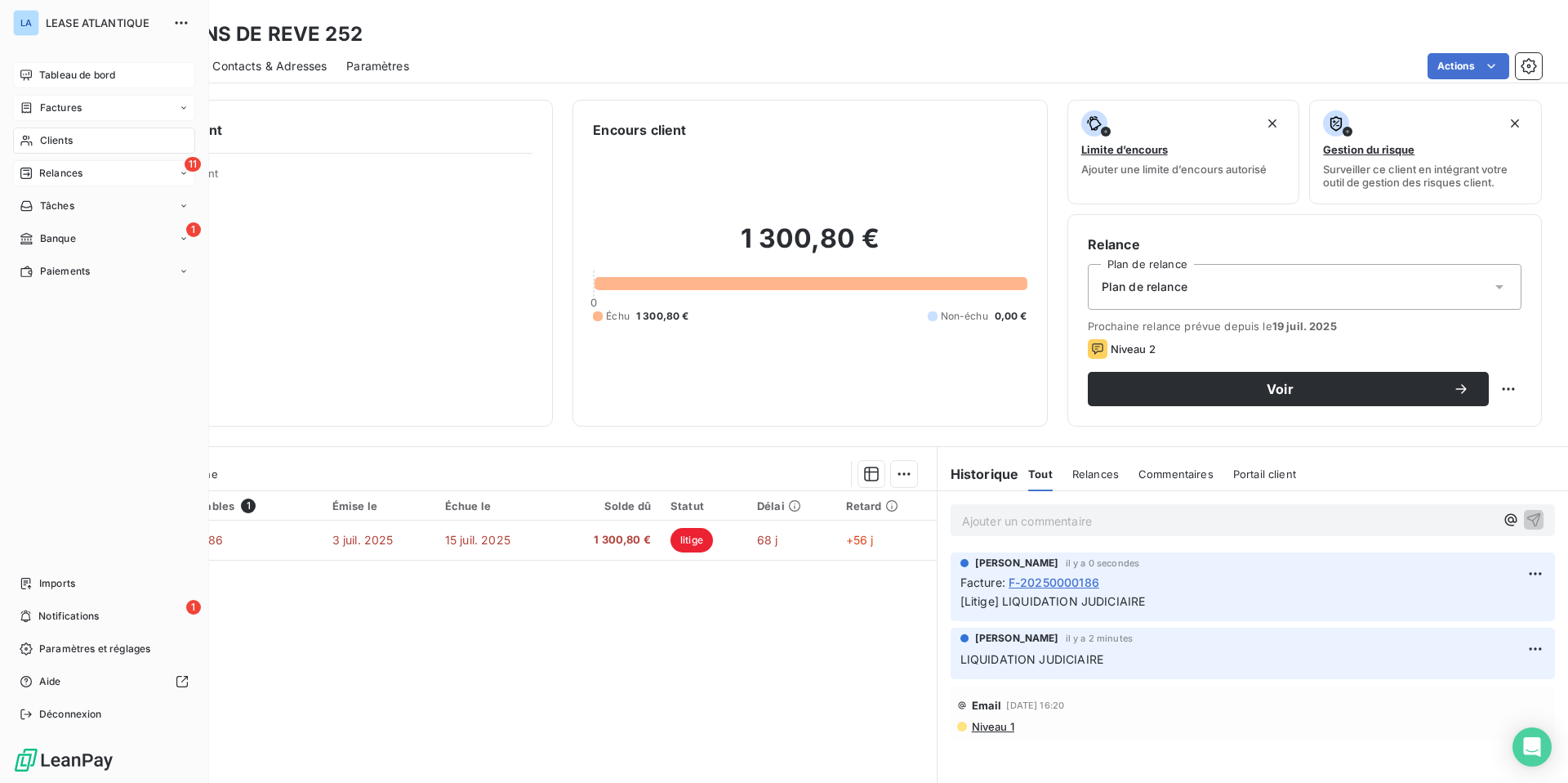
click at [48, 101] on span "Factures" at bounding box center [61, 108] width 41 height 14
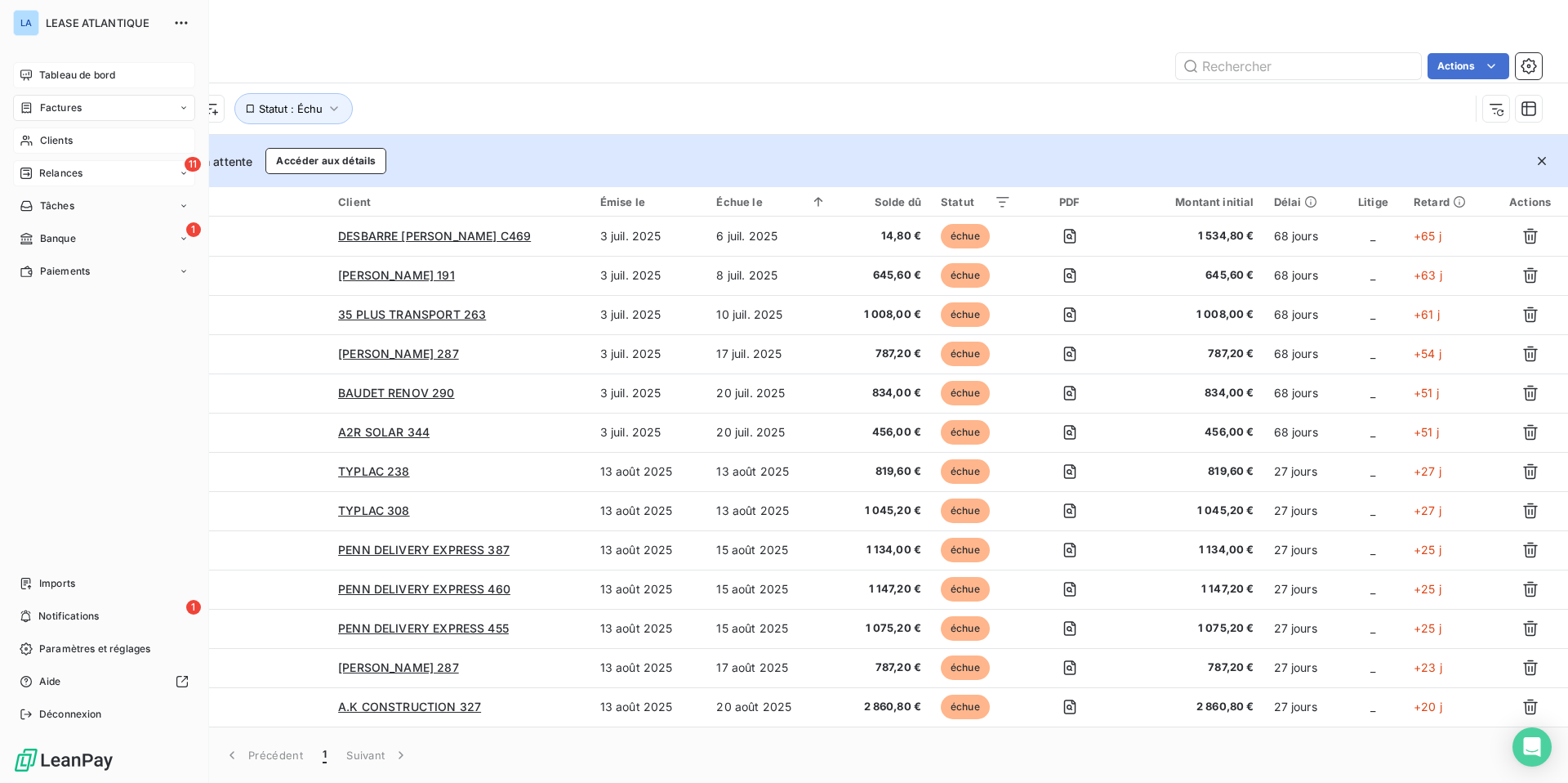
click at [44, 170] on span "Relances" at bounding box center [61, 173] width 43 height 14
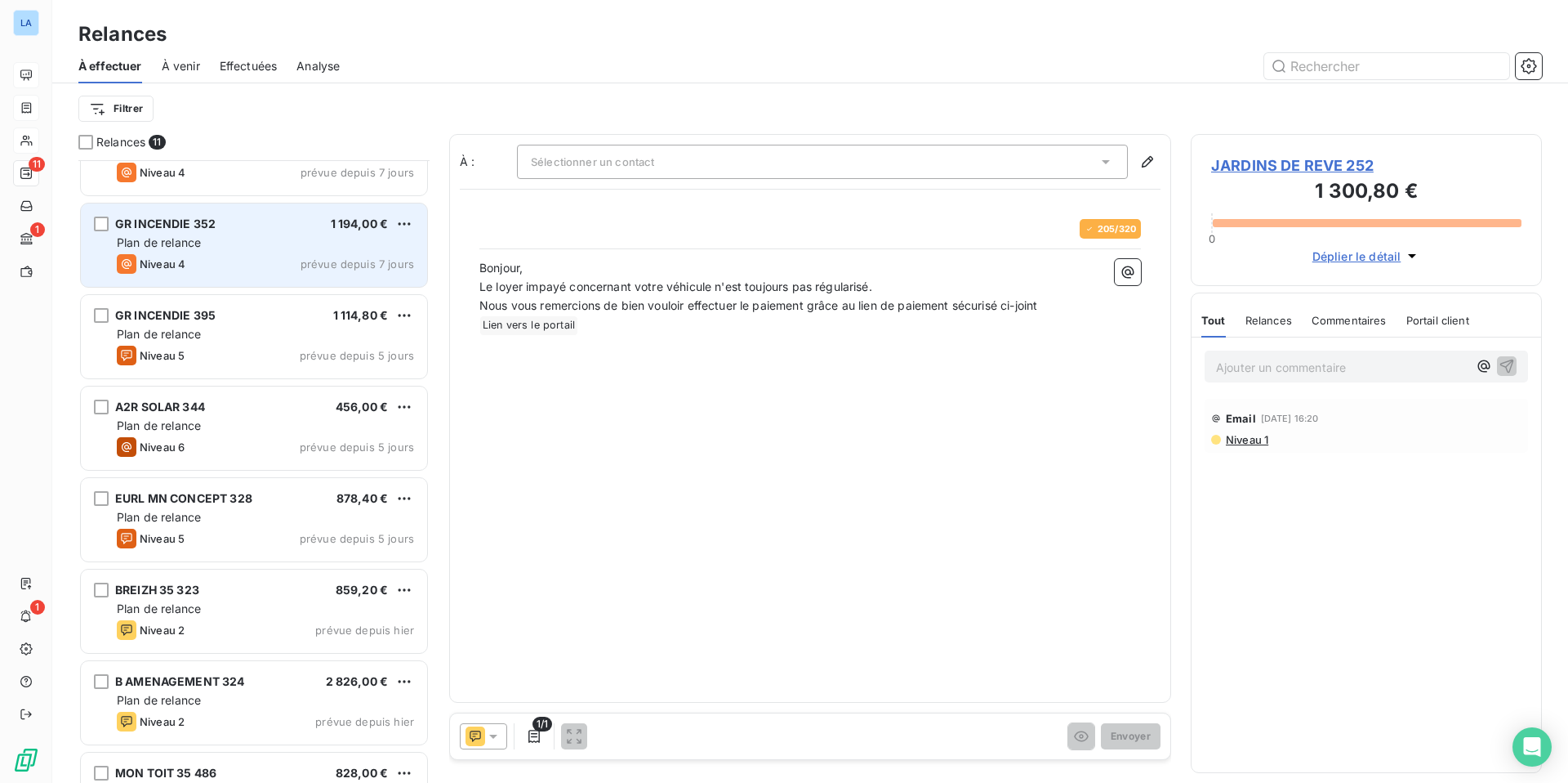
scroll to position [385, 0]
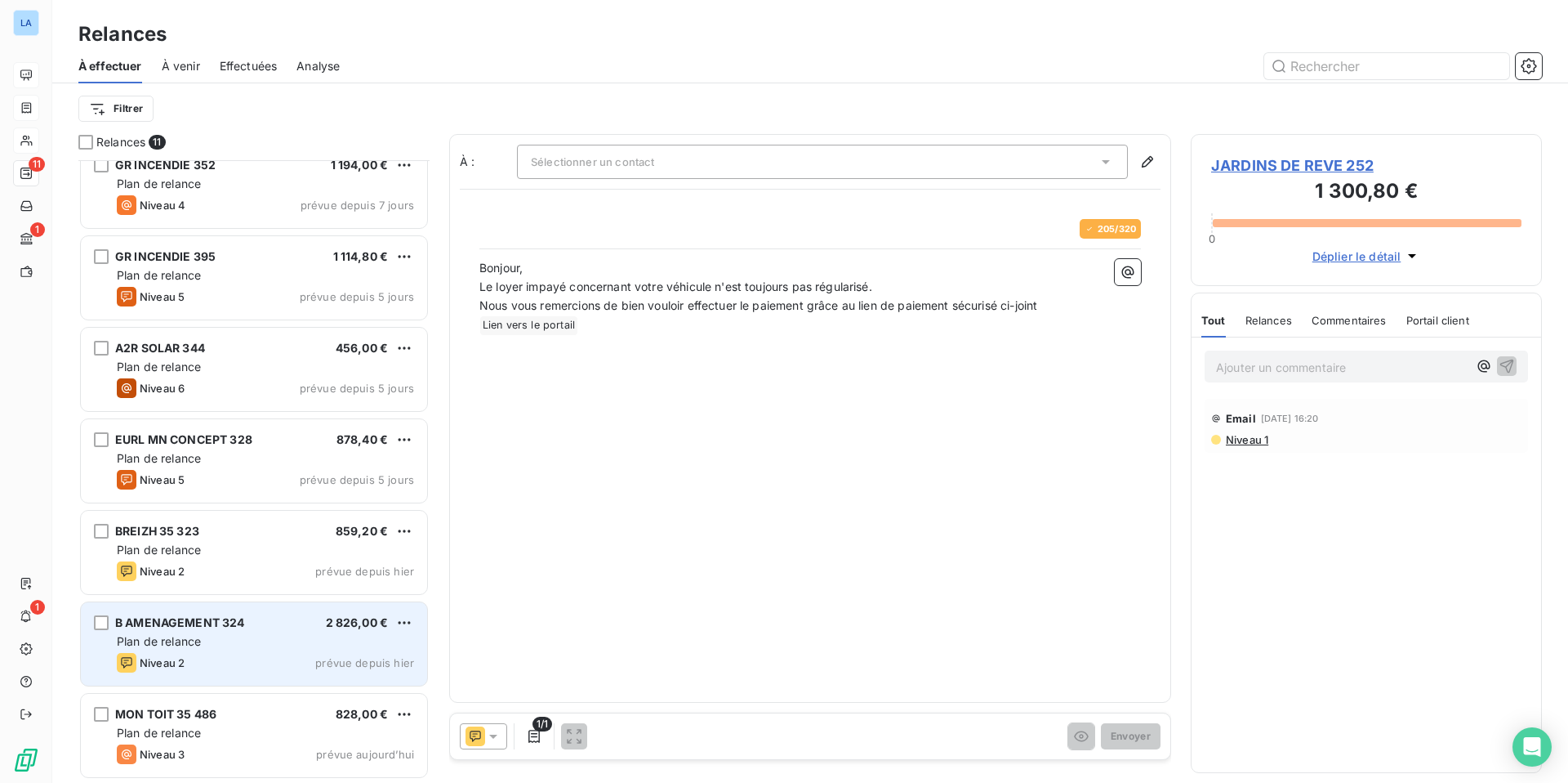
click at [281, 648] on div "Plan de relance" at bounding box center [265, 641] width 298 height 16
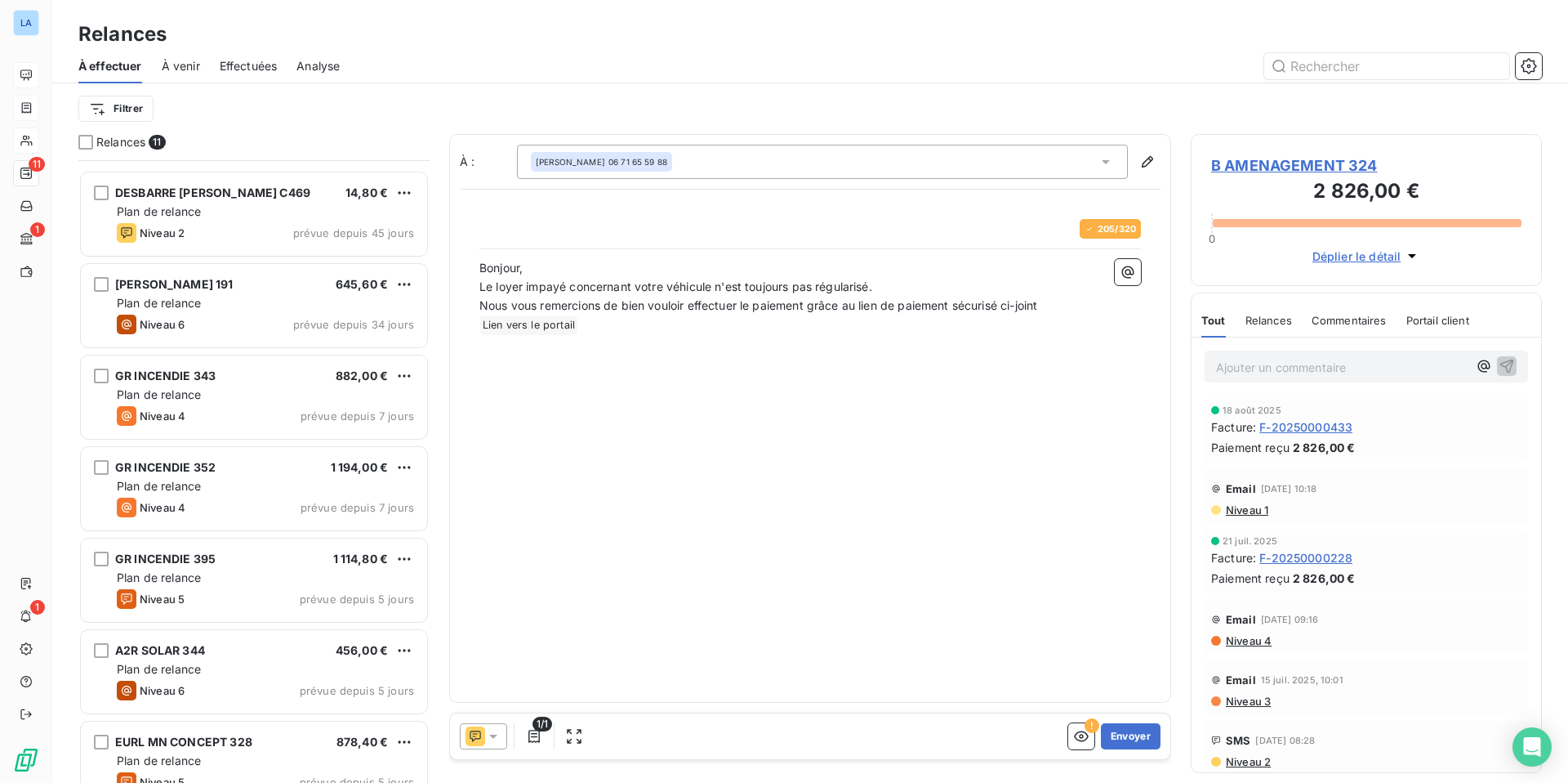
scroll to position [385, 0]
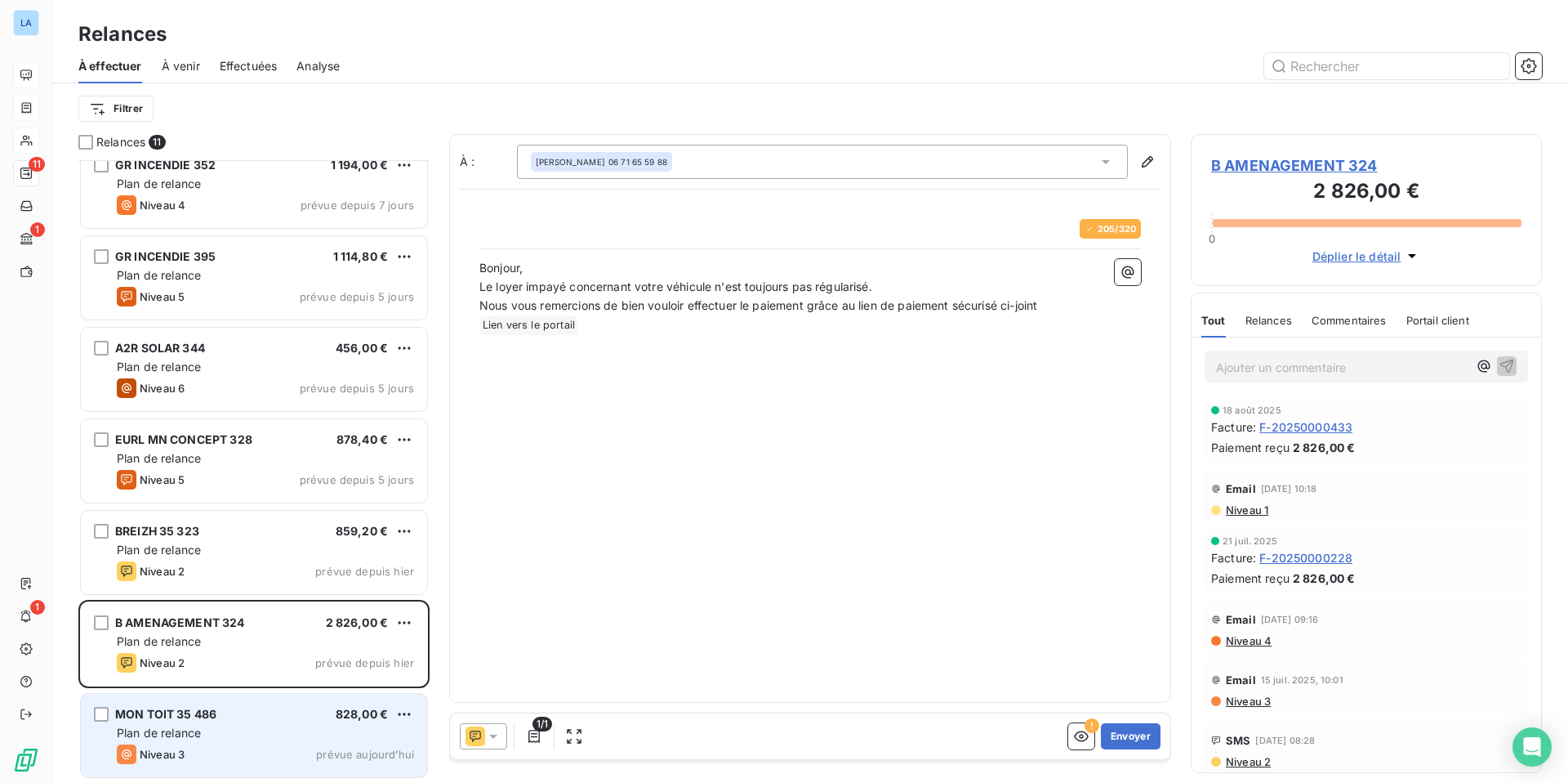
click at [252, 744] on div "Niveau 3 prévue aujourd’hui" at bounding box center [265, 754] width 298 height 20
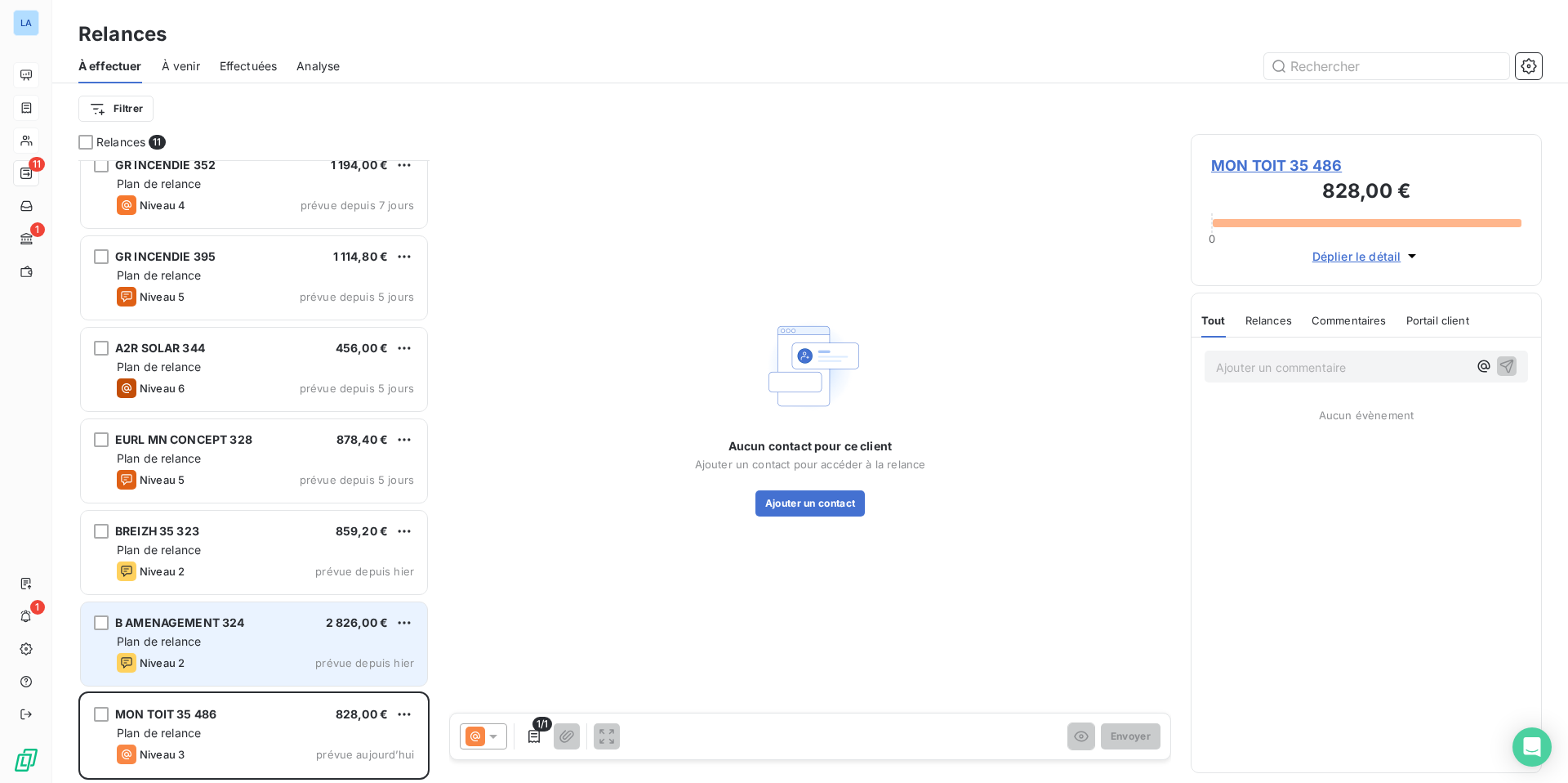
click at [217, 648] on div "Plan de relance" at bounding box center [265, 641] width 298 height 16
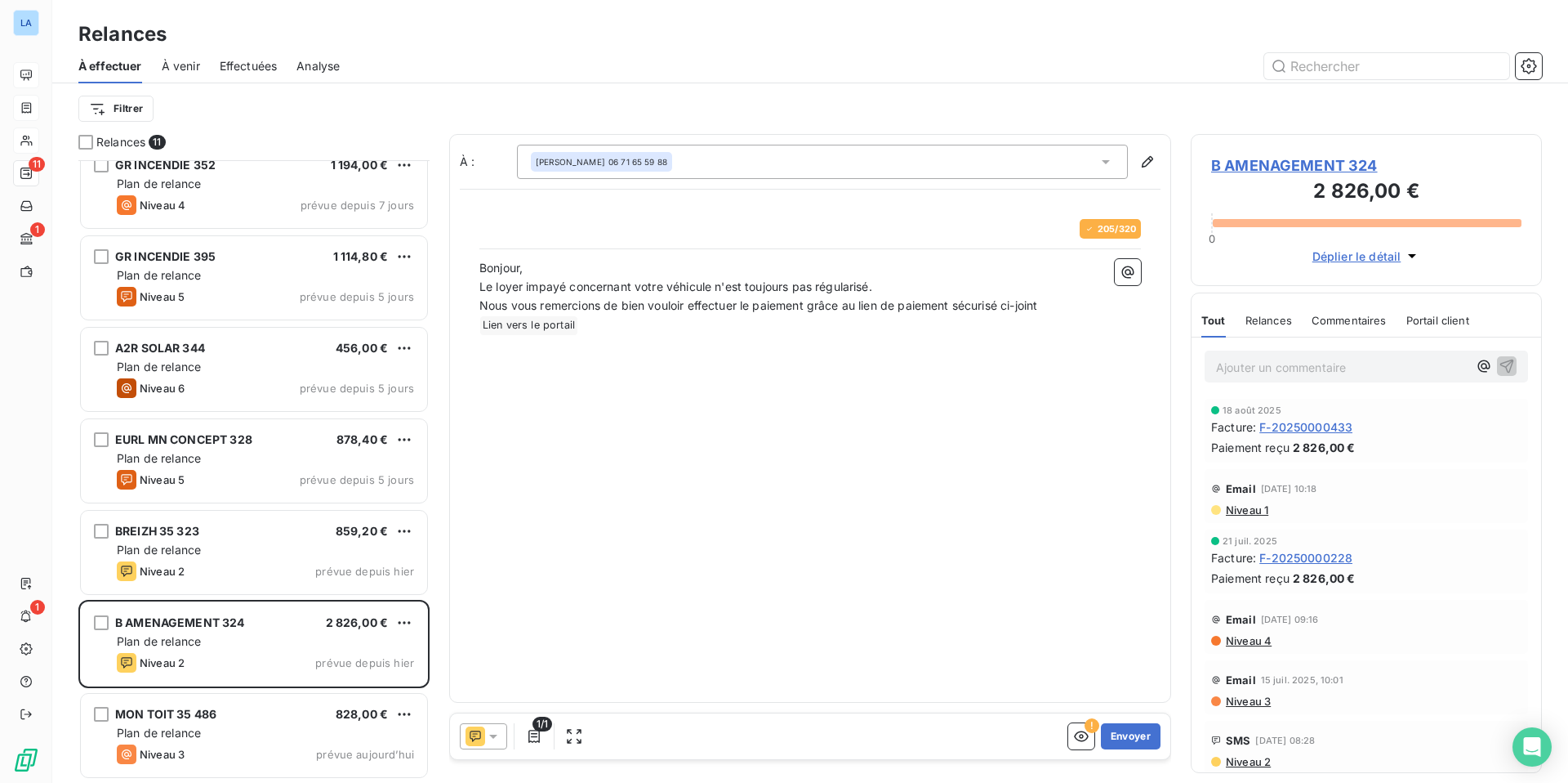
click at [494, 736] on icon at bounding box center [493, 736] width 8 height 4
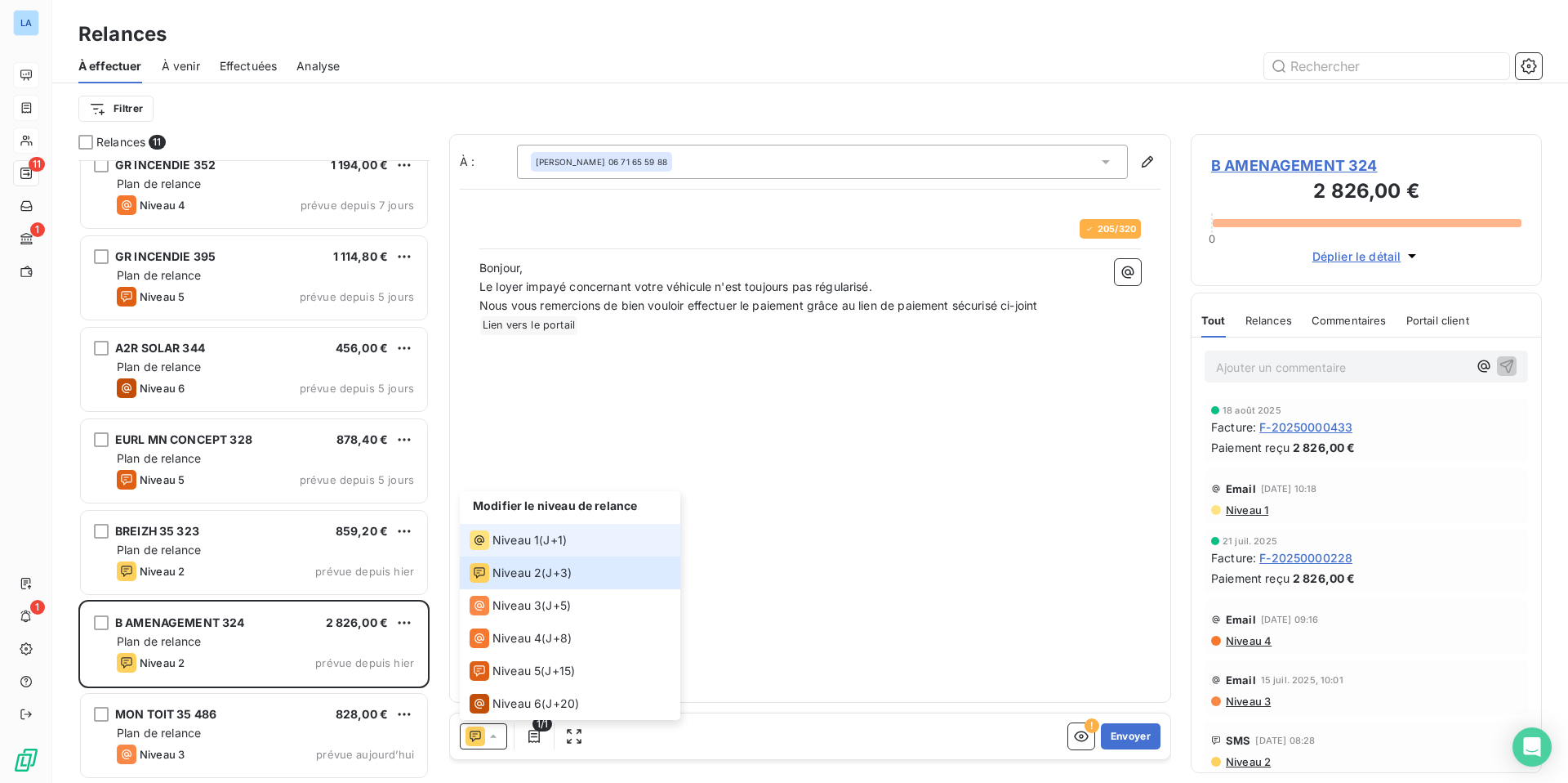
click at [527, 537] on span "Niveau 1" at bounding box center [515, 540] width 47 height 16
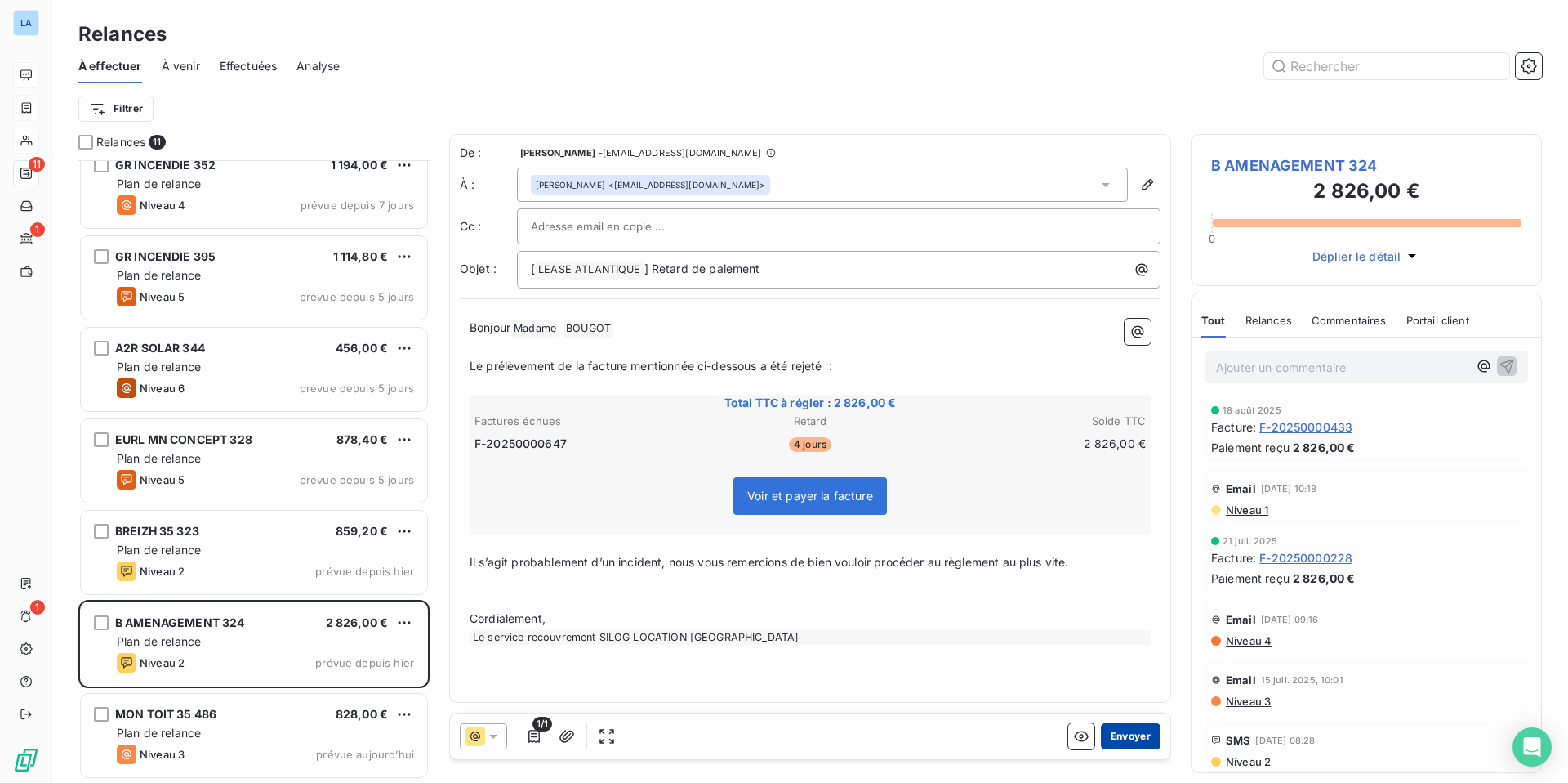
click at [1138, 739] on button "Envoyer" at bounding box center [1131, 735] width 60 height 26
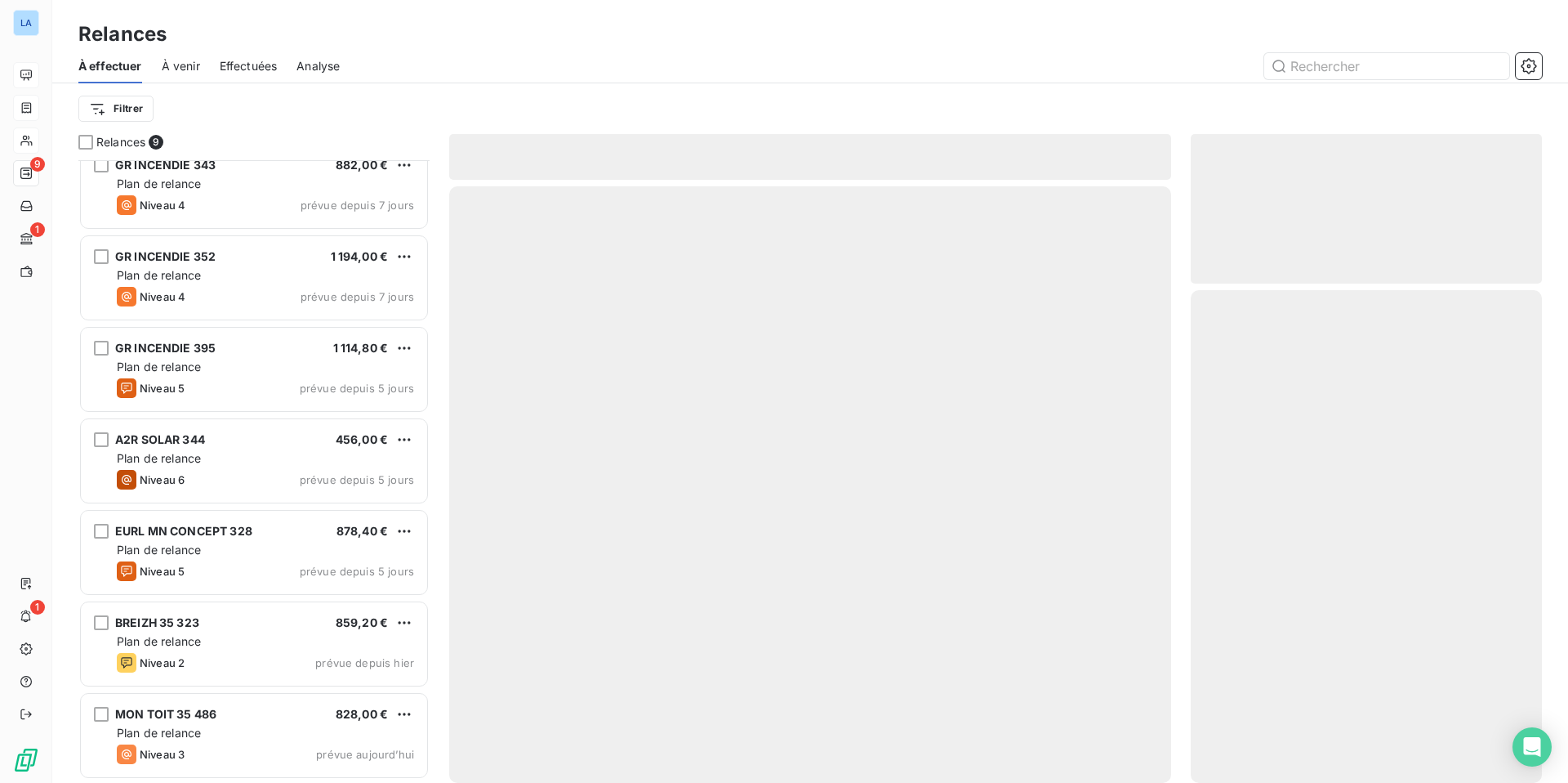
scroll to position [201, 0]
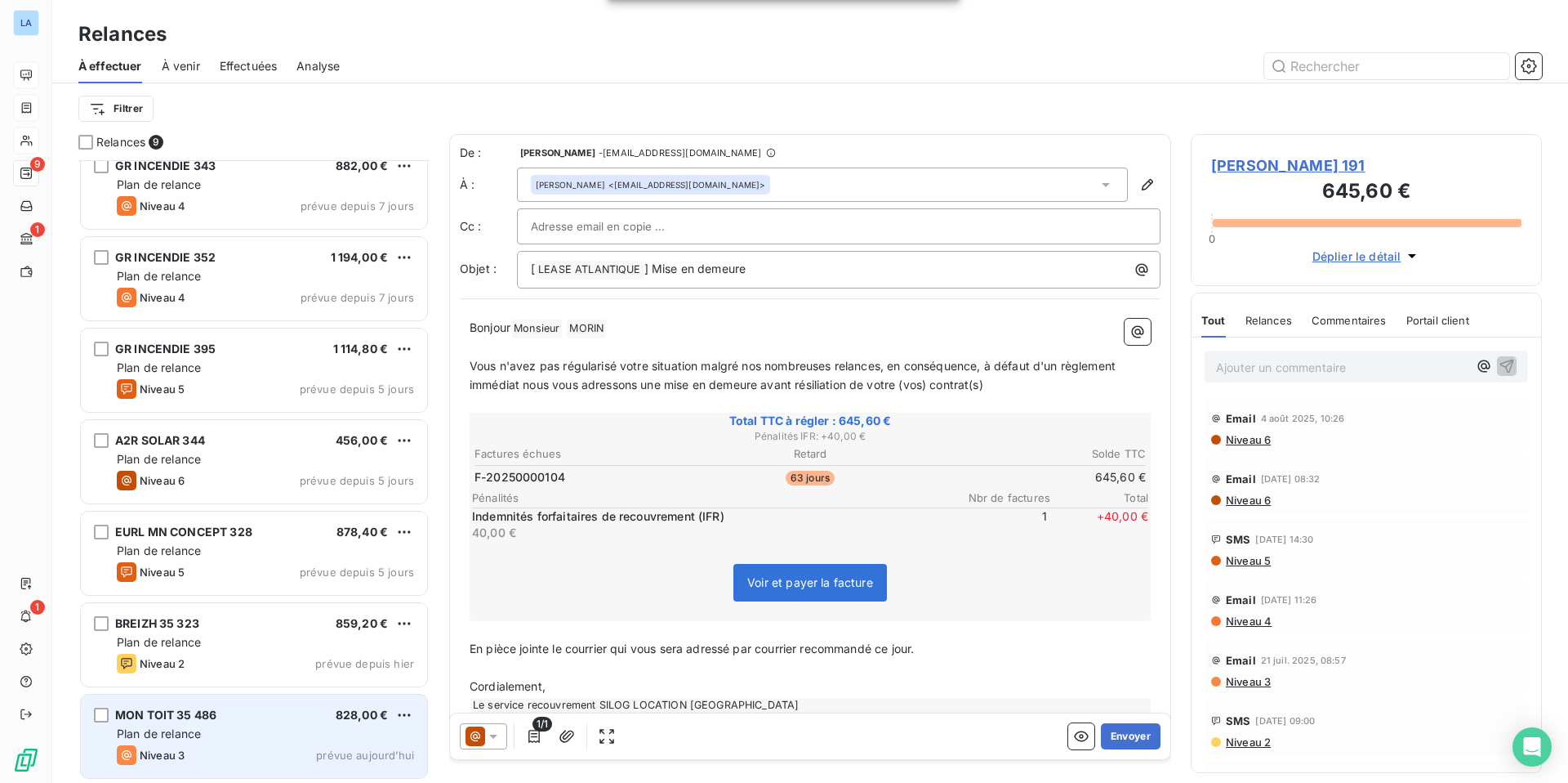
scroll to position [202, 0]
click at [275, 735] on div "Plan de relance" at bounding box center [265, 733] width 298 height 16
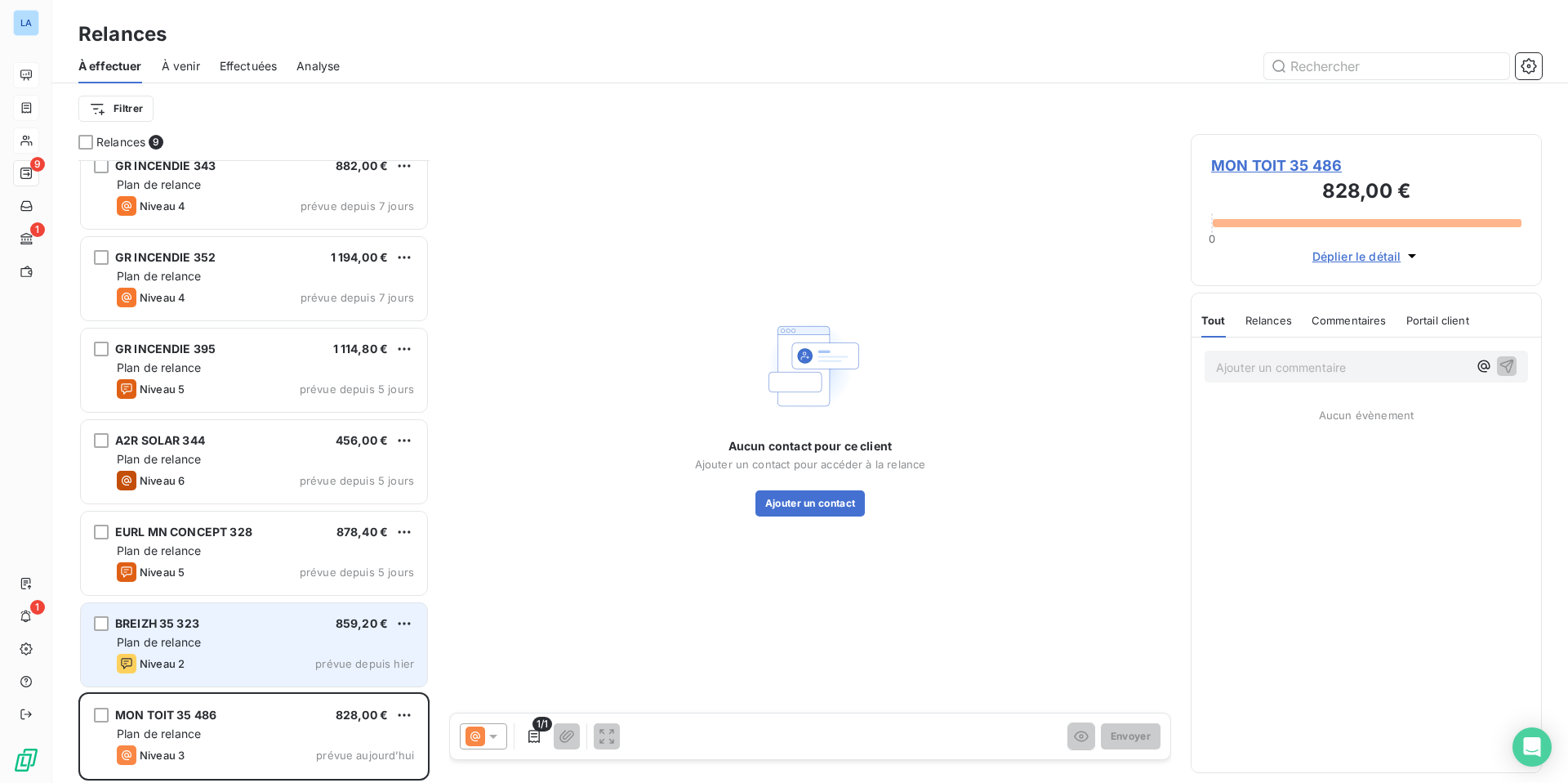
click at [242, 652] on div "BREIZH 35 323 859,20 € Plan de relance Niveau 2 prévue depuis [DATE]" at bounding box center [254, 644] width 346 height 83
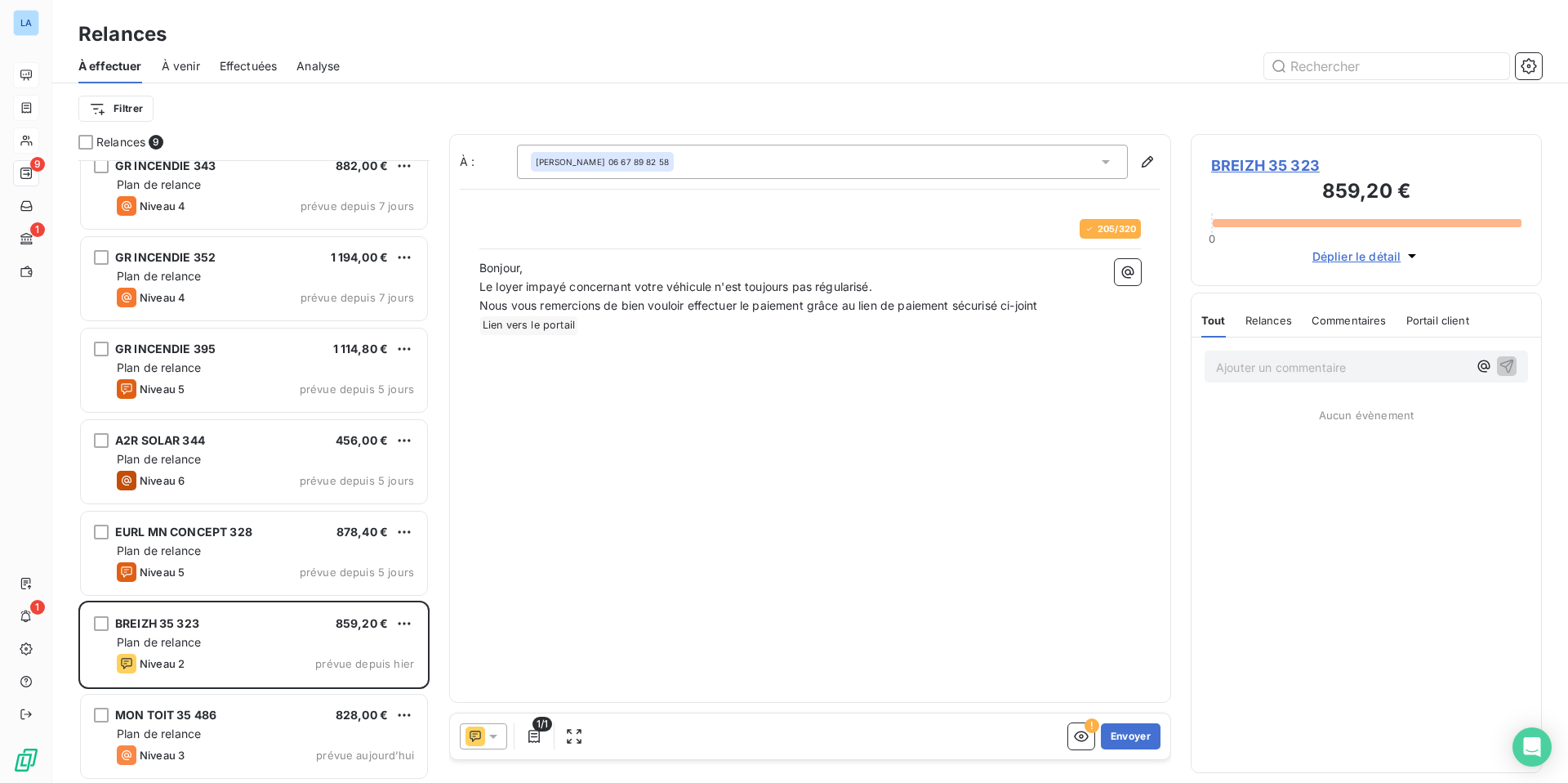
click at [500, 741] on icon at bounding box center [493, 736] width 16 height 16
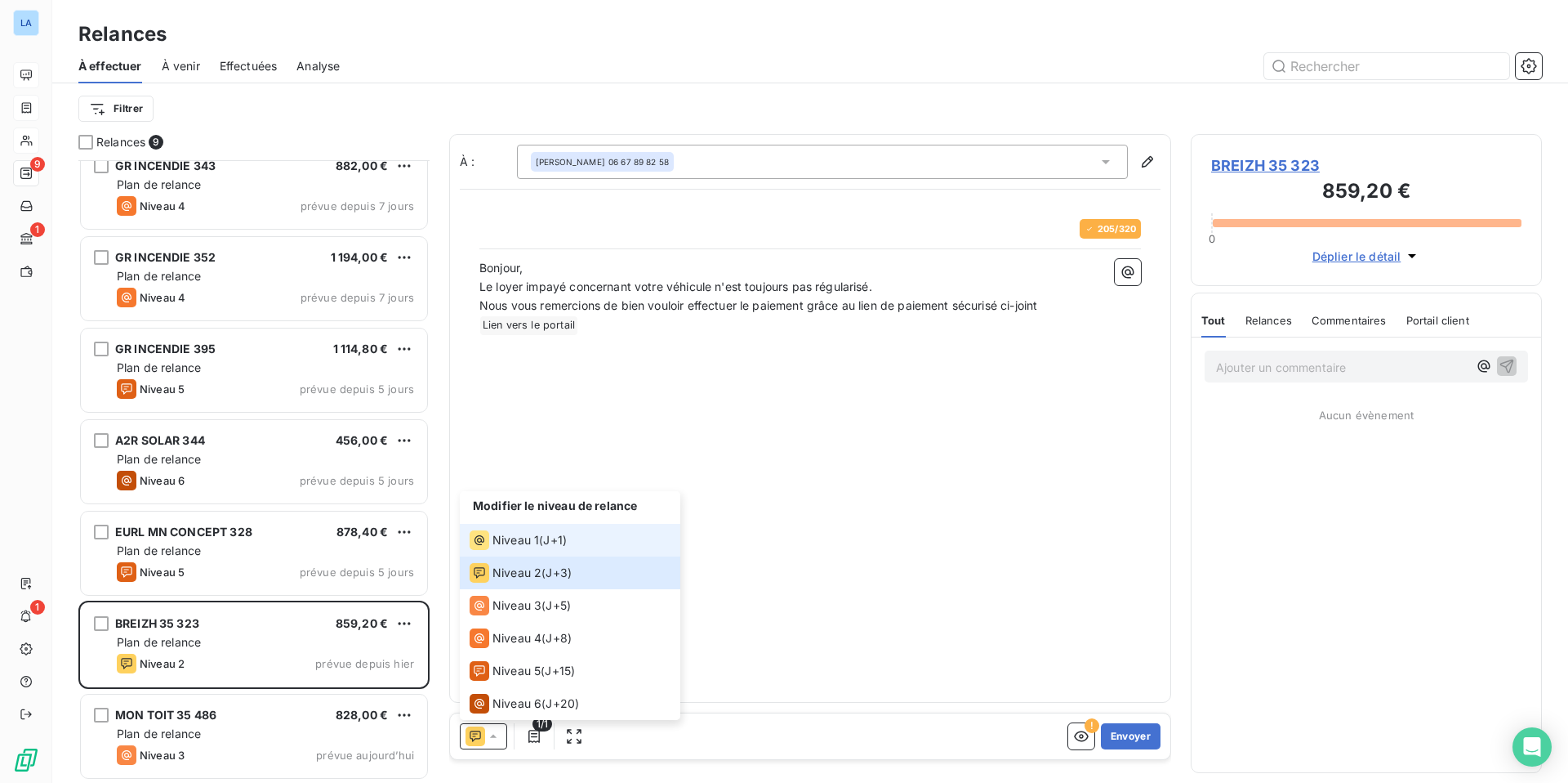
click at [528, 540] on span "Niveau 1" at bounding box center [515, 540] width 47 height 16
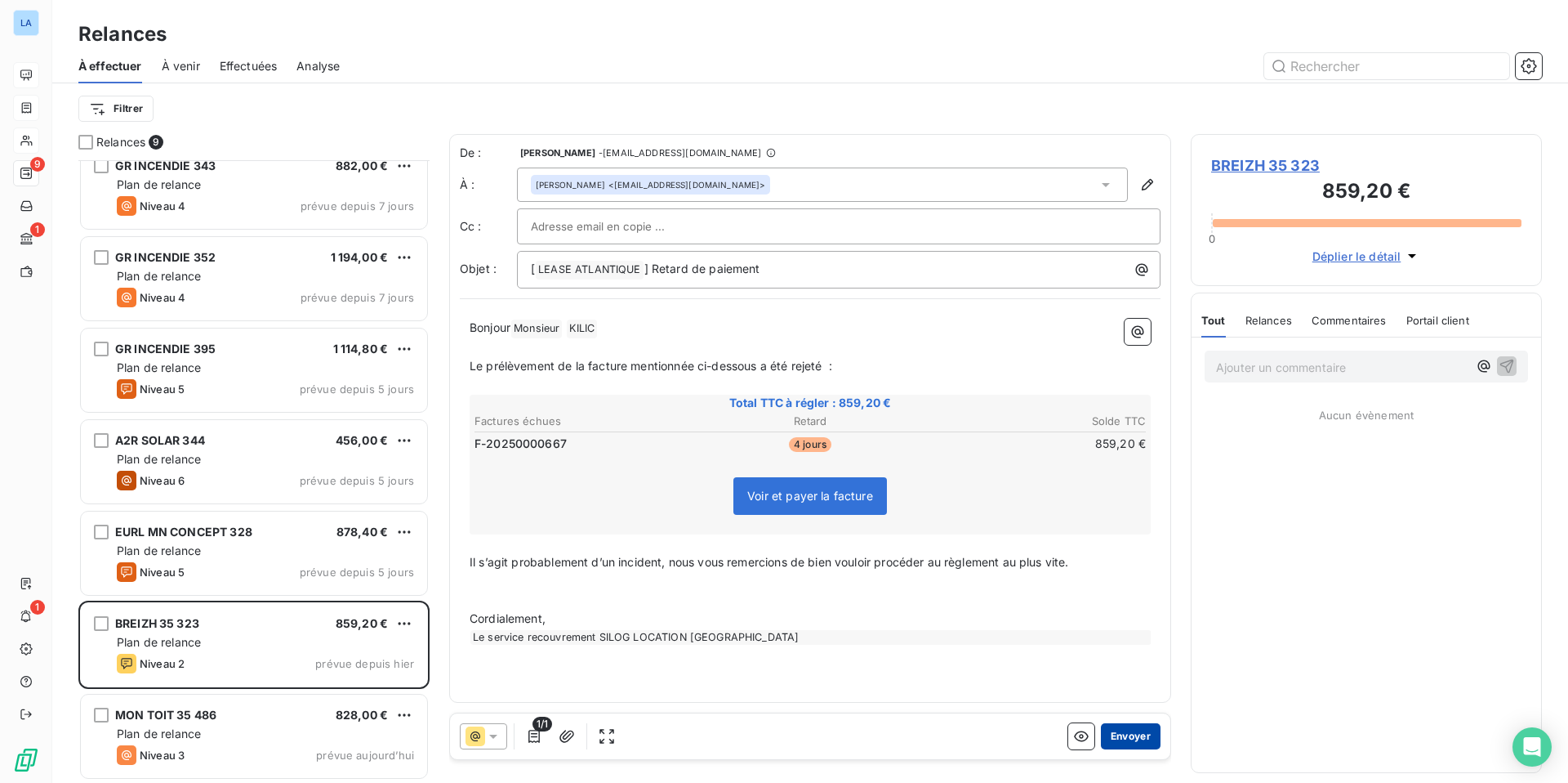
click at [1131, 737] on button "Envoyer" at bounding box center [1131, 735] width 60 height 26
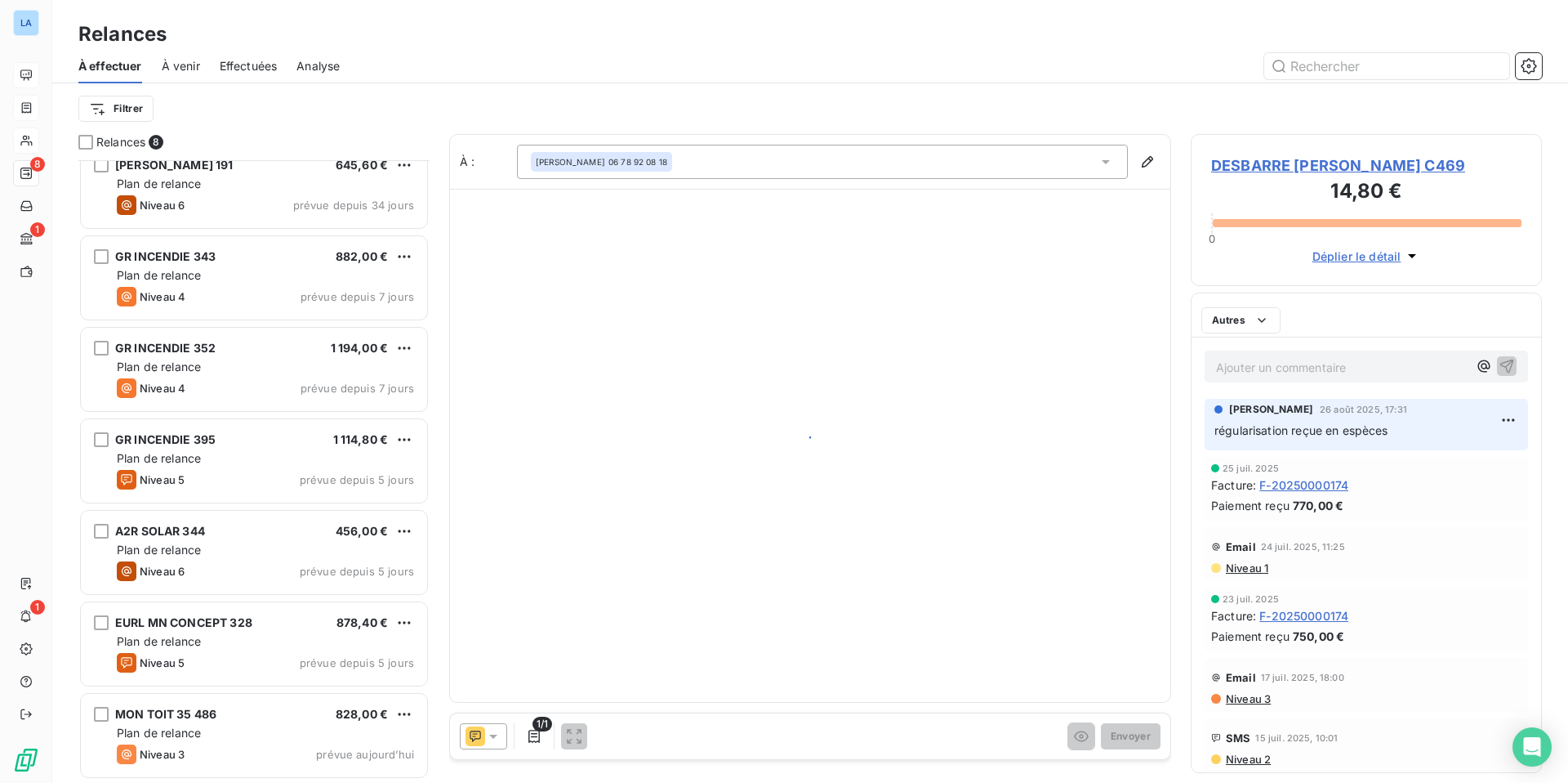
scroll to position [109, 0]
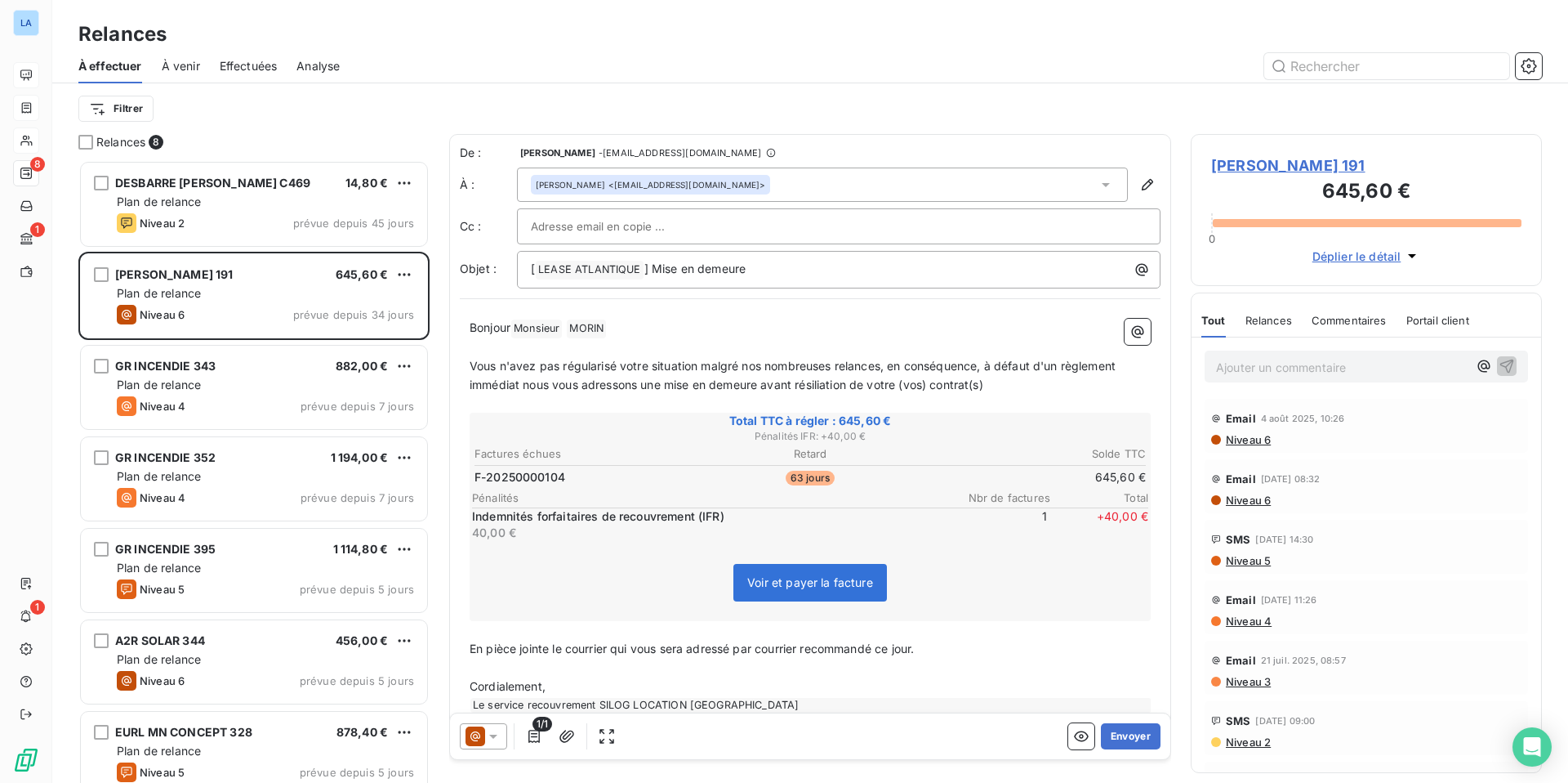
scroll to position [110, 0]
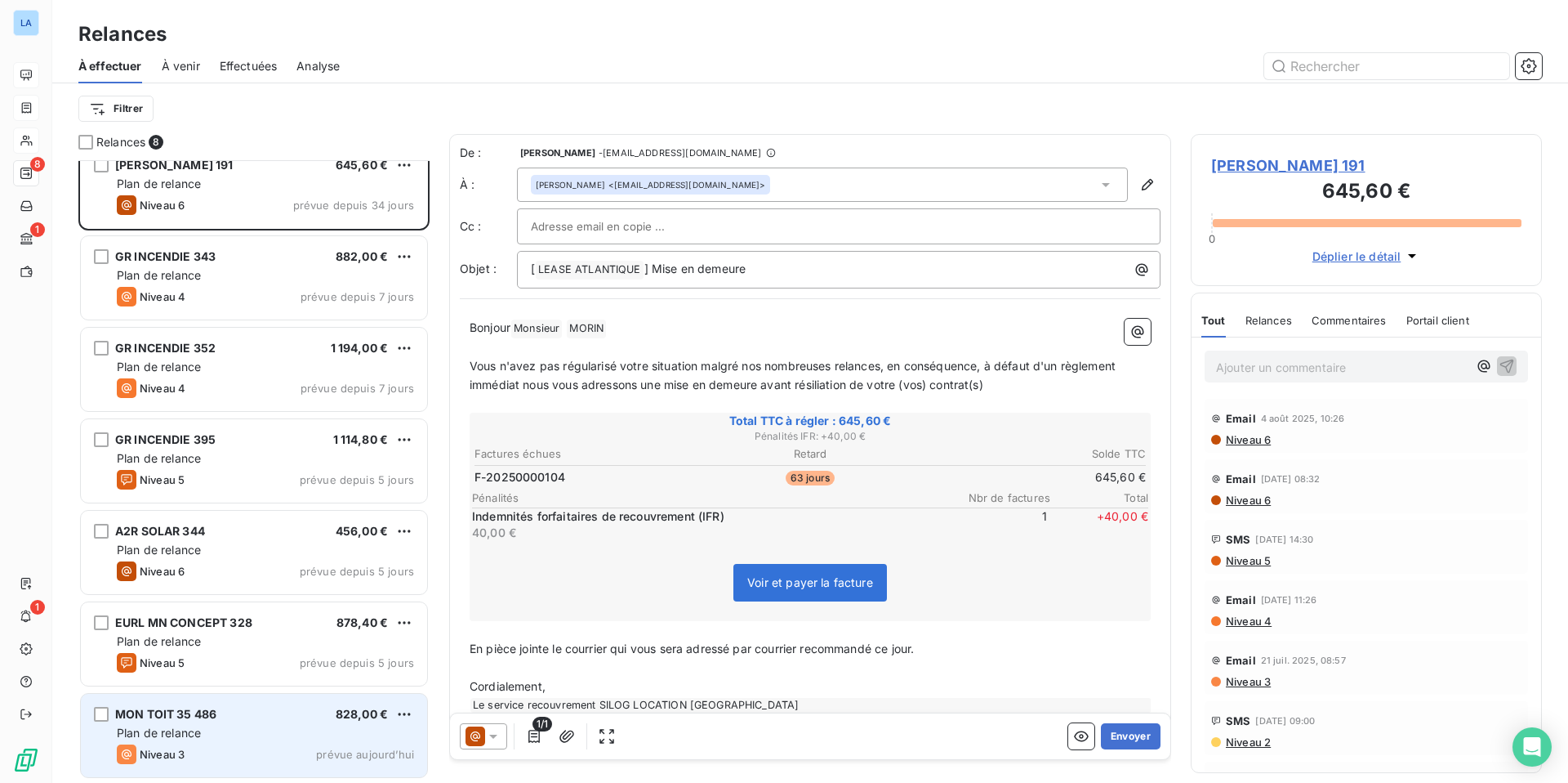
click at [268, 747] on div "Niveau 3 prévue aujourd’hui" at bounding box center [265, 754] width 298 height 20
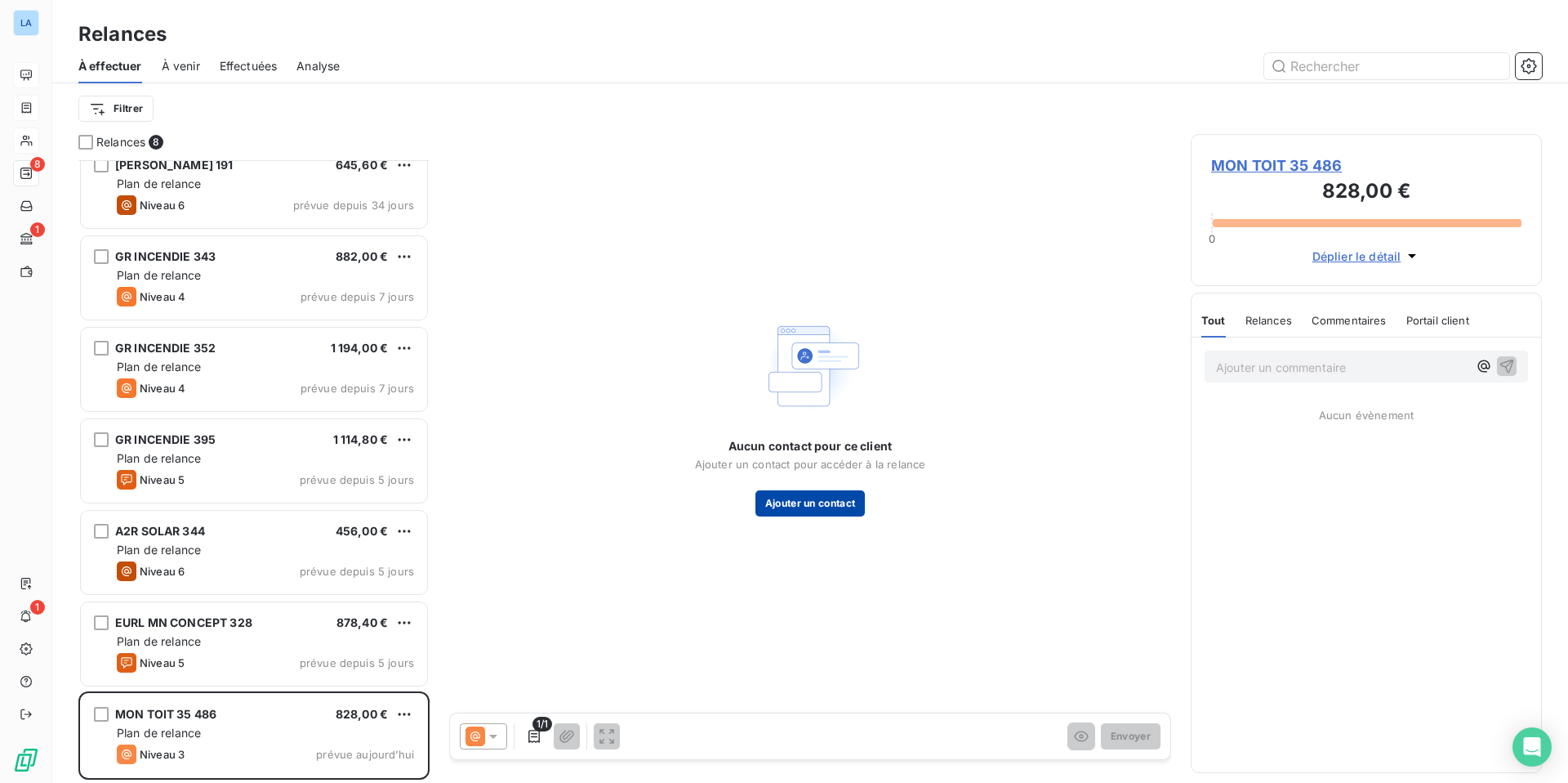
click at [812, 507] on button "Ajouter un contact" at bounding box center [810, 503] width 110 height 26
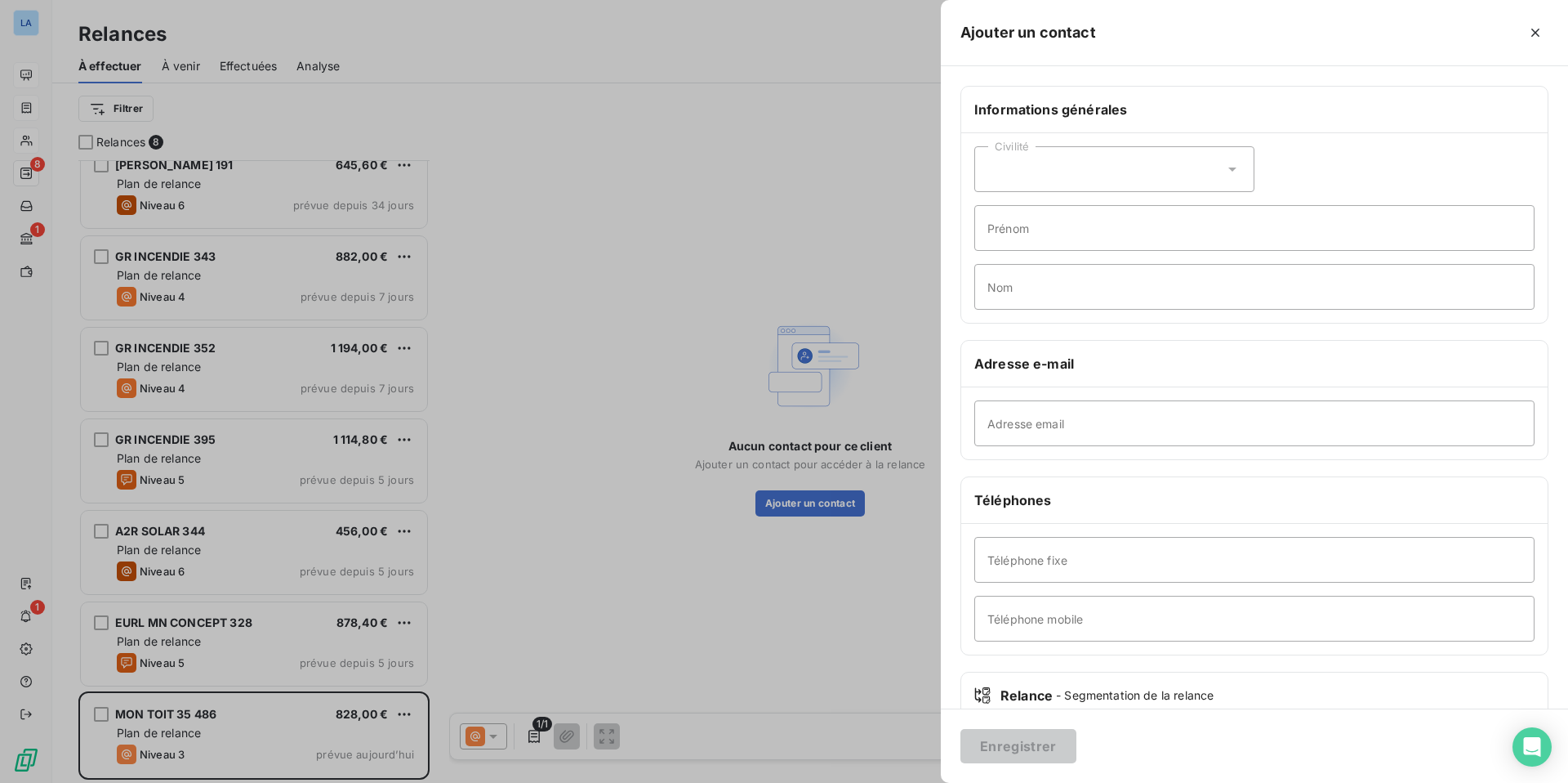
scroll to position [4, 0]
click at [1234, 167] on icon at bounding box center [1233, 166] width 16 height 16
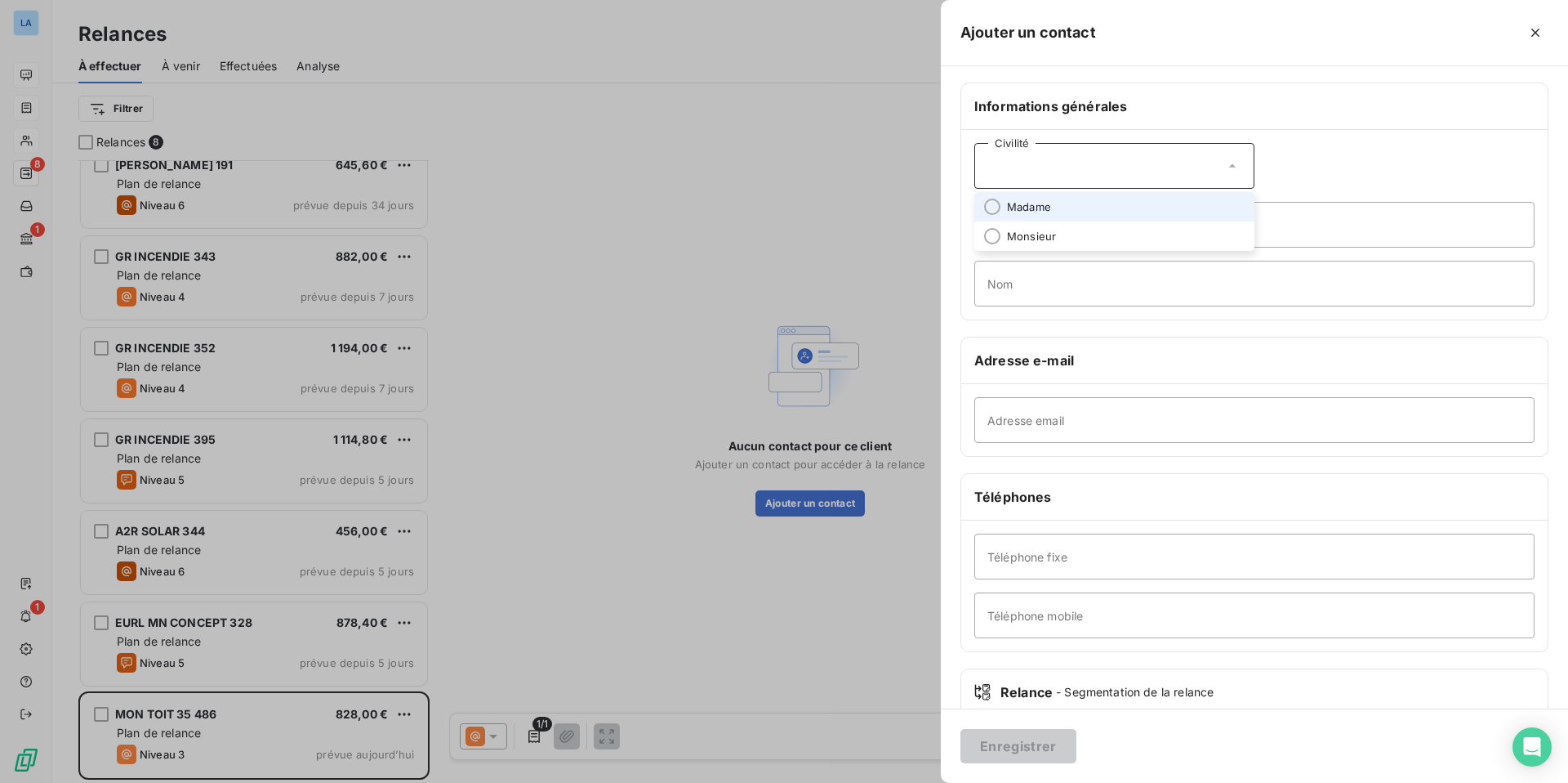
click at [1181, 208] on li "Madame" at bounding box center [1114, 206] width 280 height 30
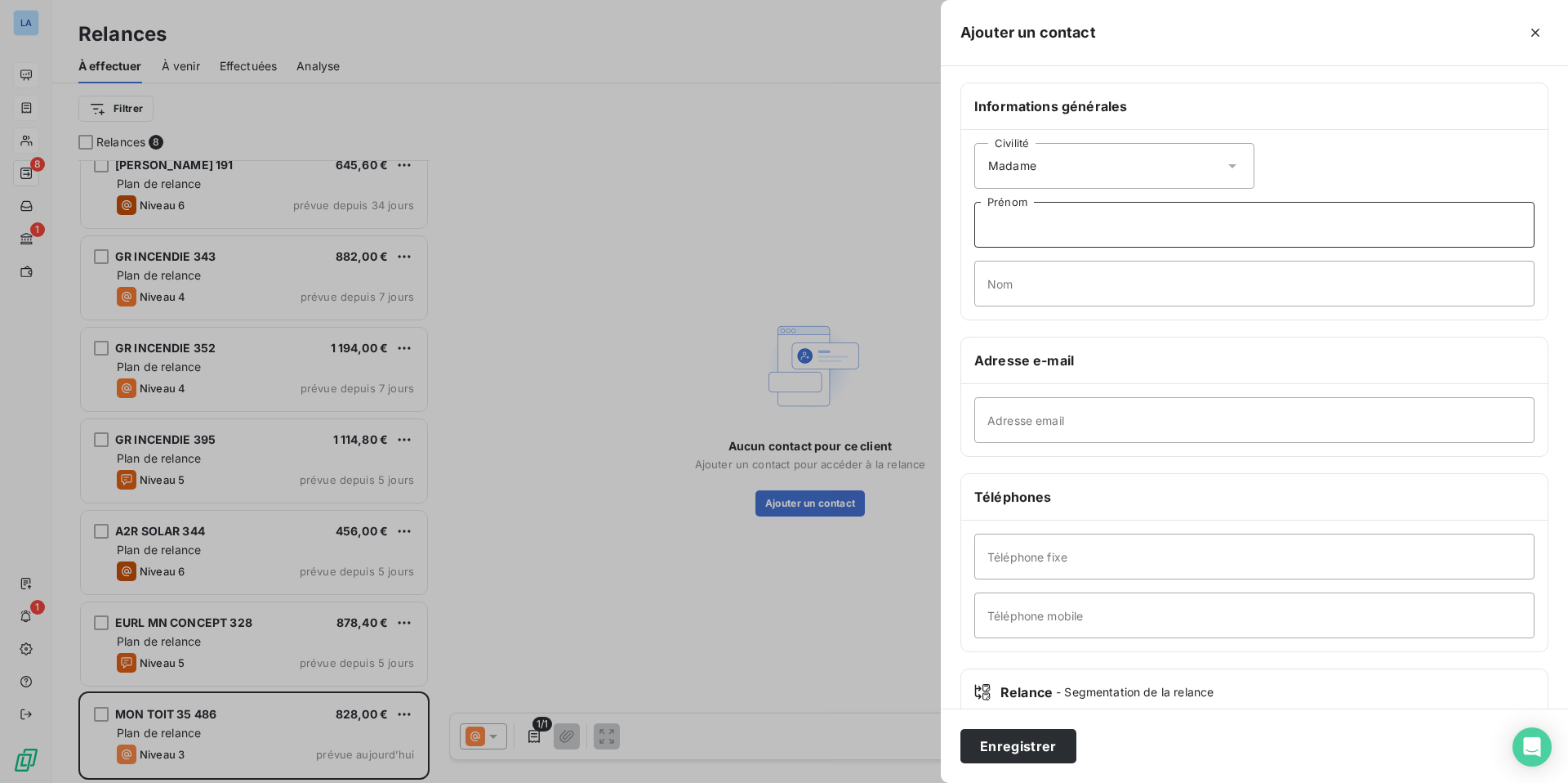
click at [1126, 217] on input "Prénom" at bounding box center [1254, 224] width 560 height 46
type input "LAETITIA"
click at [1061, 274] on input "Nom" at bounding box center [1254, 283] width 560 height 46
type input "RUELLOUX"
click at [1038, 420] on input "Adresse email" at bounding box center [1254, 420] width 560 height 46
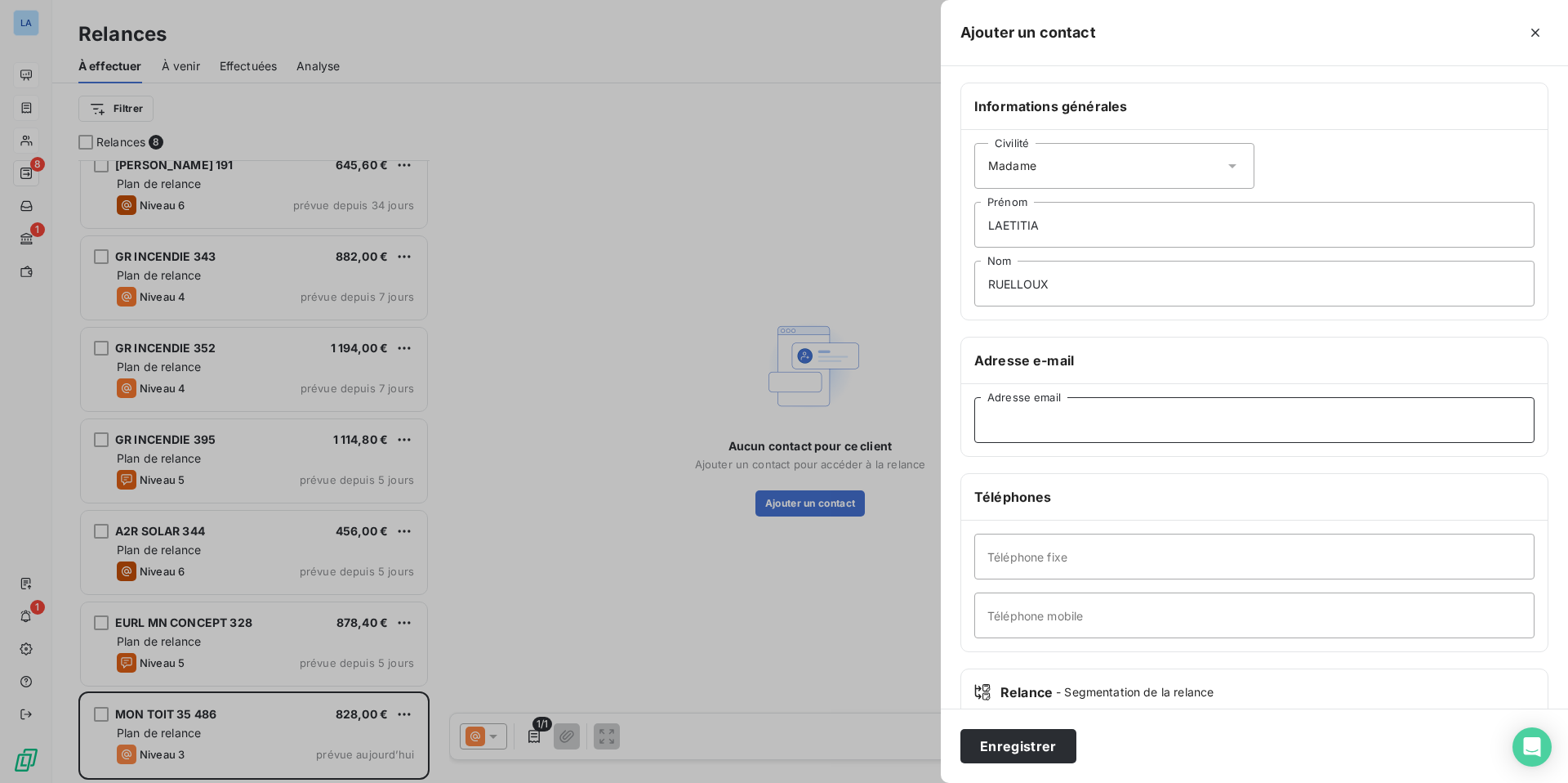
paste input "[EMAIL_ADDRESS][DOMAIN_NAME]"
type input "[EMAIL_ADDRESS][DOMAIN_NAME]"
click at [1034, 613] on input "Téléphone mobile" at bounding box center [1254, 614] width 560 height 46
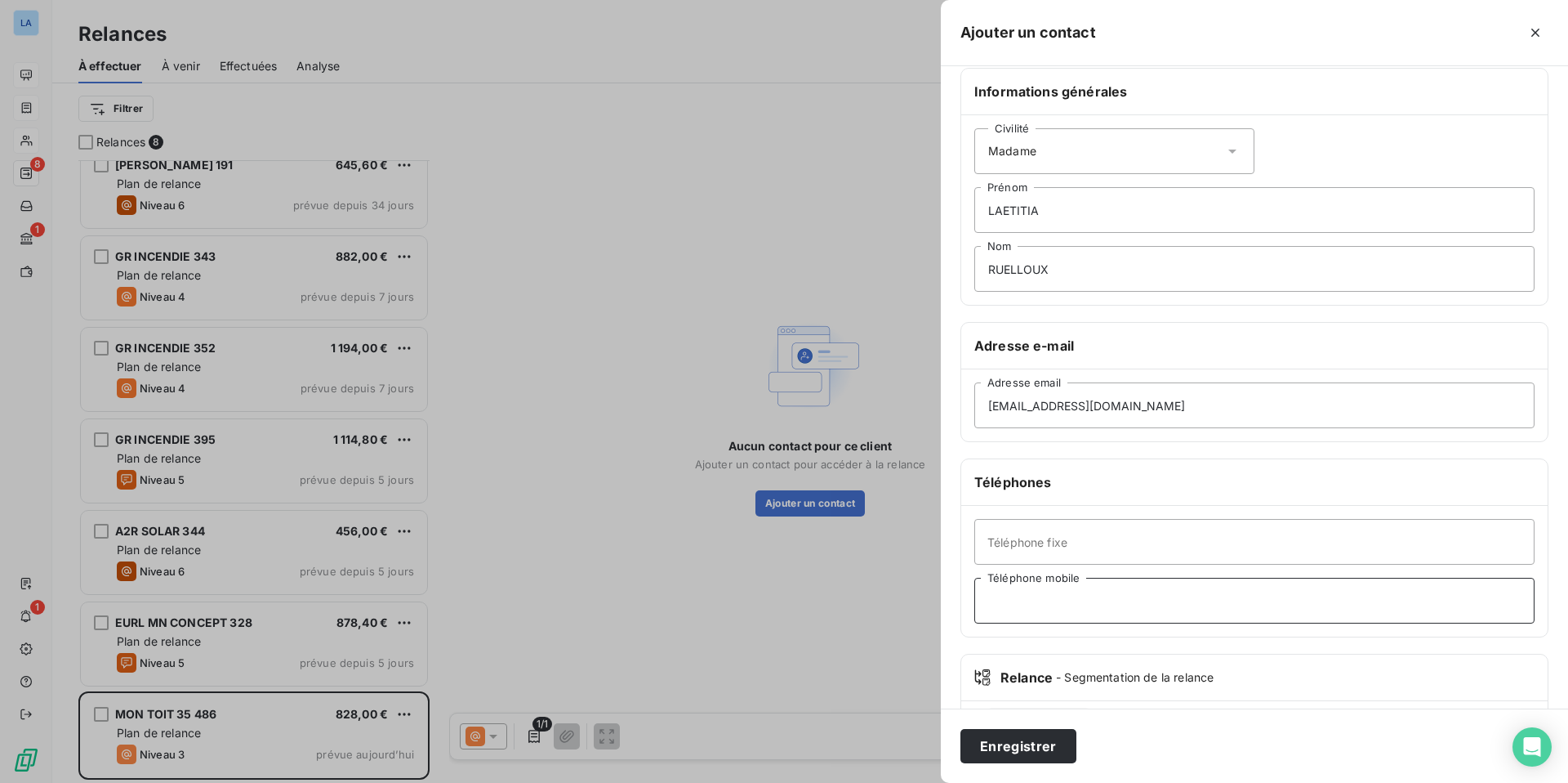
paste input "06 71 06 55 42"
type input "06 71 06 55 42"
click at [1079, 274] on input "RUELLOUX" at bounding box center [1254, 268] width 560 height 46
type input "RUELLOUX"
click at [1014, 746] on button "Enregistrer" at bounding box center [1018, 746] width 116 height 34
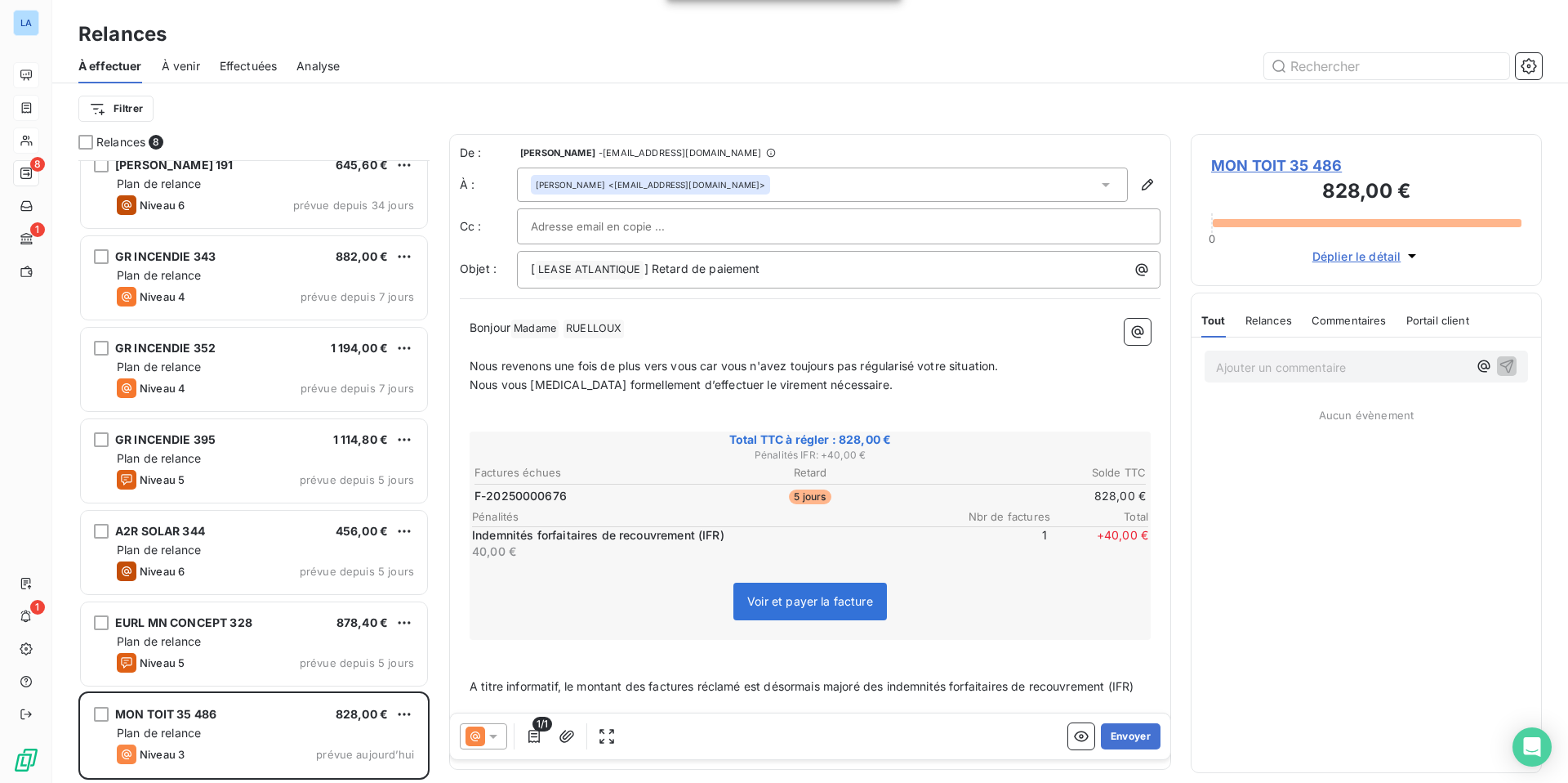
click at [493, 741] on icon at bounding box center [493, 736] width 16 height 16
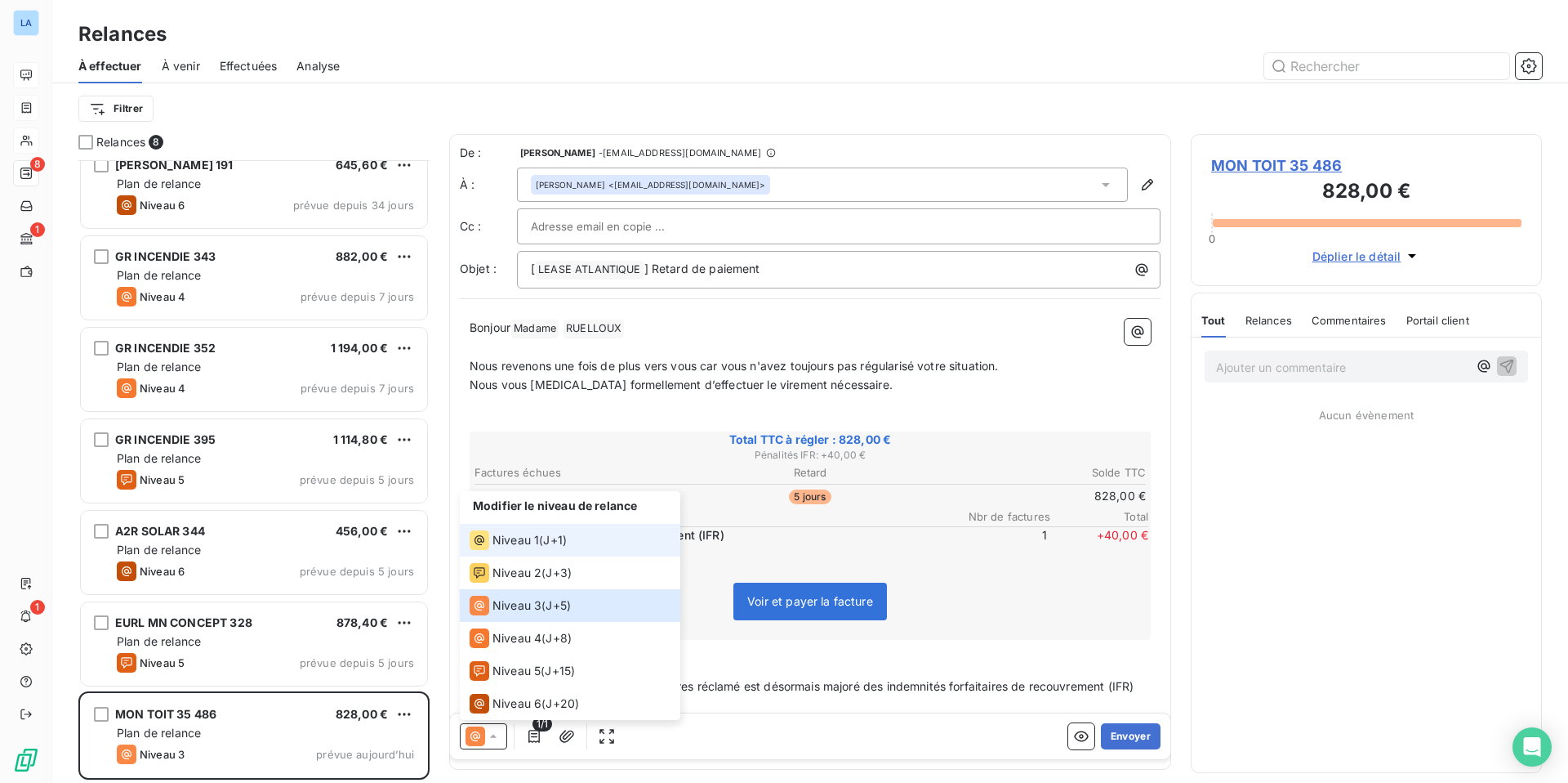
click at [528, 542] on span "Niveau 1" at bounding box center [515, 540] width 47 height 16
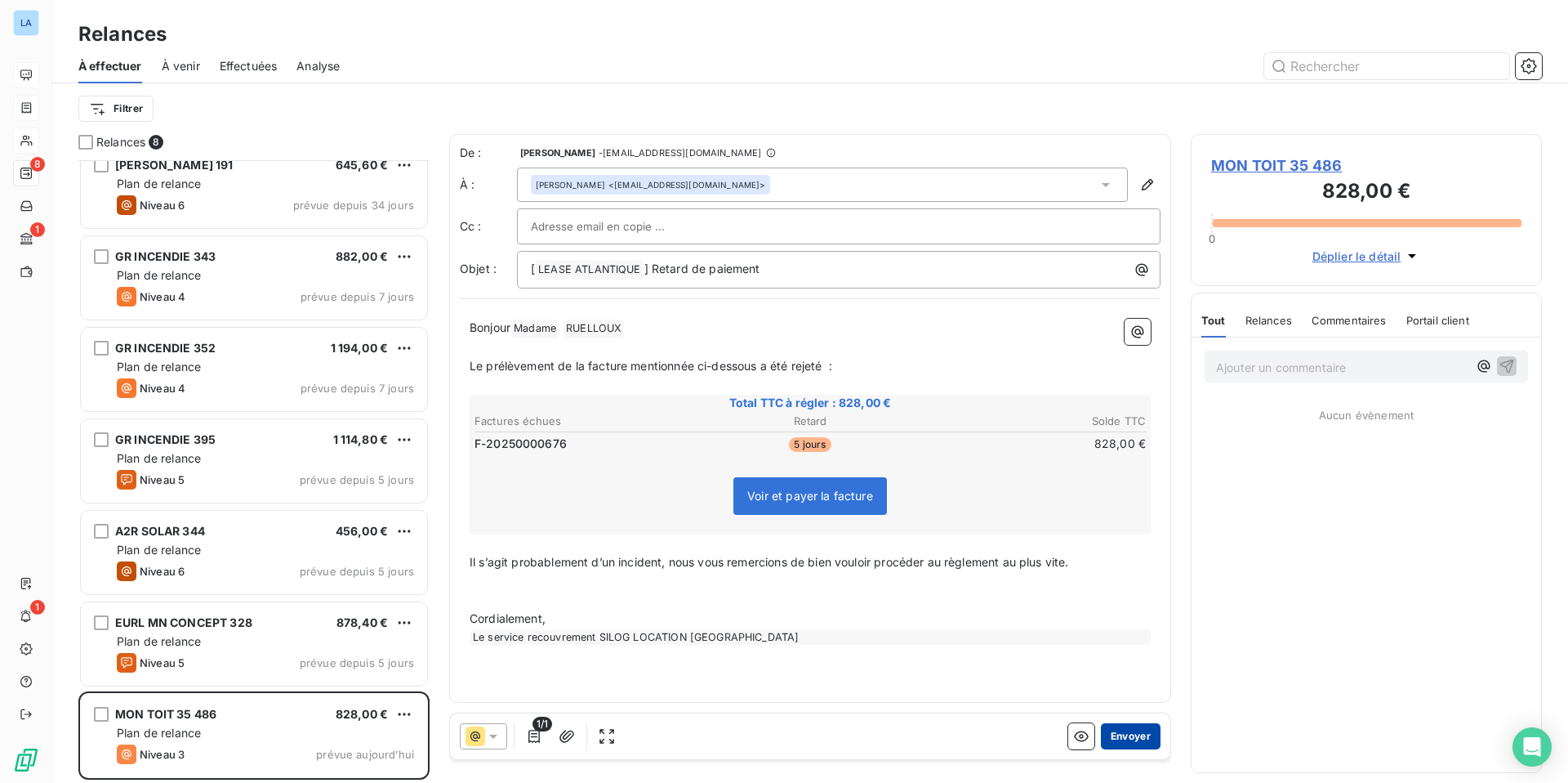
click at [1131, 736] on button "Envoyer" at bounding box center [1131, 735] width 60 height 26
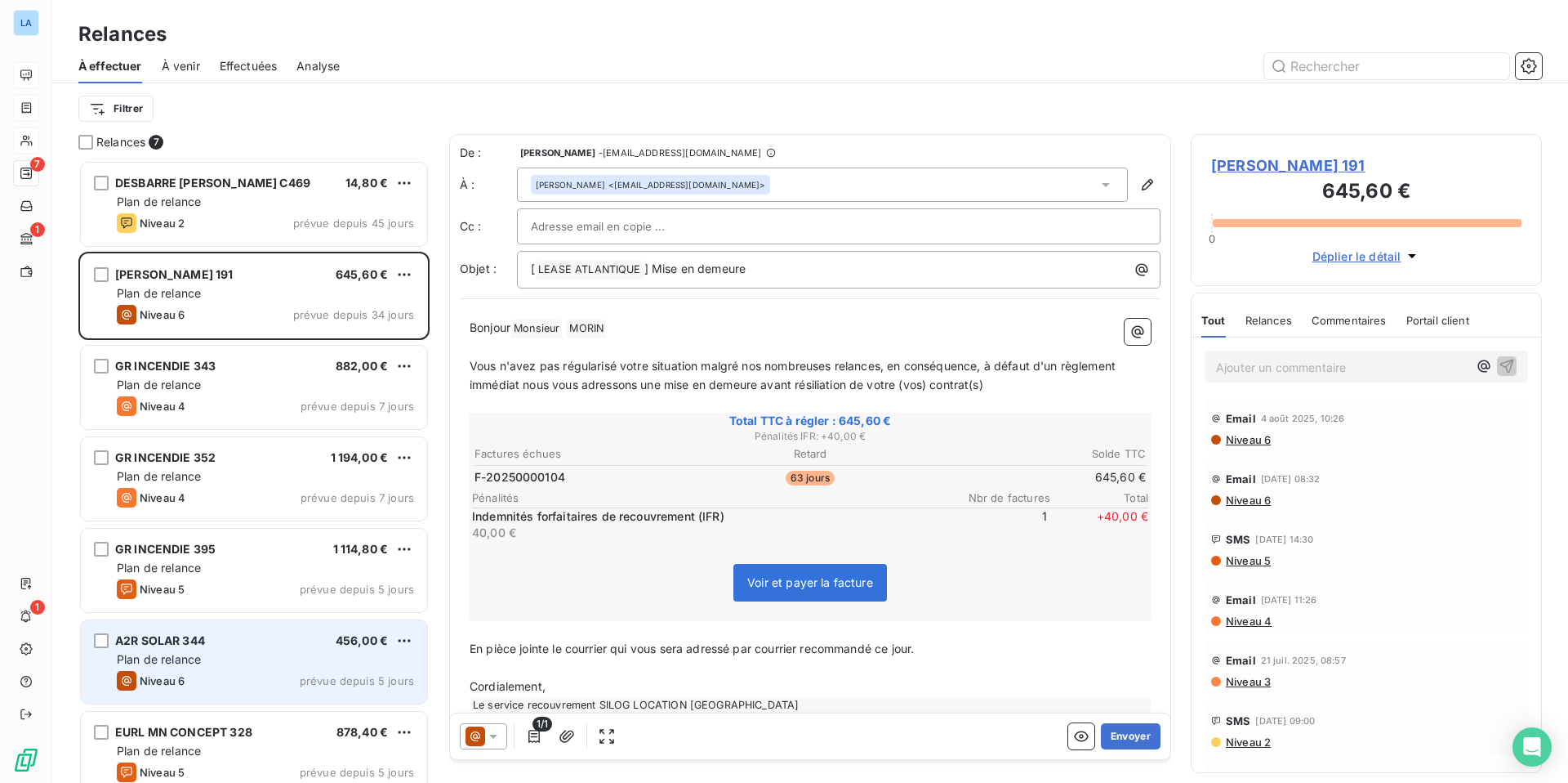
scroll to position [19, 0]
